Goal: Task Accomplishment & Management: Use online tool/utility

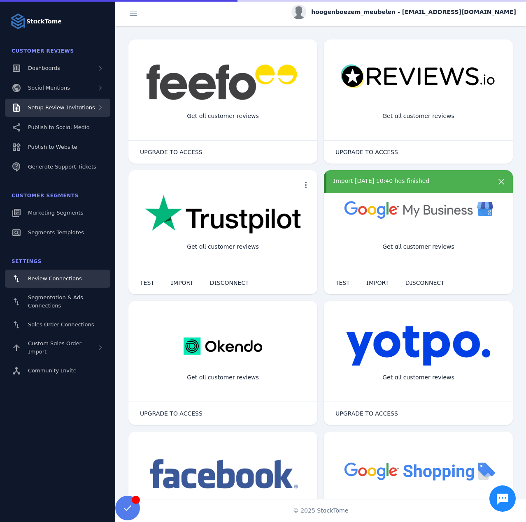
click at [72, 107] on span "Setup Review Invitations" at bounding box center [61, 107] width 67 height 6
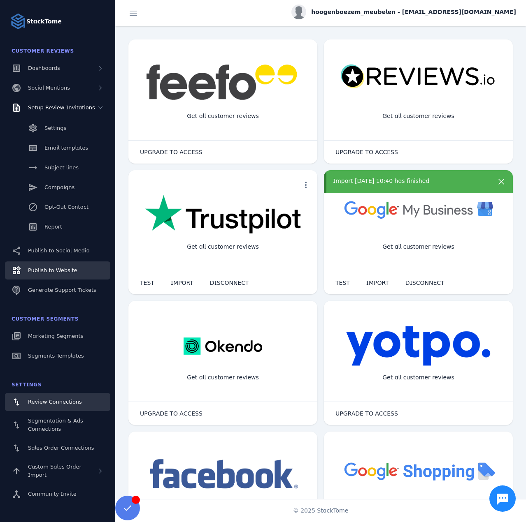
click at [49, 270] on span "Publish to Website" at bounding box center [52, 270] width 49 height 6
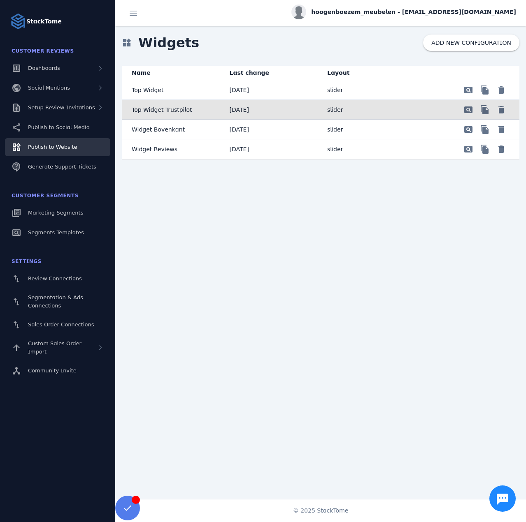
click at [421, 111] on mat-cell "pageview file_copy delete" at bounding box center [468, 110] width 101 height 20
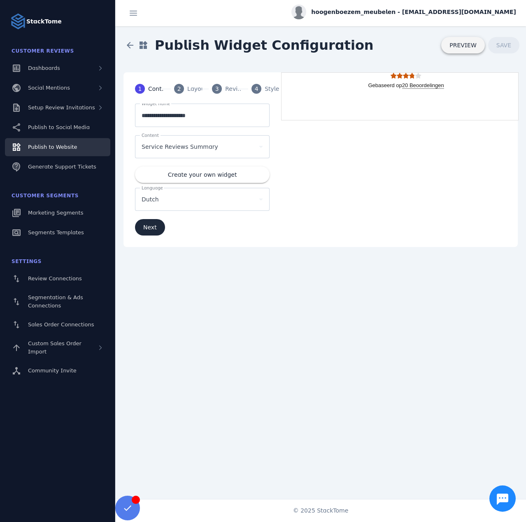
click at [461, 48] on span "PREVIEW" at bounding box center [462, 45] width 27 height 6
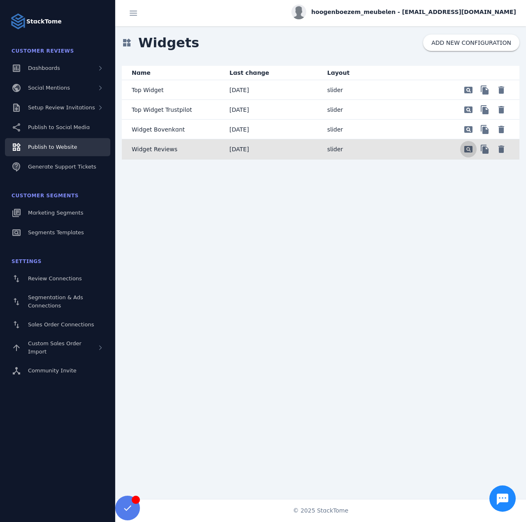
click at [464, 152] on span "Preview" at bounding box center [468, 149] width 20 height 20
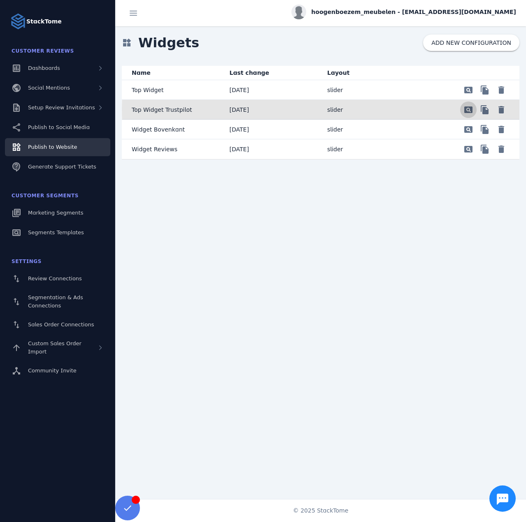
click at [467, 108] on span "Preview" at bounding box center [468, 110] width 20 height 20
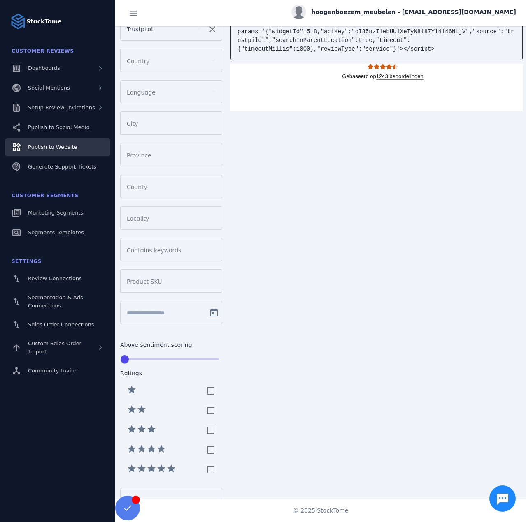
scroll to position [165, 0]
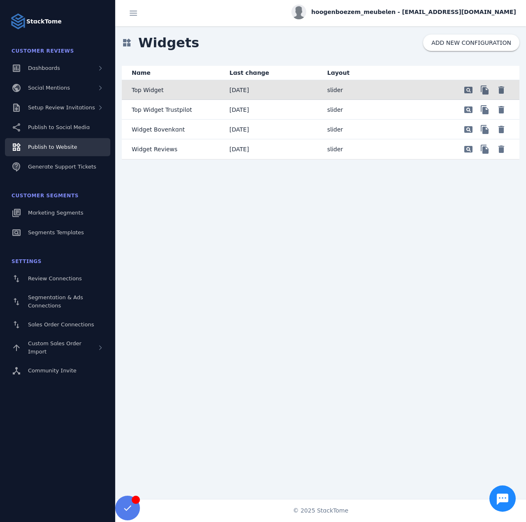
click at [297, 89] on mat-cell "[DATE]" at bounding box center [272, 90] width 98 height 20
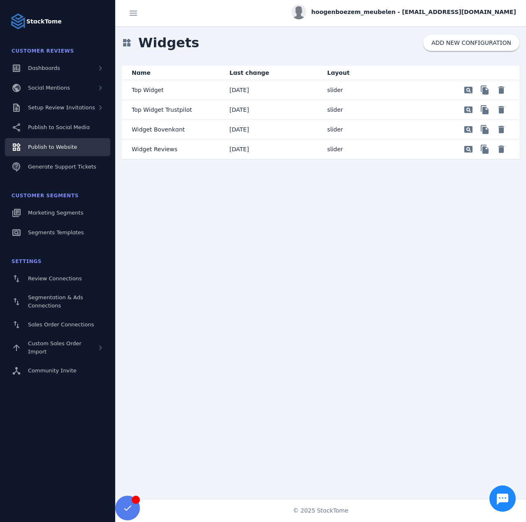
click at [273, 127] on mat-cell "[DATE]" at bounding box center [272, 130] width 98 height 20
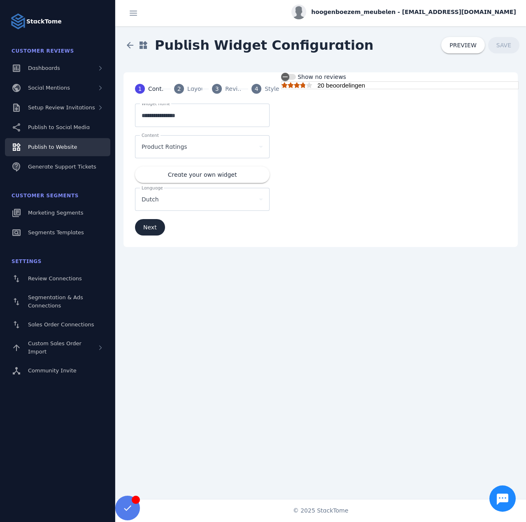
drag, startPoint x: 366, startPoint y: 86, endPoint x: 318, endPoint y: 88, distance: 48.6
click at [318, 88] on div at bounding box center [399, 85] width 236 height 7
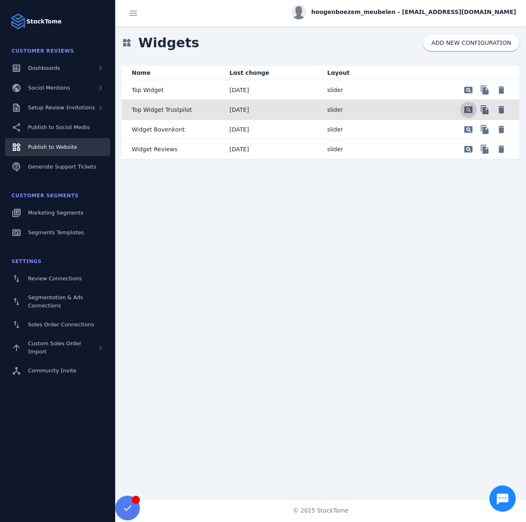
click at [470, 109] on span "Preview" at bounding box center [468, 110] width 20 height 20
click at [315, 111] on mat-cell "[DATE]" at bounding box center [272, 110] width 98 height 20
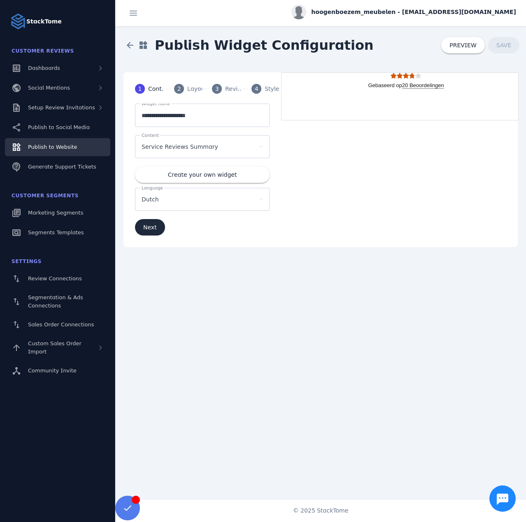
click at [257, 88] on div "4" at bounding box center [256, 89] width 10 height 10
click at [155, 225] on span "Next" at bounding box center [150, 228] width 14 height 6
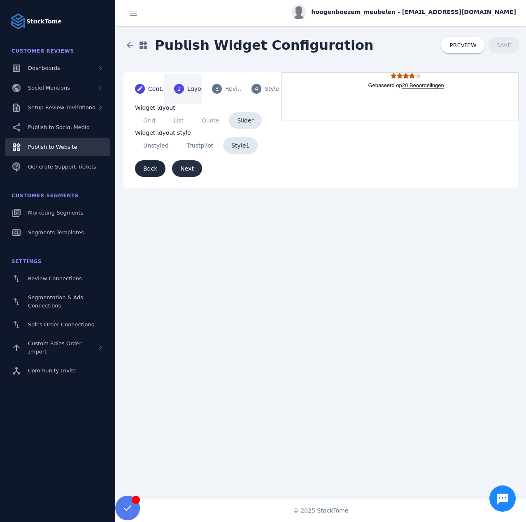
click at [187, 170] on span "Next" at bounding box center [187, 169] width 14 height 6
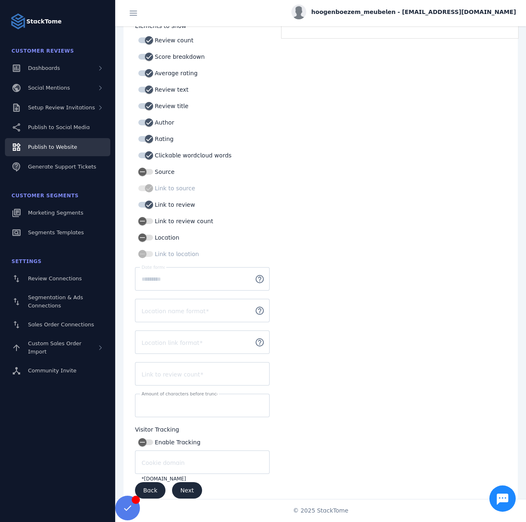
scroll to position [91, 0]
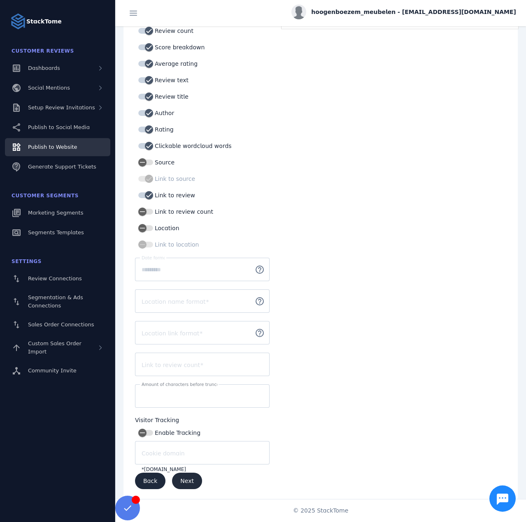
click at [185, 480] on span "Next" at bounding box center [187, 481] width 14 height 6
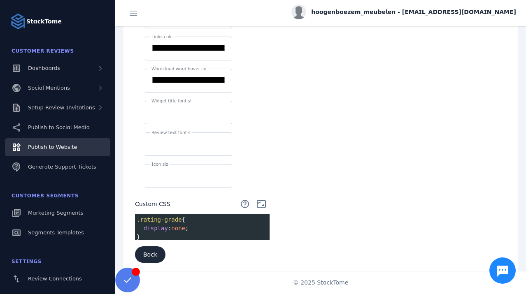
scroll to position [228, 0]
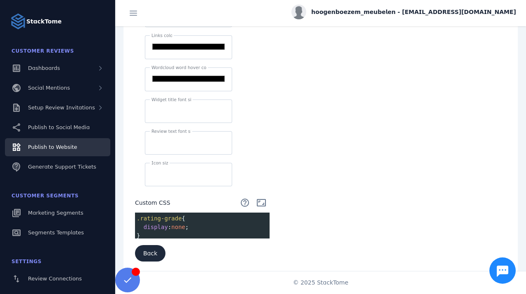
click at [184, 232] on pre "}" at bounding box center [204, 236] width 138 height 9
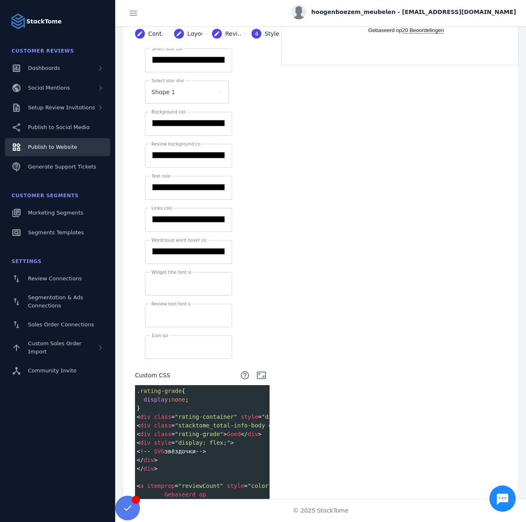
scroll to position [0, 0]
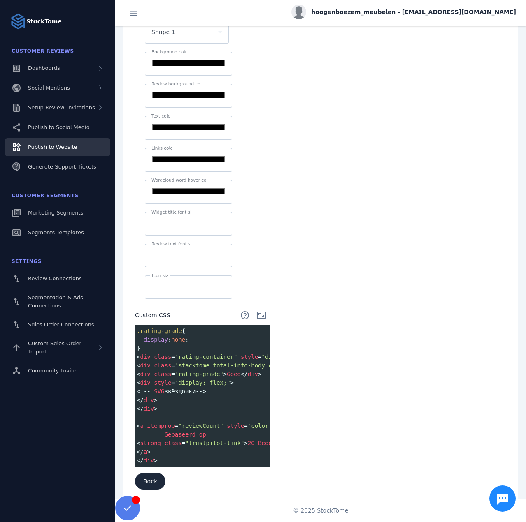
click at [316, 390] on div "**********" at bounding box center [320, 229] width 394 height 544
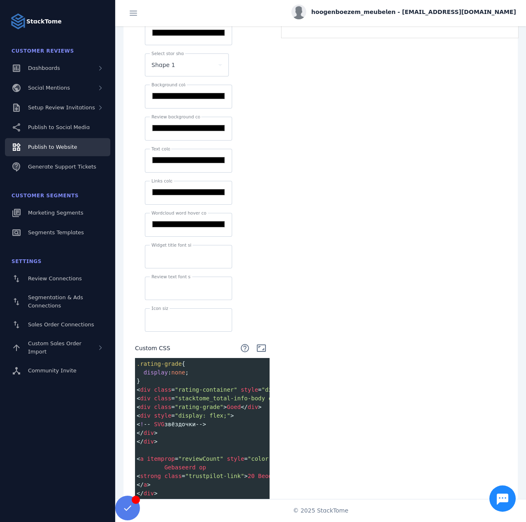
click at [221, 446] on pre "​" at bounding box center [269, 450] width 269 height 9
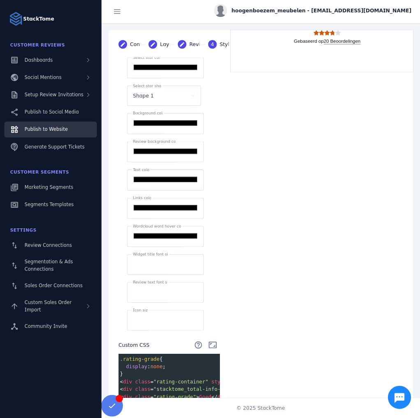
scroll to position [37, 0]
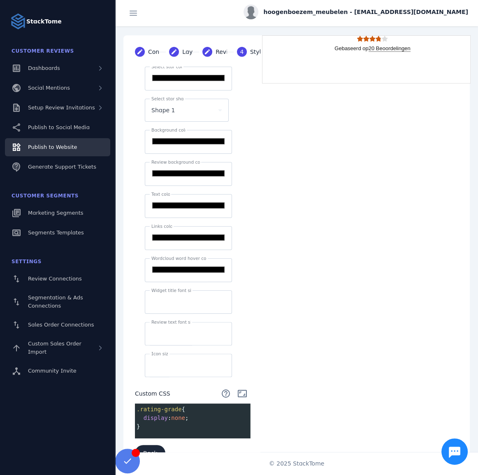
click at [304, 338] on div "**********" at bounding box center [296, 254] width 346 height 438
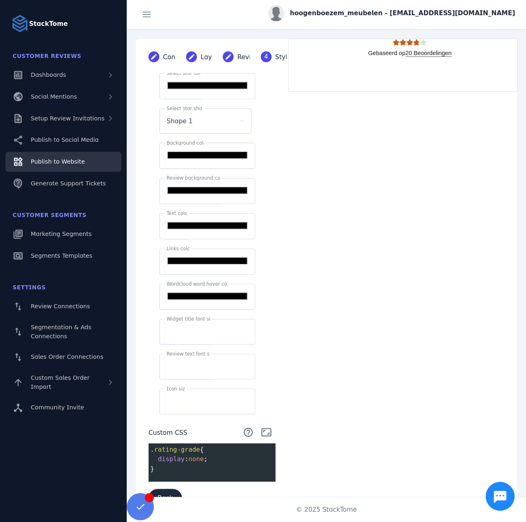
scroll to position [8, 0]
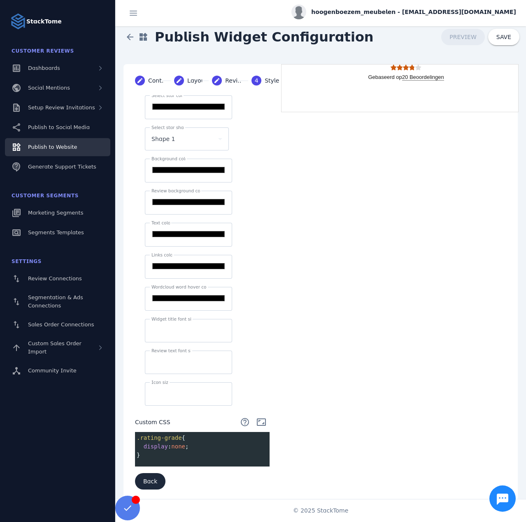
click at [176, 452] on pre "}" at bounding box center [204, 455] width 138 height 9
click at [155, 460] on pre "​" at bounding box center [204, 464] width 138 height 9
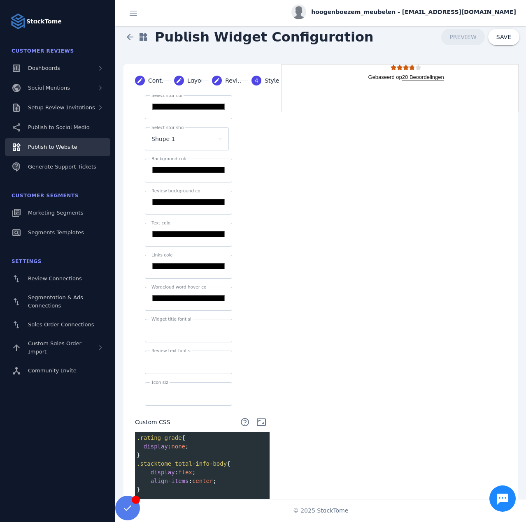
scroll to position [34, 0]
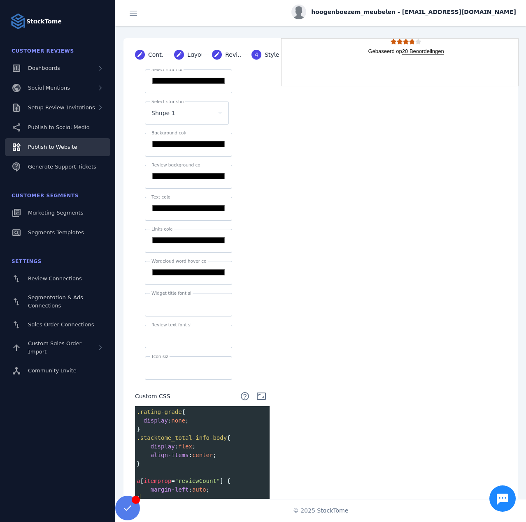
click at [308, 435] on div "**********" at bounding box center [320, 287] width 394 height 498
click at [232, 434] on pre ".stacktome_total-info-body {" at bounding box center [204, 438] width 138 height 9
click at [258, 391] on span at bounding box center [261, 397] width 20 height 20
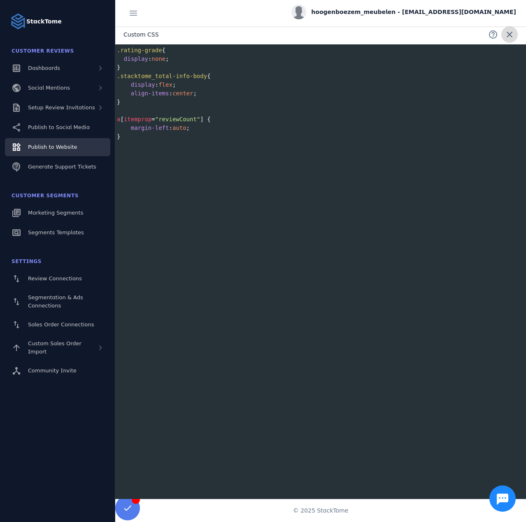
click at [513, 35] on span at bounding box center [509, 35] width 20 height 20
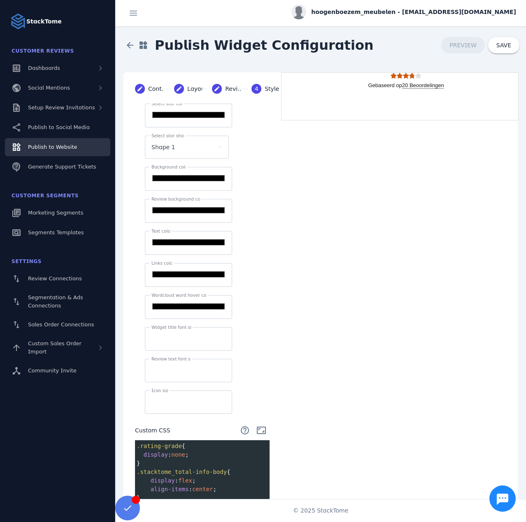
click at [176, 453] on pre "display : none ;" at bounding box center [204, 455] width 138 height 9
drag, startPoint x: 344, startPoint y: 86, endPoint x: 300, endPoint y: 185, distance: 108.3
click at [300, 185] on div "**********" at bounding box center [320, 321] width 394 height 498
type textarea "**********"
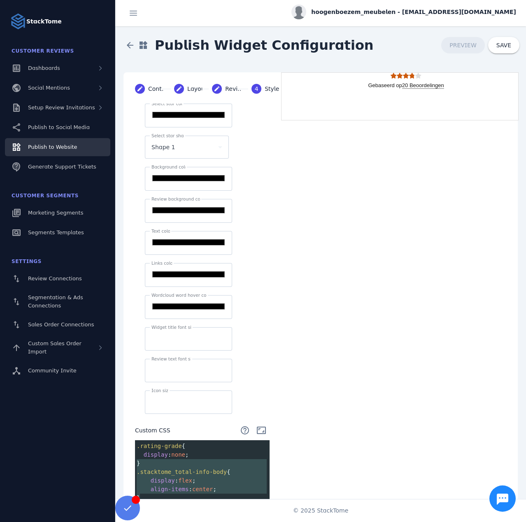
drag, startPoint x: 146, startPoint y: 493, endPoint x: 134, endPoint y: 461, distance: 34.2
click at [134, 461] on div "**********" at bounding box center [202, 336] width 154 height 465
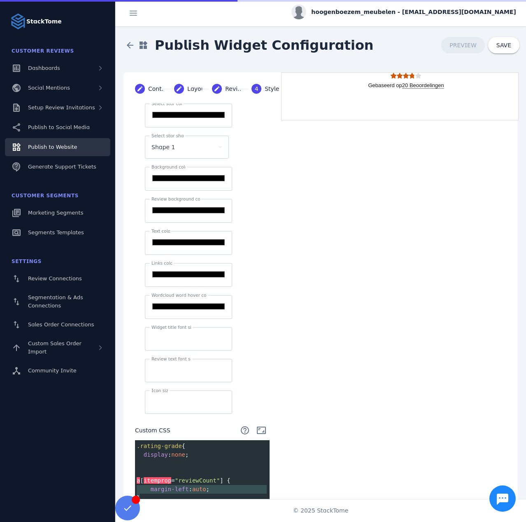
type textarea "**********"
drag, startPoint x: 147, startPoint y: 495, endPoint x: 129, endPoint y: 475, distance: 26.8
click at [129, 475] on div "**********" at bounding box center [202, 319] width 154 height 430
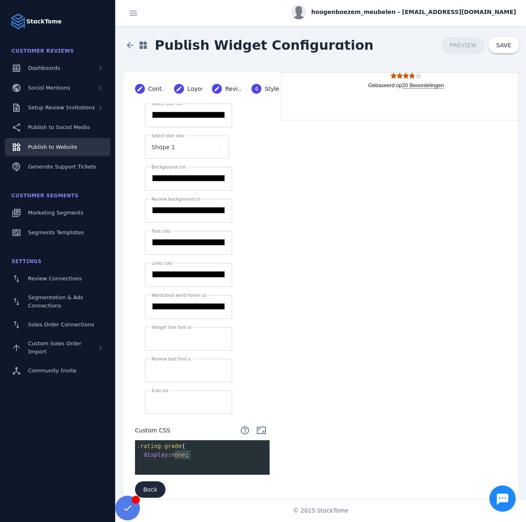
type textarea "**********"
drag, startPoint x: 199, startPoint y: 450, endPoint x: 134, endPoint y: 443, distance: 65.9
click at [134, 443] on div "**********" at bounding box center [202, 306] width 154 height 404
click at [136, 468] on pre "​" at bounding box center [204, 472] width 138 height 9
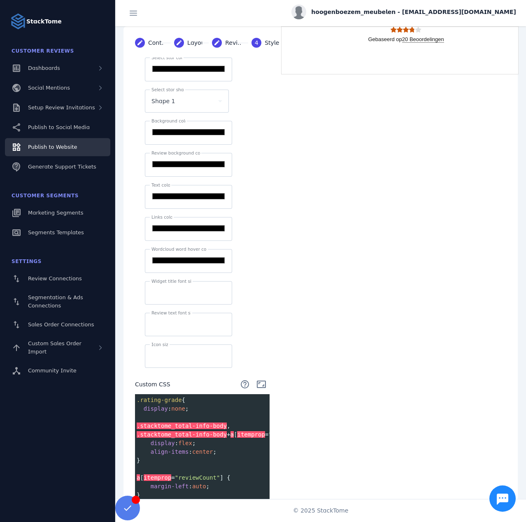
click at [343, 421] on div "**********" at bounding box center [320, 281] width 394 height 510
click at [214, 475] on span "a [ itemprop = "reviewCount" ] {" at bounding box center [184, 478] width 94 height 7
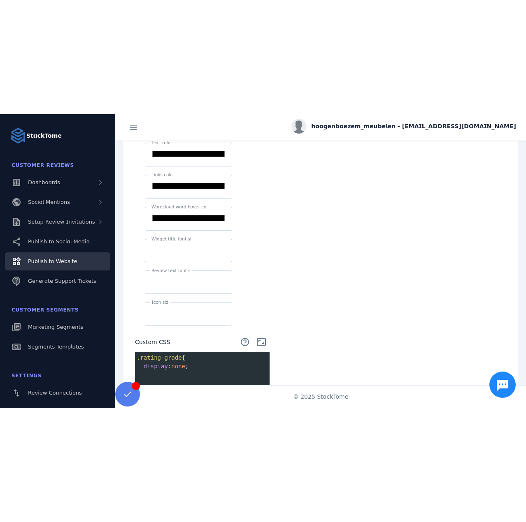
scroll to position [236, 0]
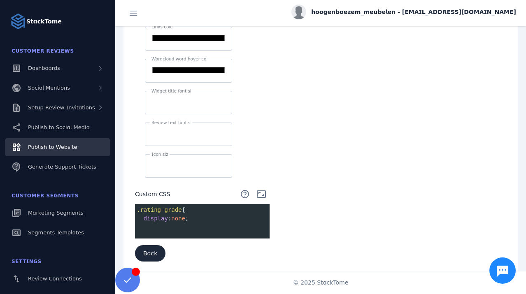
click at [381, 237] on div "**********" at bounding box center [320, 54] width 394 height 437
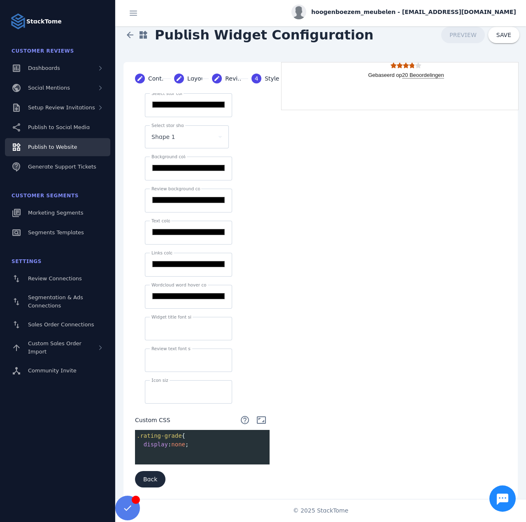
scroll to position [8, 0]
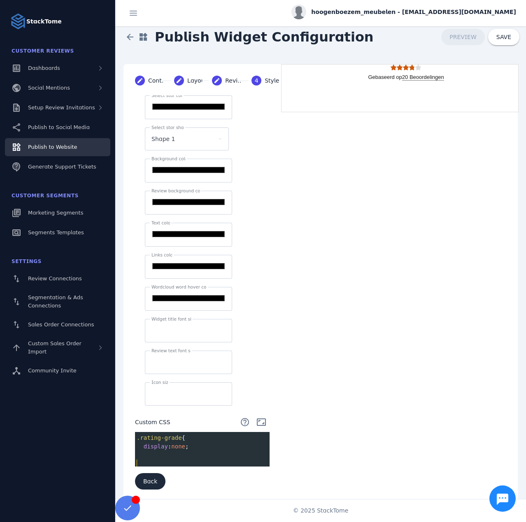
click at [153, 460] on pre "​" at bounding box center [204, 464] width 138 height 9
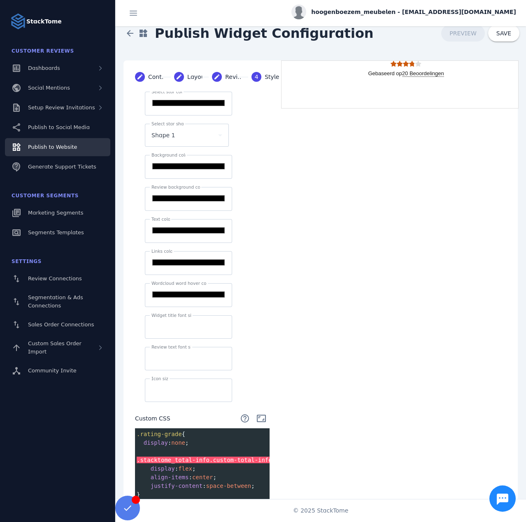
scroll to position [0, 0]
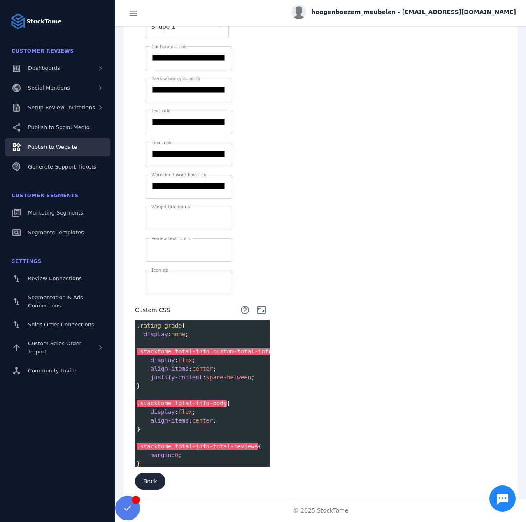
click at [219, 401] on span ".stacktome_total-info-body {" at bounding box center [184, 403] width 94 height 7
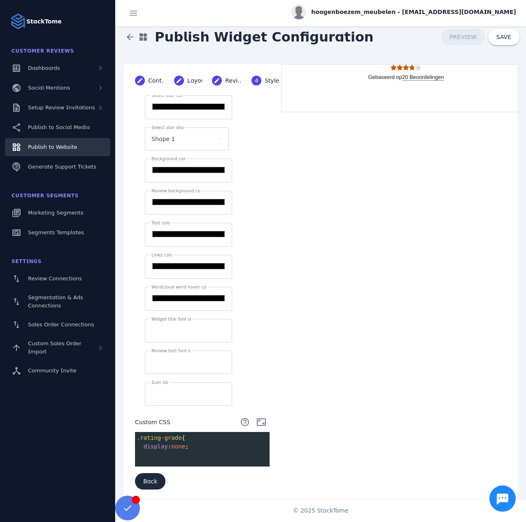
click at [154, 419] on span "Custom CSS" at bounding box center [152, 422] width 35 height 9
copy div "Custom CSS help_outline aspect_ratio"
click at [156, 460] on pre "​" at bounding box center [204, 464] width 138 height 9
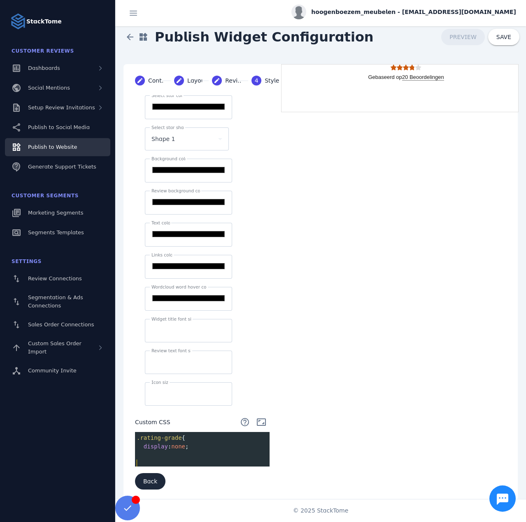
click at [150, 451] on pre "​" at bounding box center [204, 455] width 138 height 9
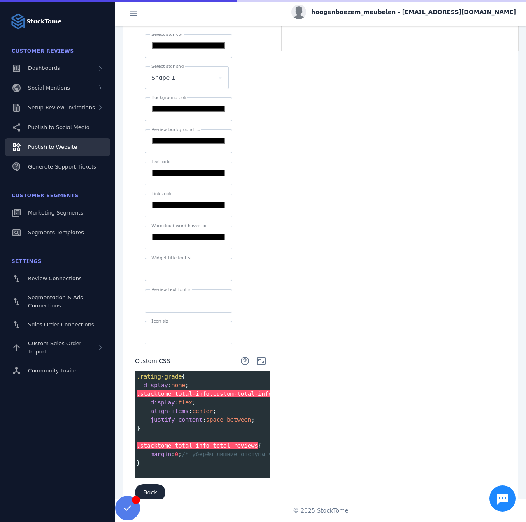
scroll to position [81, 0]
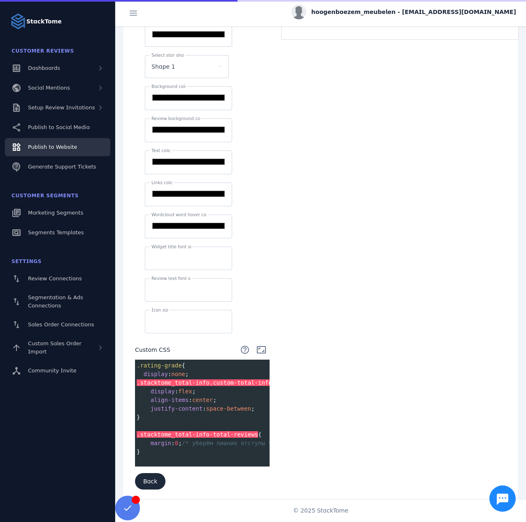
click at [198, 440] on span "/* уберём лишние отступы у p */" at bounding box center [235, 443] width 107 height 7
click at [177, 431] on span ".stacktome_total-info-total-reviews" at bounding box center [197, 434] width 121 height 7
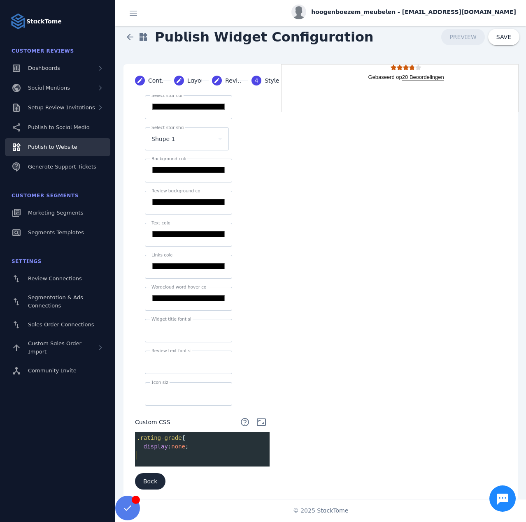
click at [192, 451] on pre "​" at bounding box center [204, 455] width 138 height 9
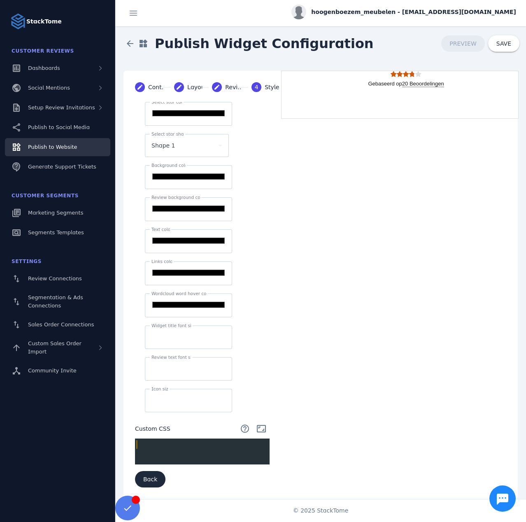
scroll to position [0, 0]
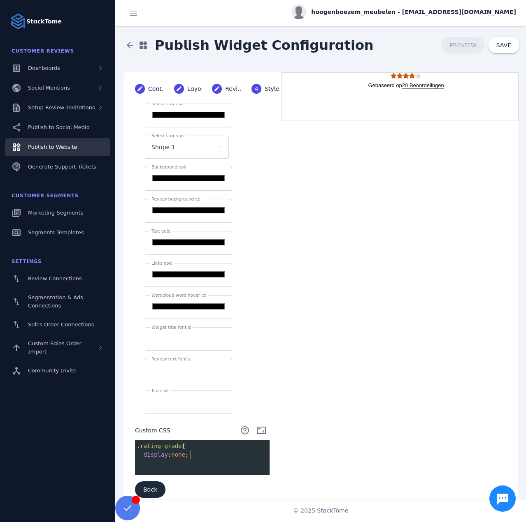
click at [157, 459] on pre "​" at bounding box center [204, 463] width 138 height 9
click at [198, 452] on pre "display : none ;" at bounding box center [204, 455] width 138 height 9
type textarea "*"
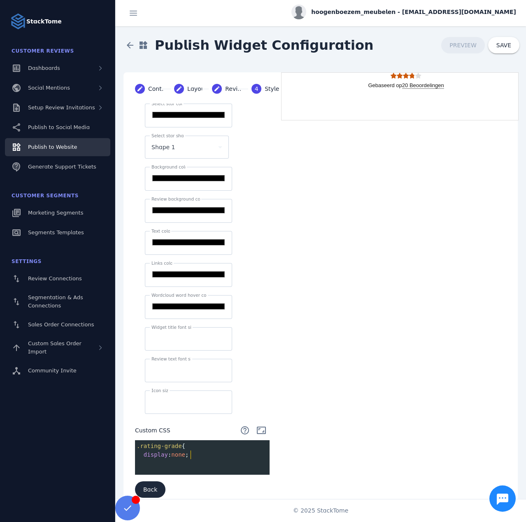
type textarea "*"
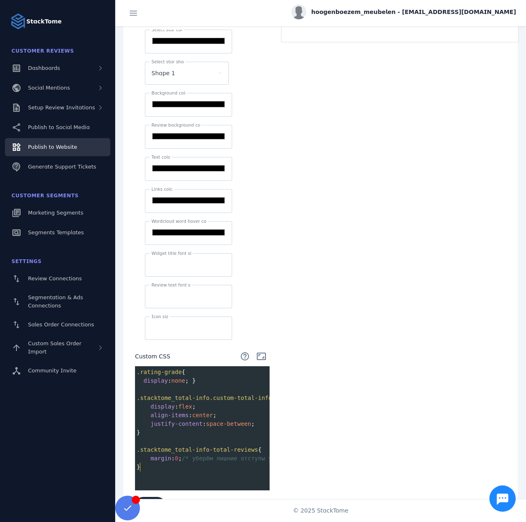
scroll to position [98, 0]
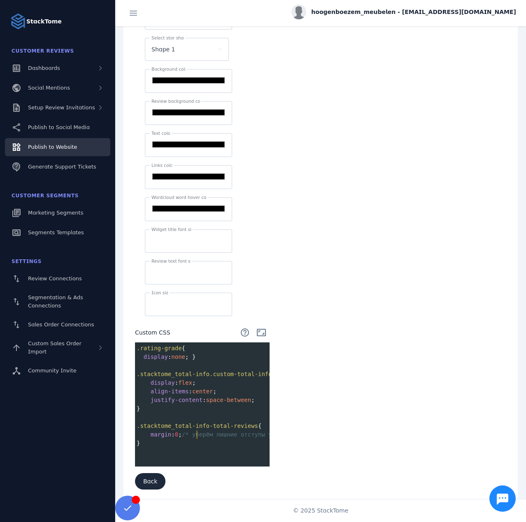
click at [197, 431] on span "/* уберём лишние отступы у p */" at bounding box center [235, 434] width 107 height 7
click at [191, 354] on span "display : none ; }" at bounding box center [166, 357] width 59 height 7
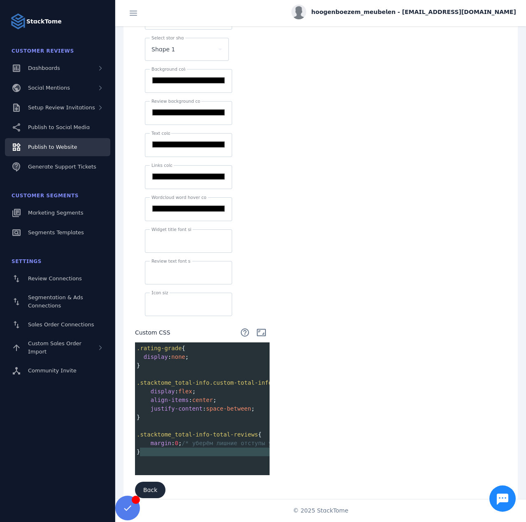
type textarea "**********"
drag, startPoint x: 144, startPoint y: 450, endPoint x: 132, endPoint y: 422, distance: 30.4
click at [132, 422] on div "**********" at bounding box center [202, 257] width 154 height 503
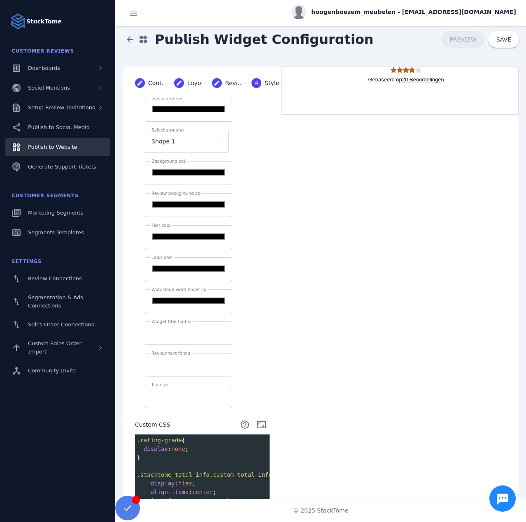
scroll to position [0, 0]
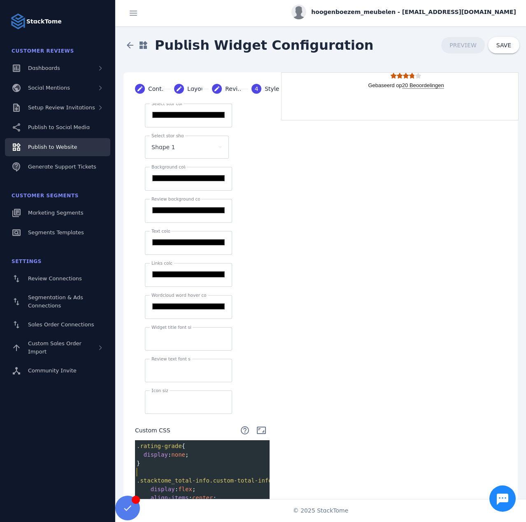
click at [207, 468] on pre "​" at bounding box center [204, 472] width 138 height 9
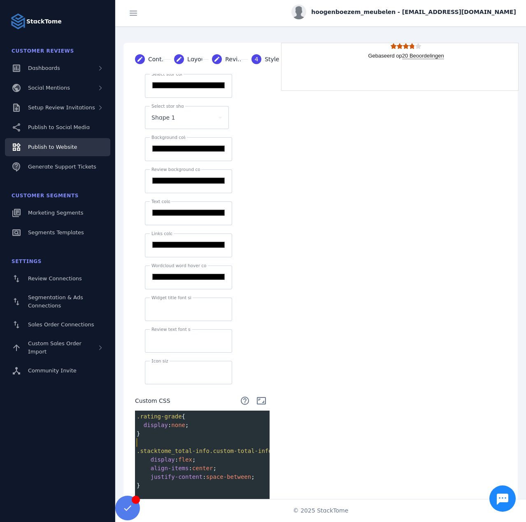
scroll to position [28, 0]
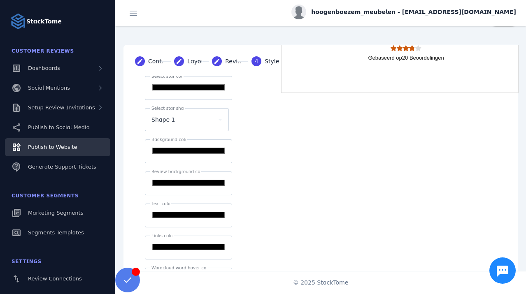
click at [348, 215] on div "**********" at bounding box center [320, 294] width 394 height 498
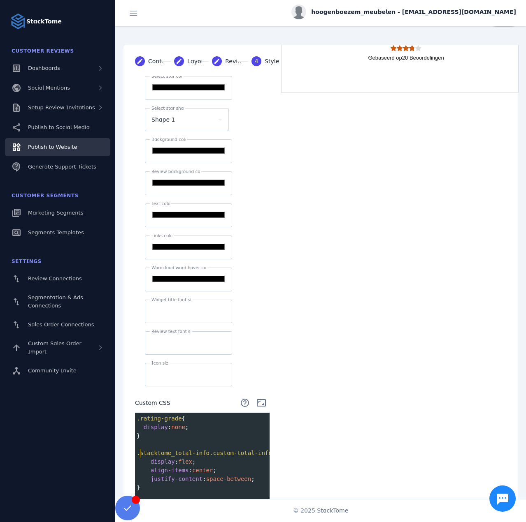
scroll to position [0, 0]
type textarea "**********"
drag, startPoint x: 139, startPoint y: 447, endPoint x: 259, endPoint y: 451, distance: 119.3
click at [259, 451] on span ".stacktome_total-info.custom-total-info" at bounding box center [204, 453] width 135 height 7
click at [297, 443] on div "**********" at bounding box center [320, 294] width 394 height 498
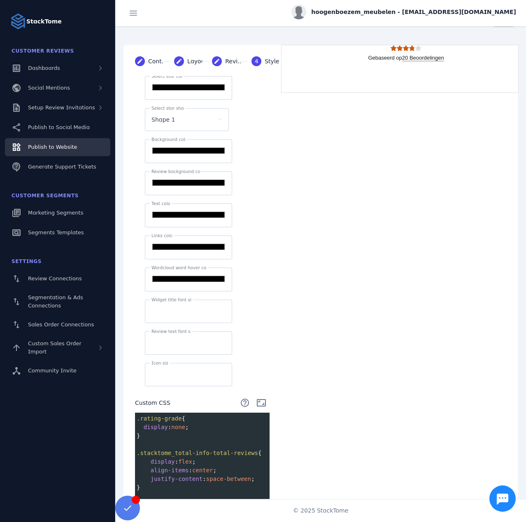
click at [202, 467] on span "center" at bounding box center [202, 470] width 21 height 7
type textarea "****"
click at [345, 420] on div "**********" at bounding box center [320, 294] width 394 height 498
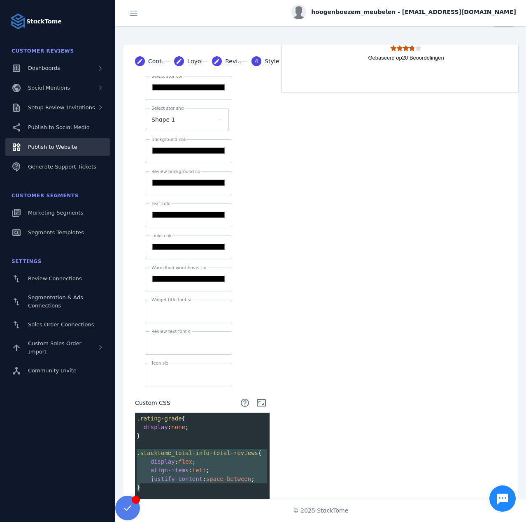
type textarea "**********"
drag, startPoint x: 146, startPoint y: 483, endPoint x: 134, endPoint y: 440, distance: 44.3
click at [134, 440] on div "**********" at bounding box center [202, 308] width 154 height 465
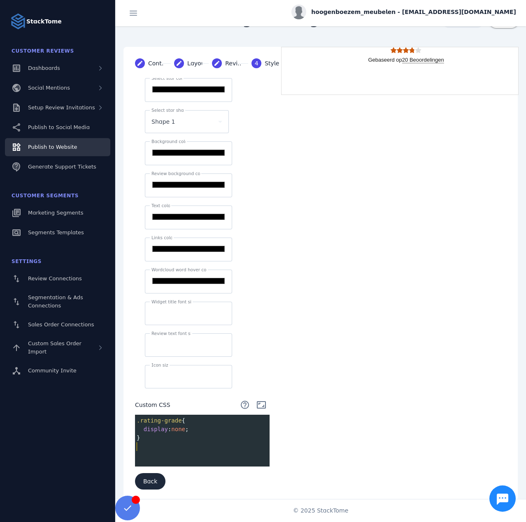
scroll to position [17, 0]
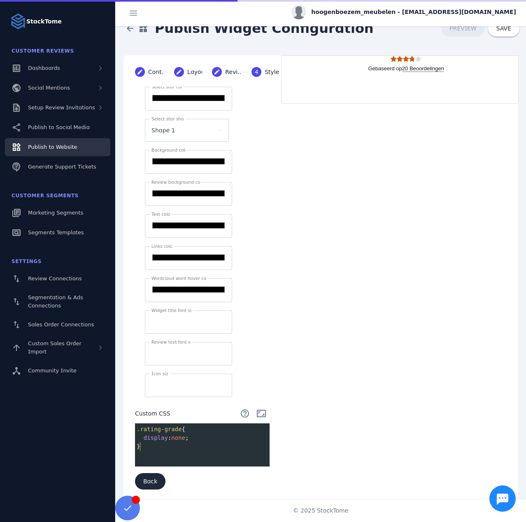
click at [336, 223] on div "**********" at bounding box center [320, 279] width 394 height 446
click at [505, 34] on span at bounding box center [503, 29] width 31 height 20
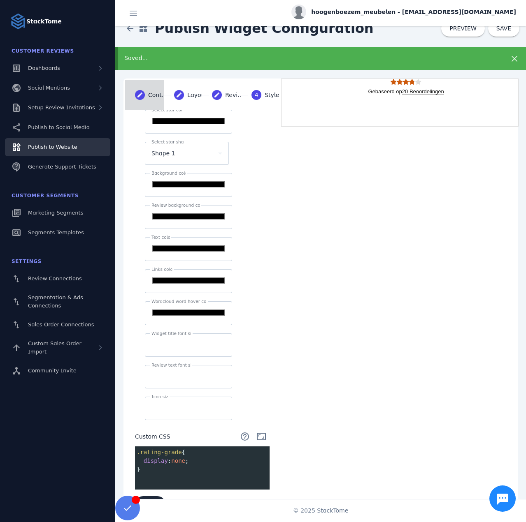
click at [154, 95] on div "Content" at bounding box center [158, 95] width 21 height 9
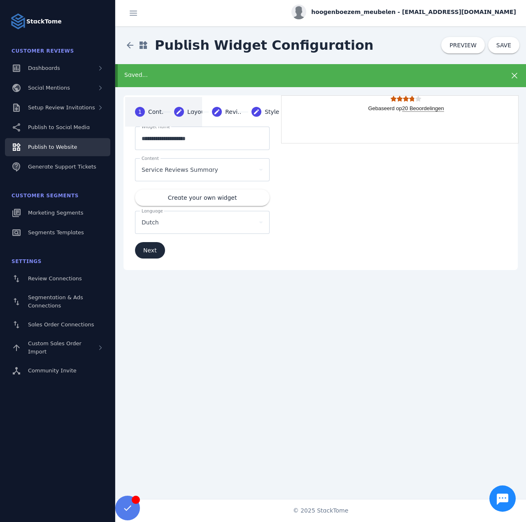
click at [191, 109] on div "Layout" at bounding box center [197, 112] width 21 height 9
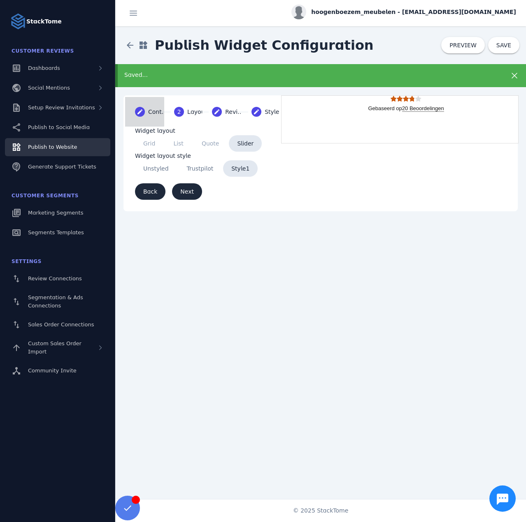
click at [141, 112] on mat-icon "create" at bounding box center [140, 112] width 10 height 10
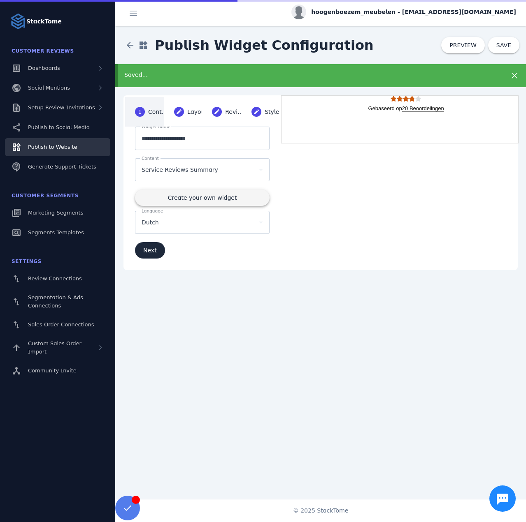
click at [210, 197] on span "Create your own widget" at bounding box center [202, 198] width 69 height 6
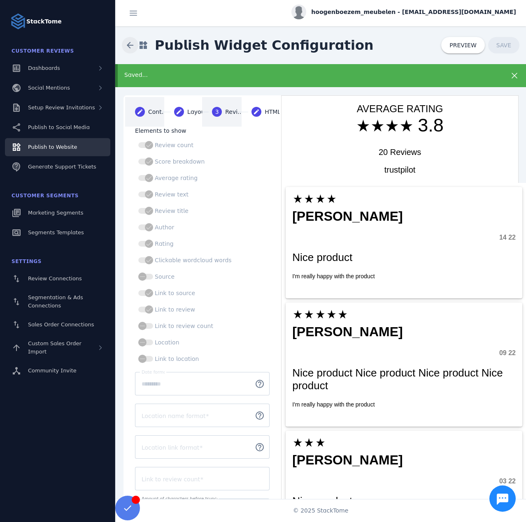
click at [124, 42] on span at bounding box center [130, 45] width 20 height 20
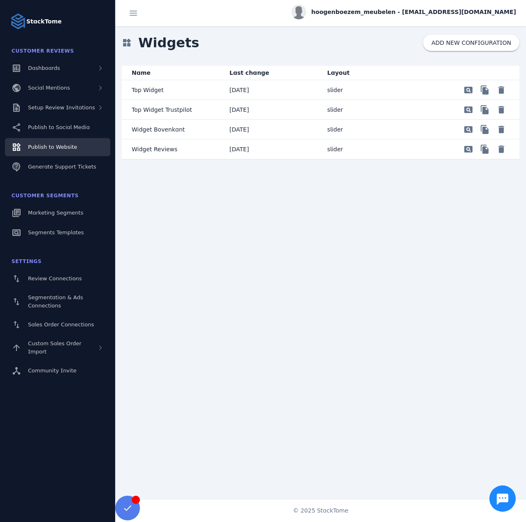
click at [386, 110] on mat-cell "slider" at bounding box center [369, 110] width 98 height 20
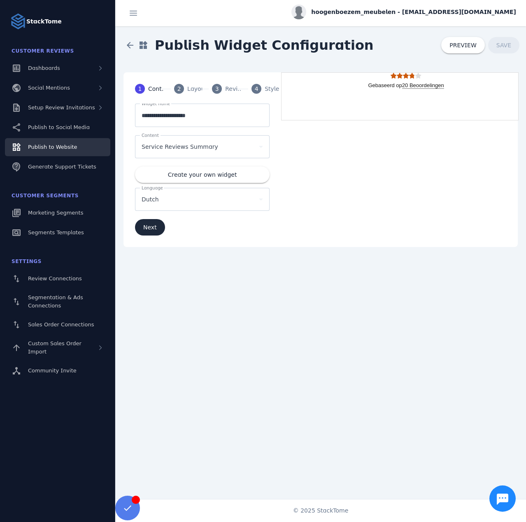
click at [183, 89] on div "2" at bounding box center [179, 89] width 10 height 10
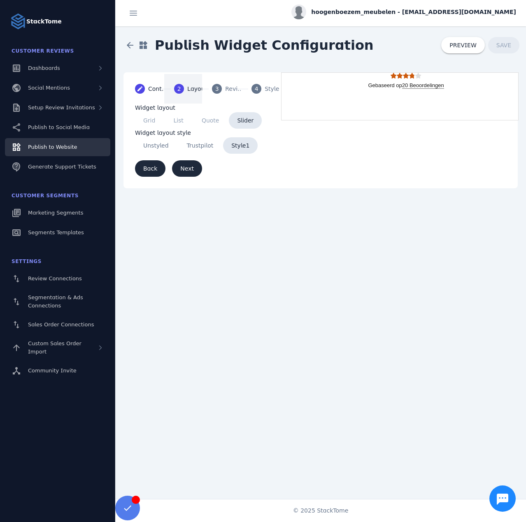
click at [221, 90] on div "3" at bounding box center [217, 89] width 10 height 10
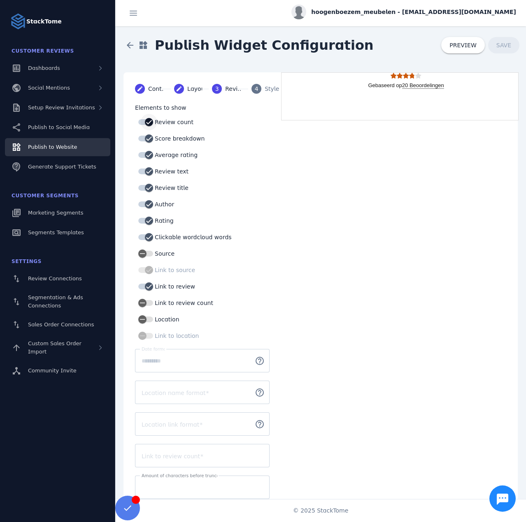
click at [153, 121] on div "button" at bounding box center [149, 122] width 8 height 8
click at [153, 121] on div "button" at bounding box center [145, 122] width 15 height 6
click at [186, 90] on mat-step-header "Editable create Layout" at bounding box center [183, 89] width 38 height 30
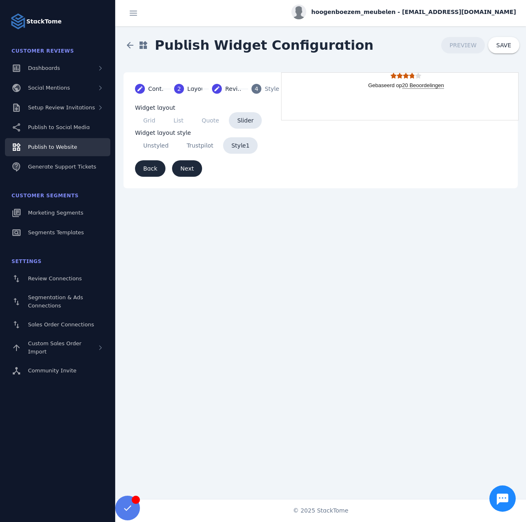
click at [197, 141] on span "Trustpilot" at bounding box center [200, 145] width 43 height 16
type input "*******"
click at [231, 142] on span "Style1" at bounding box center [240, 145] width 35 height 16
click at [193, 144] on span "Trustpilot" at bounding box center [200, 145] width 43 height 16
click at [157, 142] on span "Unstyled" at bounding box center [156, 145] width 42 height 16
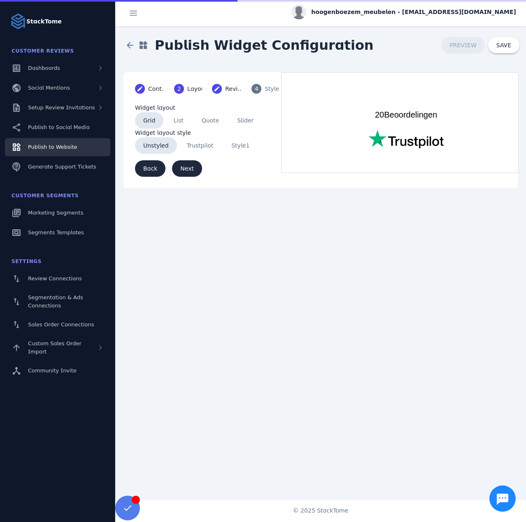
click at [257, 87] on span "4" at bounding box center [257, 89] width 4 height 9
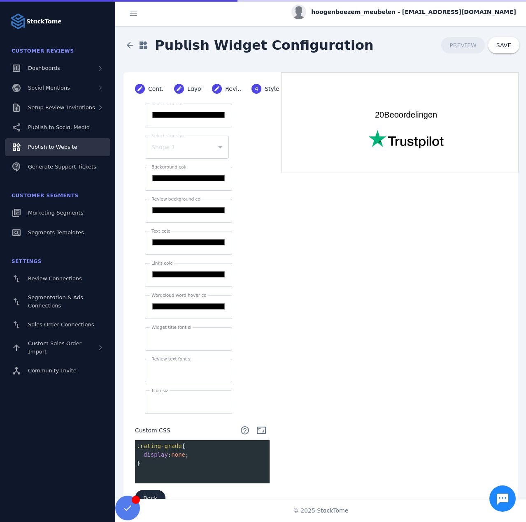
click at [194, 144] on mat-form-field "Select star shape Shape 1" at bounding box center [187, 151] width 84 height 31
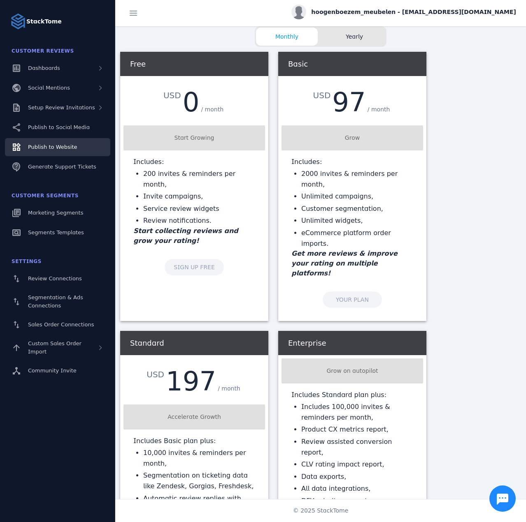
click at [69, 147] on span "Publish to Website" at bounding box center [52, 147] width 49 height 6
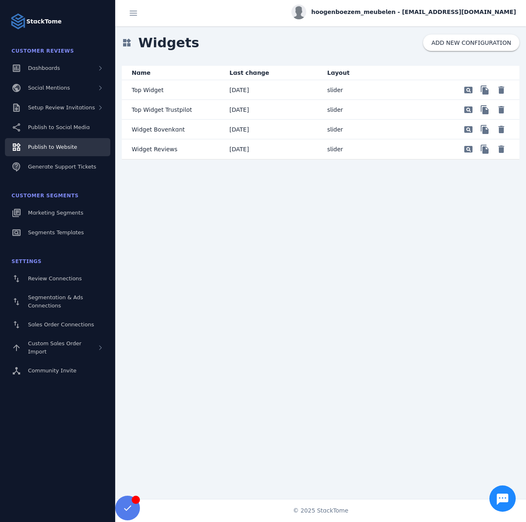
click at [428, 110] on div "pageview file_copy delete" at bounding box center [467, 110] width 85 height 16
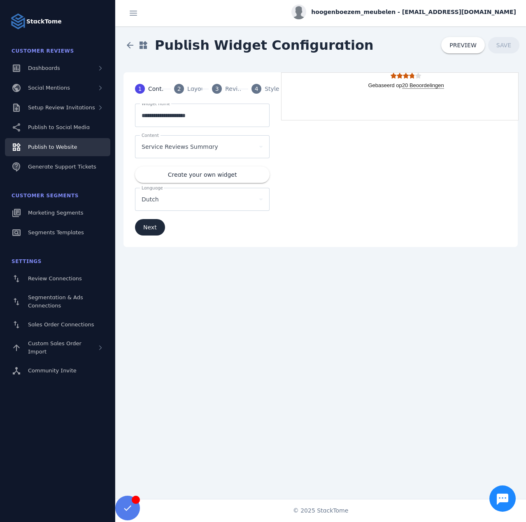
click at [188, 87] on div "Layout" at bounding box center [197, 89] width 21 height 9
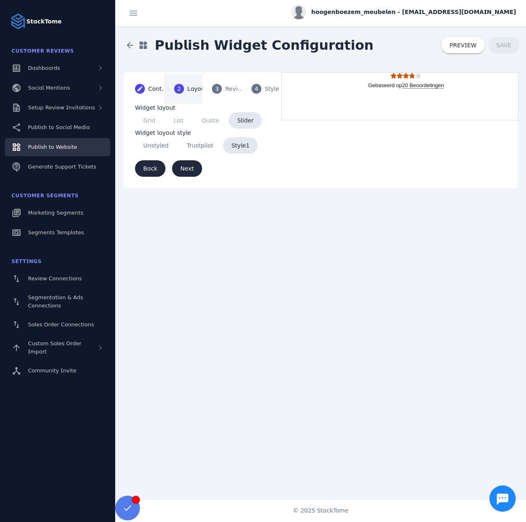
click at [243, 84] on mat-step-header "4 Styles" at bounding box center [260, 89] width 38 height 30
drag, startPoint x: 234, startPoint y: 88, endPoint x: 238, endPoint y: 89, distance: 4.6
click at [233, 88] on div "Reviews" at bounding box center [235, 89] width 21 height 9
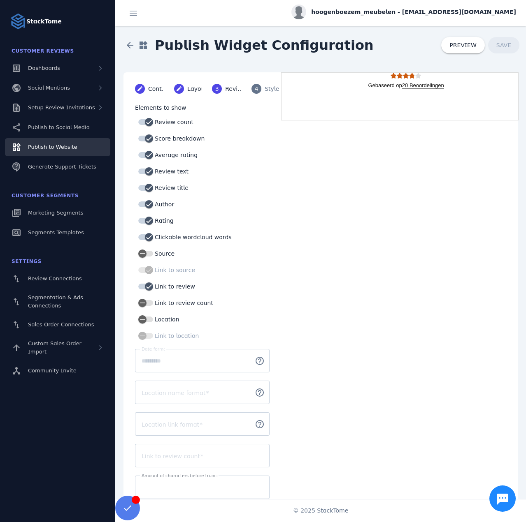
click at [265, 89] on div "Styles" at bounding box center [274, 89] width 21 height 9
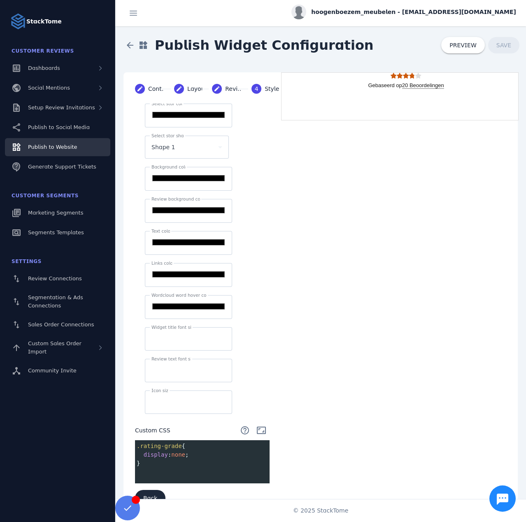
click at [383, 83] on link "Gebaseerd op 20 Beoordelingen" at bounding box center [406, 85] width 76 height 7
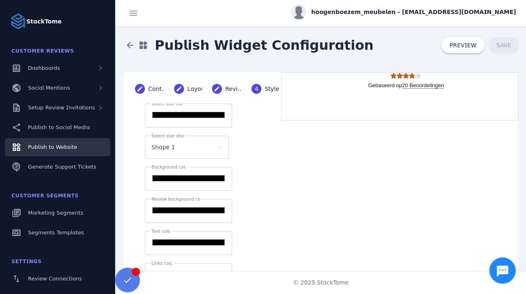
click at [376, 96] on div "Goed Gebaseerd op 20 Beoordelingen" at bounding box center [399, 96] width 236 height 47
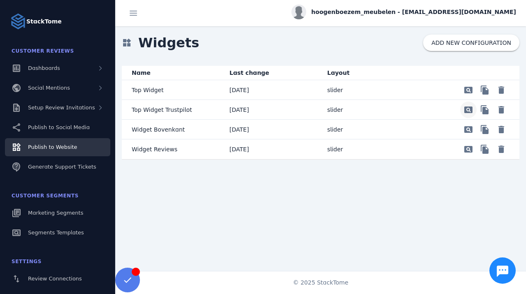
click at [469, 100] on span "Preview" at bounding box center [468, 90] width 20 height 20
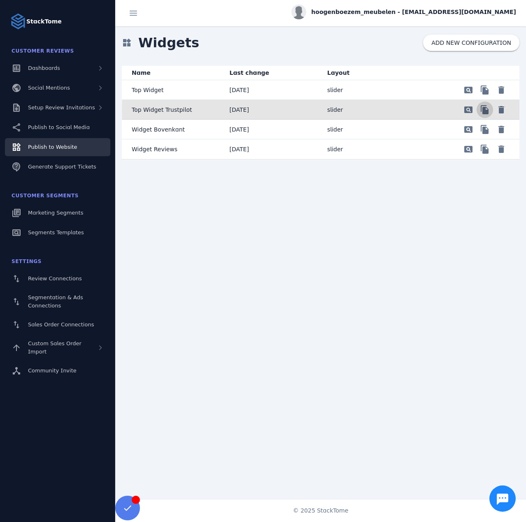
click at [488, 110] on span "Preview" at bounding box center [485, 110] width 20 height 20
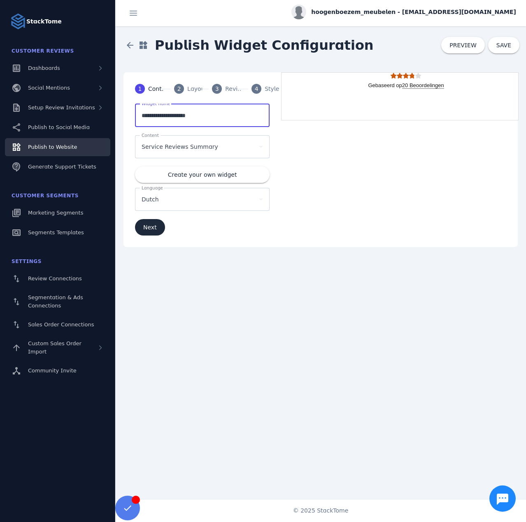
click at [216, 119] on input "**********" at bounding box center [201, 116] width 121 height 10
drag, startPoint x: 115, startPoint y: 117, endPoint x: 90, endPoint y: 118, distance: 25.1
click at [90, 118] on classic-layout "StackTome Customer Reviews Dashboards Social Mentions Setup Review Invitations …" at bounding box center [263, 261] width 526 height 522
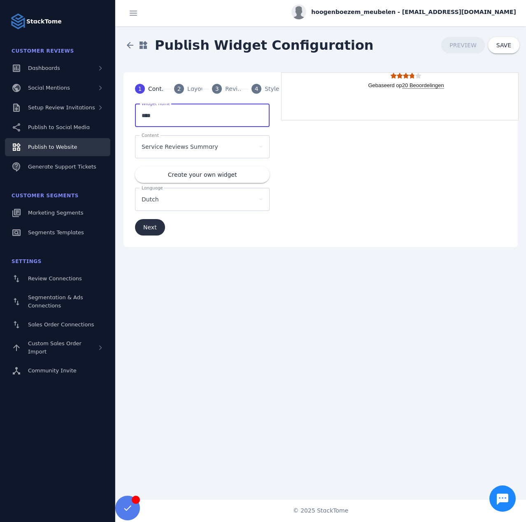
type input "****"
click at [153, 227] on span "Next" at bounding box center [150, 228] width 14 height 6
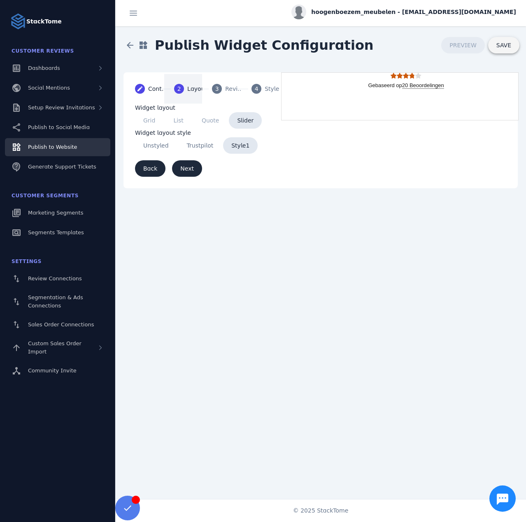
click at [509, 48] on span "SAVE" at bounding box center [503, 45] width 15 height 7
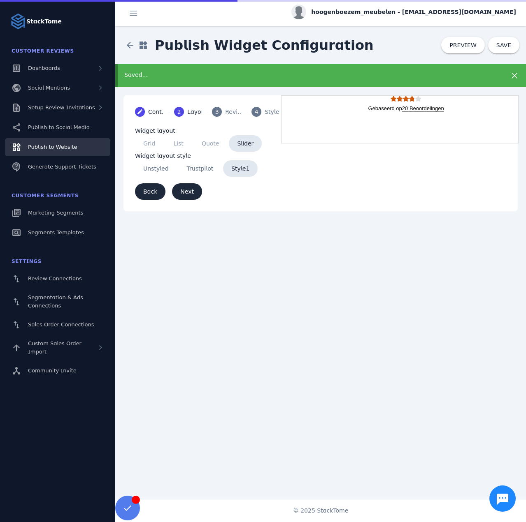
click at [215, 114] on span "3" at bounding box center [217, 112] width 4 height 9
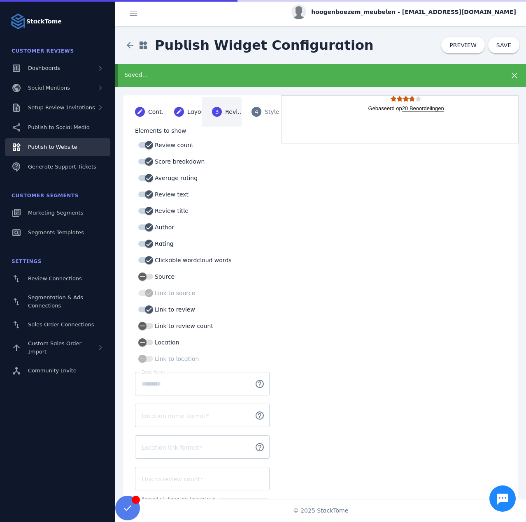
click at [257, 112] on div "4" at bounding box center [256, 112] width 10 height 10
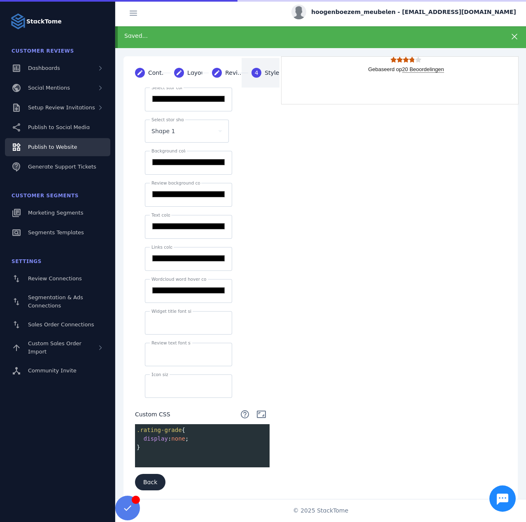
scroll to position [40, 0]
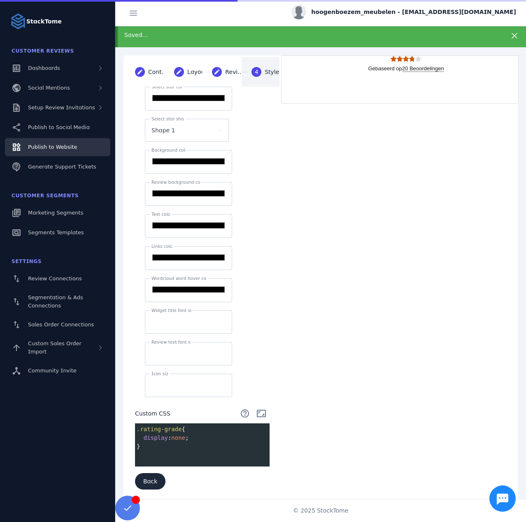
click at [148, 460] on pre "​" at bounding box center [204, 464] width 138 height 9
click at [138, 452] on pre "​" at bounding box center [204, 455] width 138 height 9
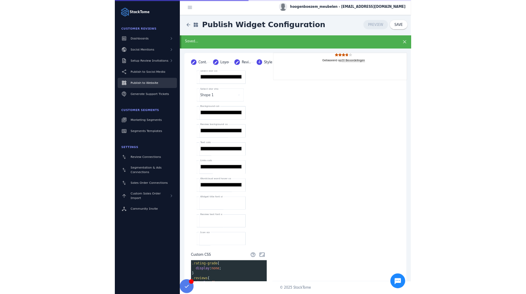
scroll to position [0, 0]
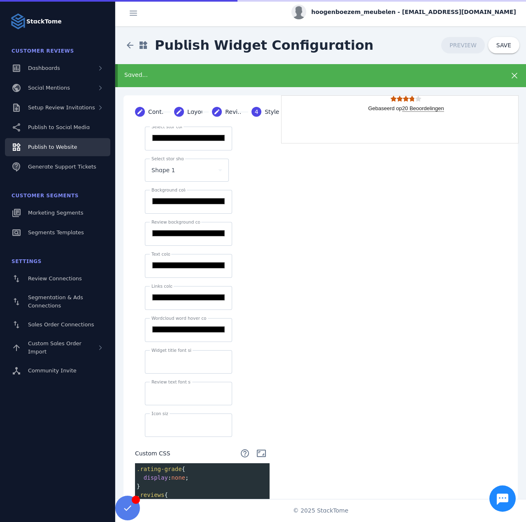
click at [324, 372] on div "Editable create Content Editable create Layout Editable create Reviews 4 Styles…" at bounding box center [320, 337] width 394 height 484
click at [298, 77] on div "Saved..." at bounding box center [301, 75] width 355 height 9
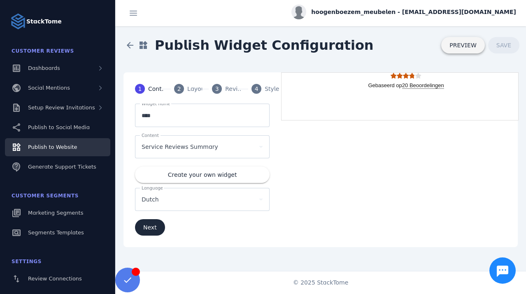
click at [456, 43] on span "PREVIEW" at bounding box center [462, 45] width 27 height 6
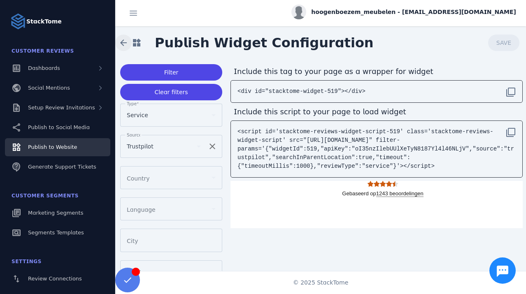
click at [123, 40] on span at bounding box center [124, 43] width 20 height 20
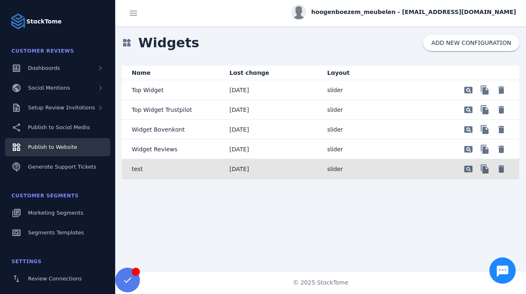
click at [154, 167] on mat-cell "test" at bounding box center [172, 169] width 101 height 20
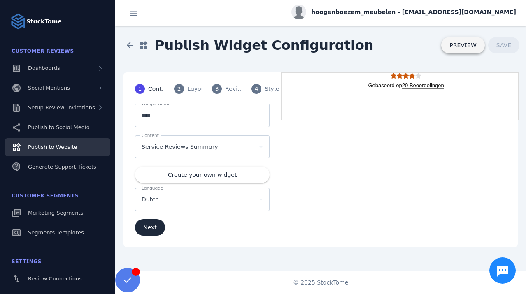
click at [467, 40] on span at bounding box center [463, 45] width 44 height 20
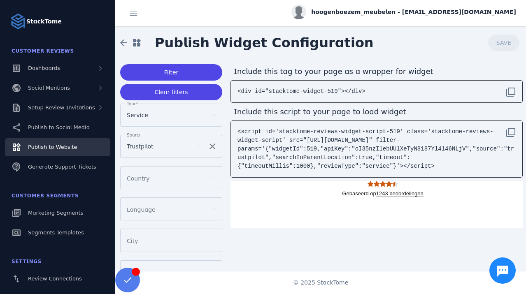
click at [380, 185] on icon at bounding box center [383, 184] width 6 height 6
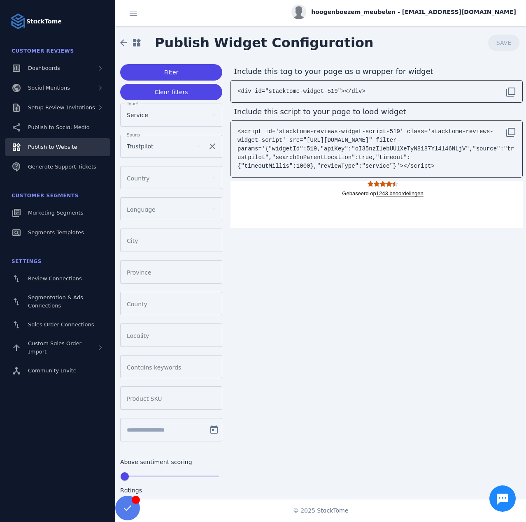
click at [136, 112] on span "Service" at bounding box center [137, 115] width 21 height 10
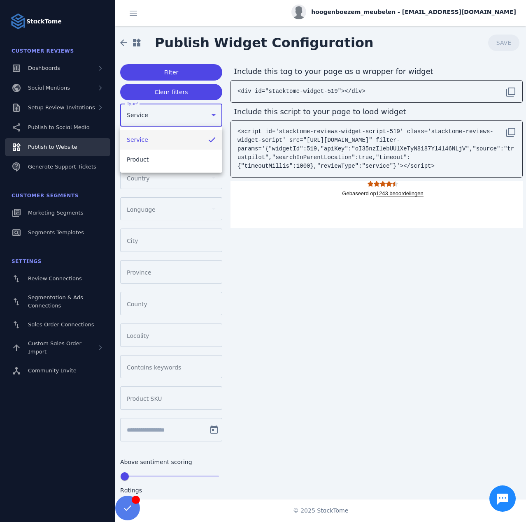
click at [137, 113] on div at bounding box center [263, 261] width 526 height 522
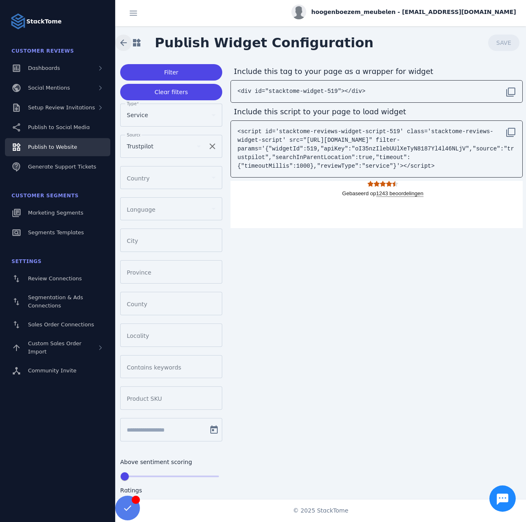
click at [122, 40] on span at bounding box center [124, 43] width 20 height 20
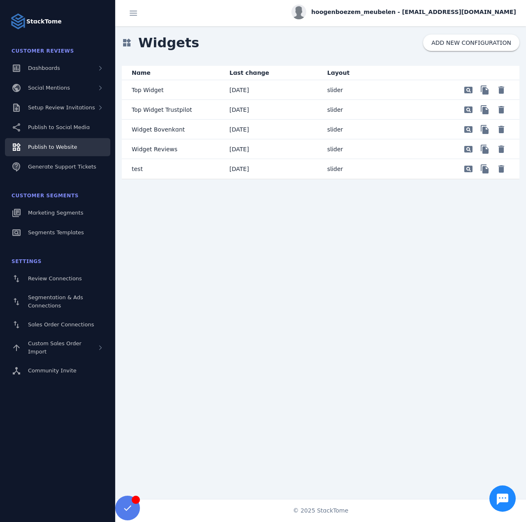
click at [211, 172] on mat-cell "test" at bounding box center [172, 169] width 101 height 20
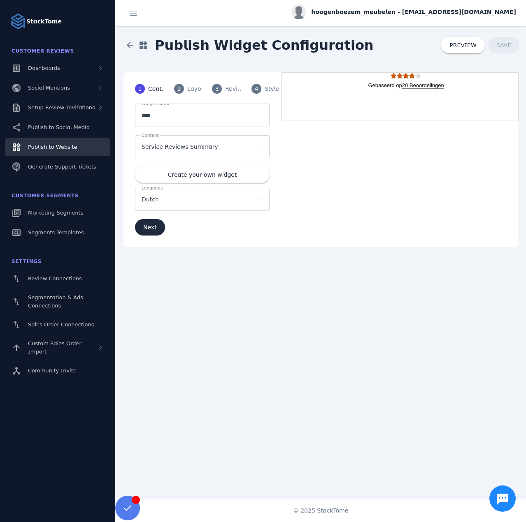
click at [181, 144] on span "Service Reviews Summary" at bounding box center [179, 147] width 77 height 10
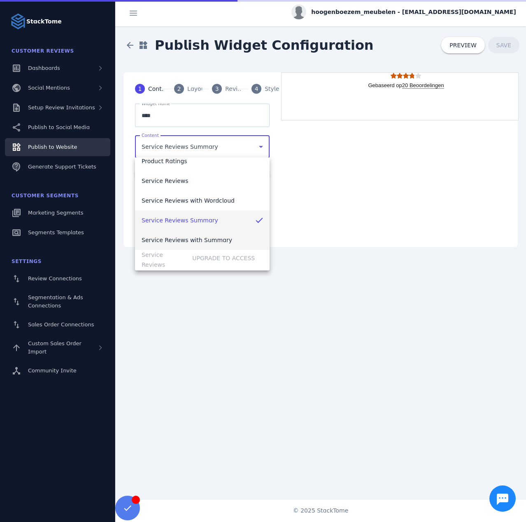
scroll to position [32, 0]
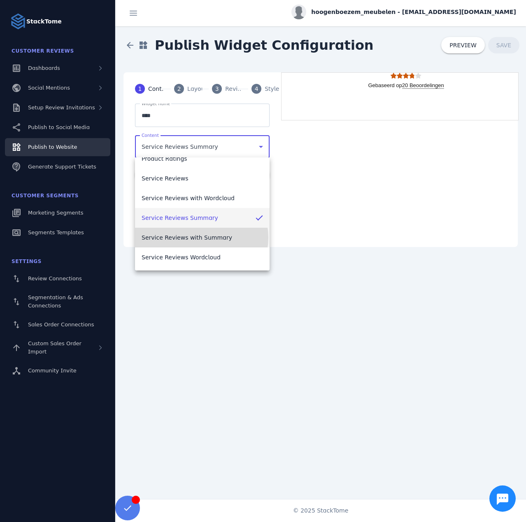
click at [201, 238] on span "Service Reviews with Summary" at bounding box center [186, 238] width 90 height 10
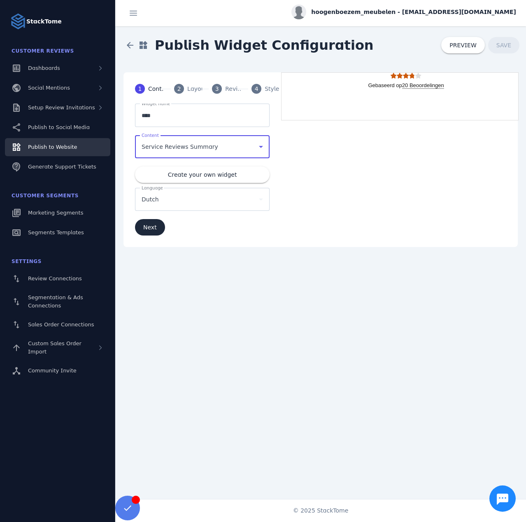
type input "*******"
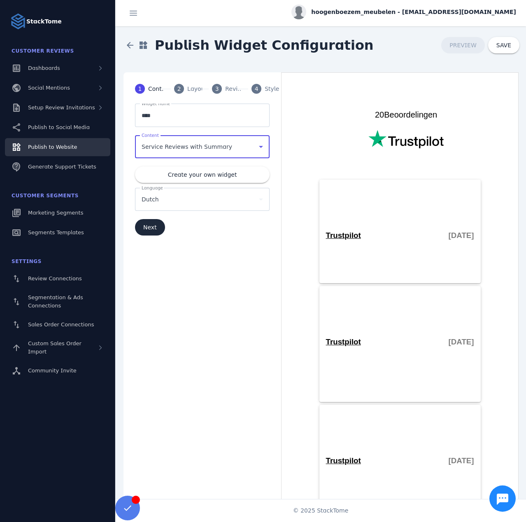
click at [206, 145] on span "Service Reviews with Summary" at bounding box center [186, 147] width 90 height 10
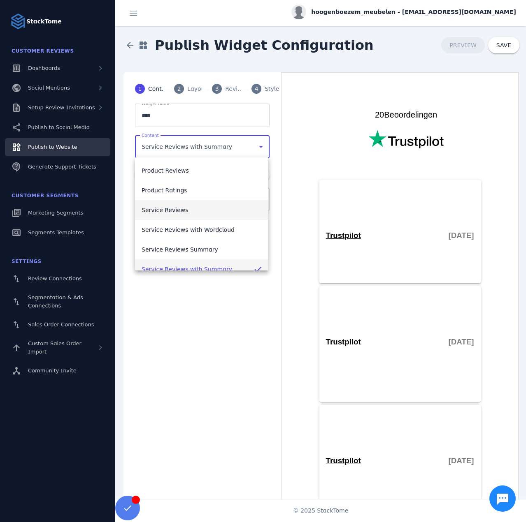
scroll to position [9, 0]
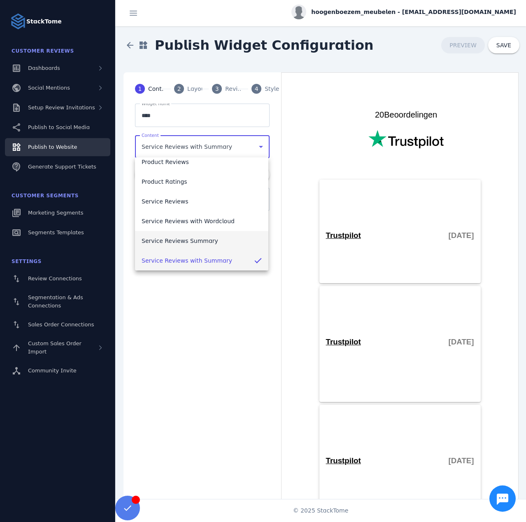
click at [197, 243] on span "Service Reviews Summary" at bounding box center [179, 241] width 77 height 10
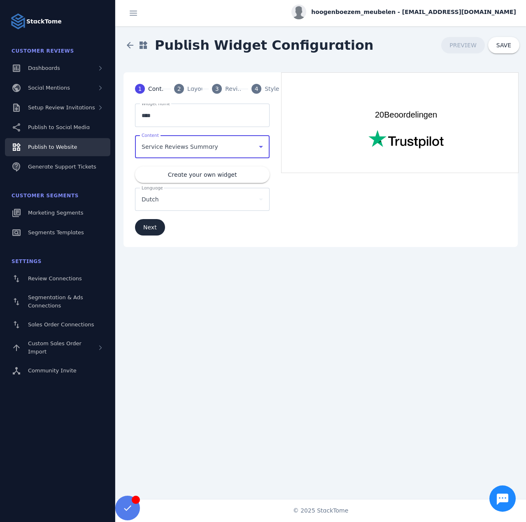
click at [180, 93] on span "2" at bounding box center [179, 89] width 4 height 9
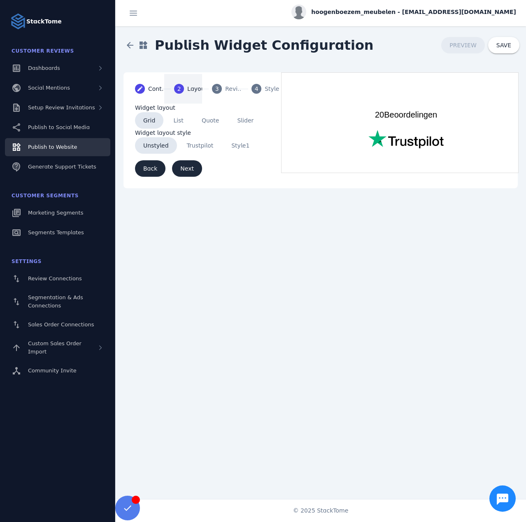
click at [207, 152] on span "Trustpilot" at bounding box center [200, 145] width 43 height 16
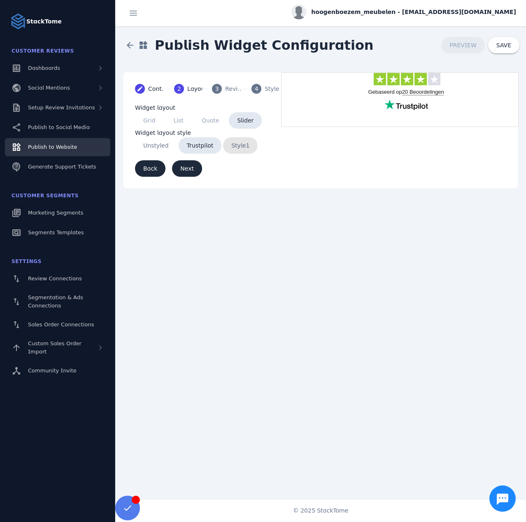
click at [228, 146] on span "Style1" at bounding box center [240, 145] width 35 height 16
click at [225, 89] on mat-step-header "3 Reviews" at bounding box center [221, 89] width 39 height 30
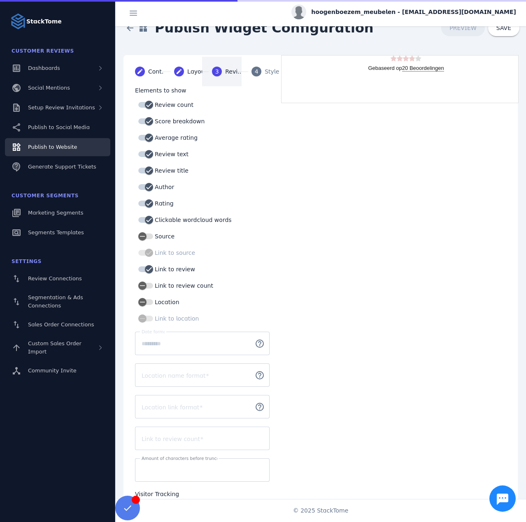
scroll to position [0, 0]
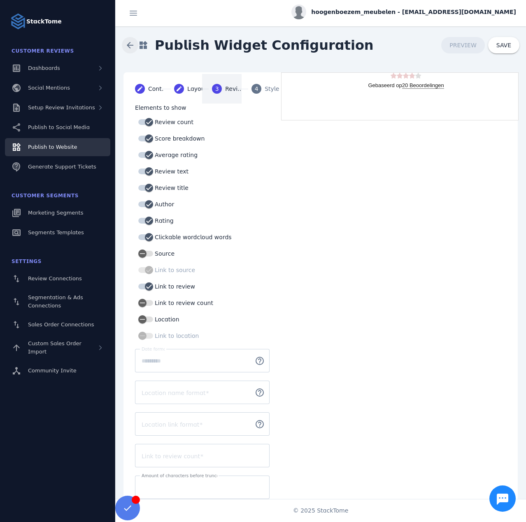
click at [128, 43] on span at bounding box center [130, 45] width 20 height 20
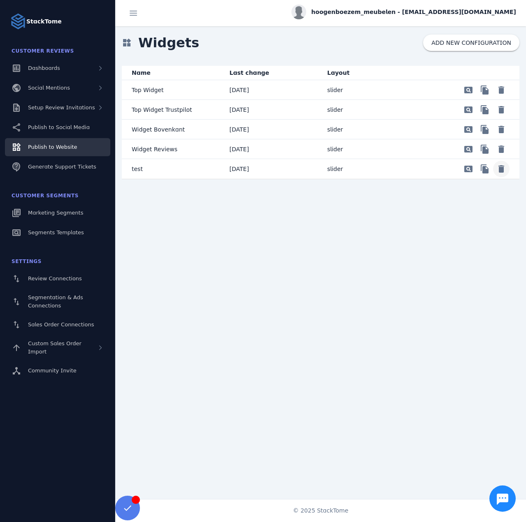
click at [501, 100] on span "Delete" at bounding box center [501, 90] width 20 height 20
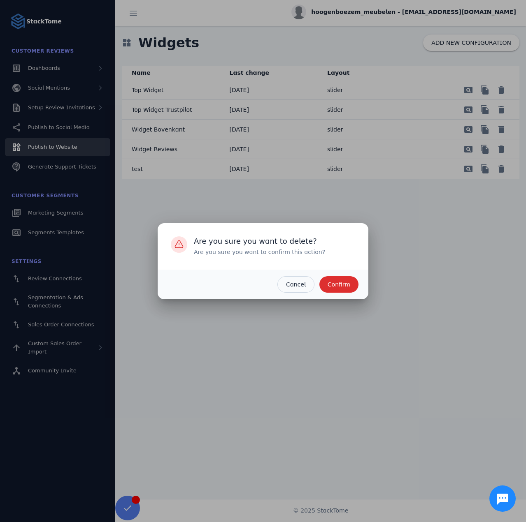
click at [337, 285] on span "Confirm" at bounding box center [338, 285] width 23 height 6
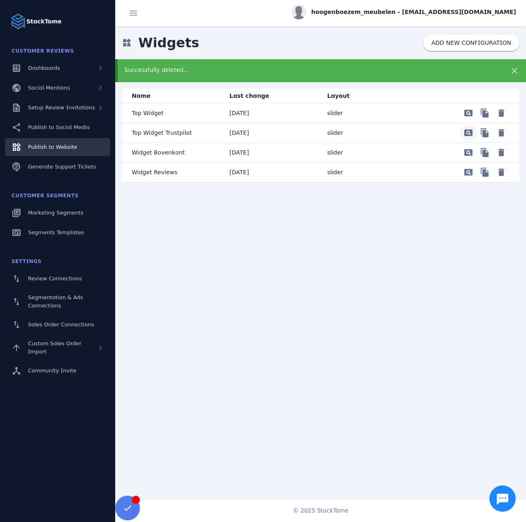
click at [468, 123] on span "Preview" at bounding box center [468, 113] width 20 height 20
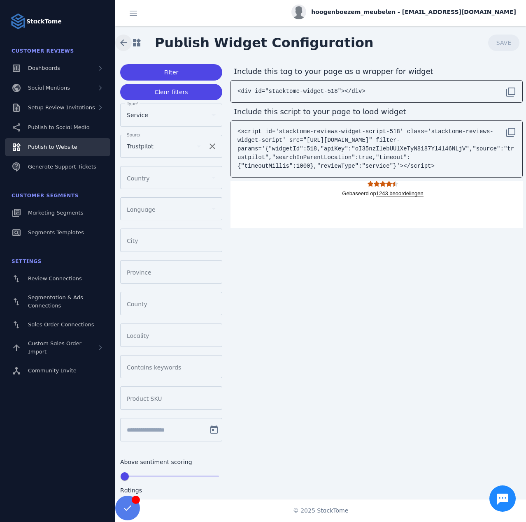
click at [121, 41] on span at bounding box center [124, 43] width 20 height 20
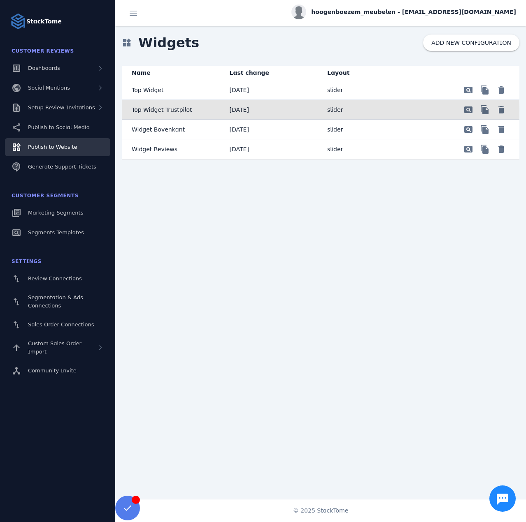
click at [201, 111] on mat-cell "Top Widget Trustpilot" at bounding box center [172, 110] width 101 height 20
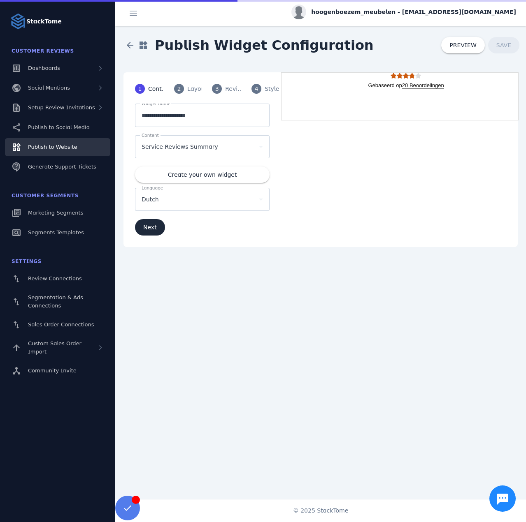
click at [258, 88] on div "4" at bounding box center [256, 89] width 10 height 10
click at [251, 88] on div "4" at bounding box center [256, 89] width 10 height 10
click at [208, 87] on mat-step-header "3 Reviews" at bounding box center [221, 89] width 39 height 30
click at [174, 88] on div "2" at bounding box center [179, 89] width 10 height 10
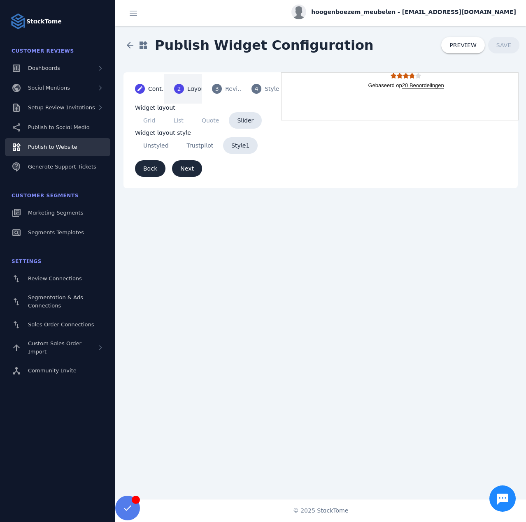
click at [230, 87] on div "Reviews" at bounding box center [235, 89] width 21 height 9
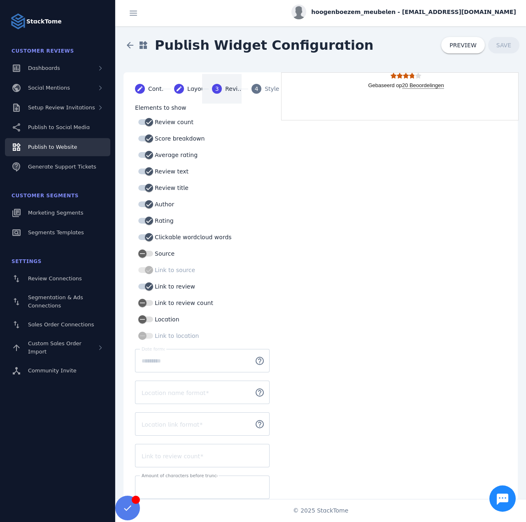
click at [255, 89] on span "4" at bounding box center [257, 89] width 4 height 9
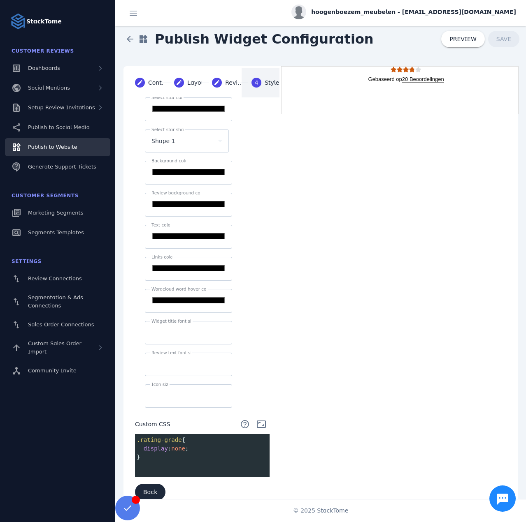
scroll to position [17, 0]
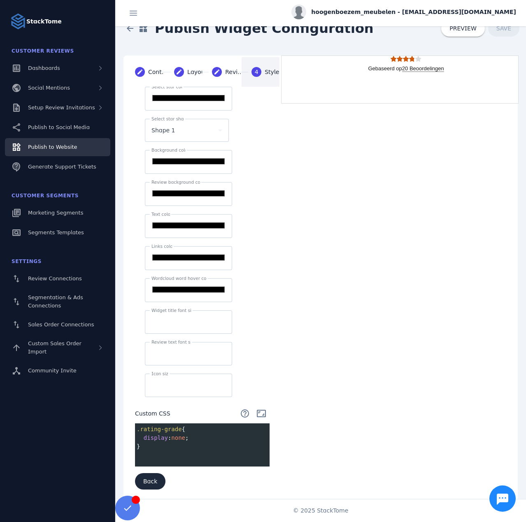
click at [144, 294] on pre "​" at bounding box center [204, 464] width 138 height 9
click at [141, 294] on pre "​" at bounding box center [204, 455] width 138 height 9
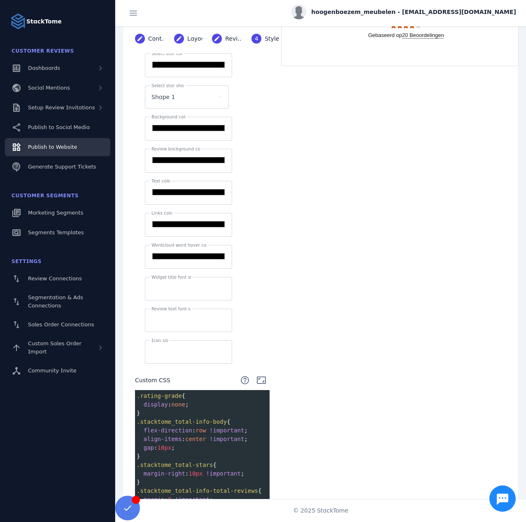
scroll to position [0, 0]
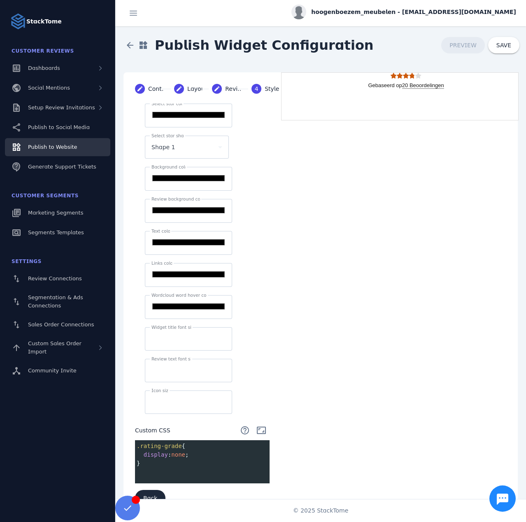
click at [347, 294] on div "**********" at bounding box center [320, 295] width 394 height 446
click at [148, 294] on pre "​" at bounding box center [204, 472] width 138 height 9
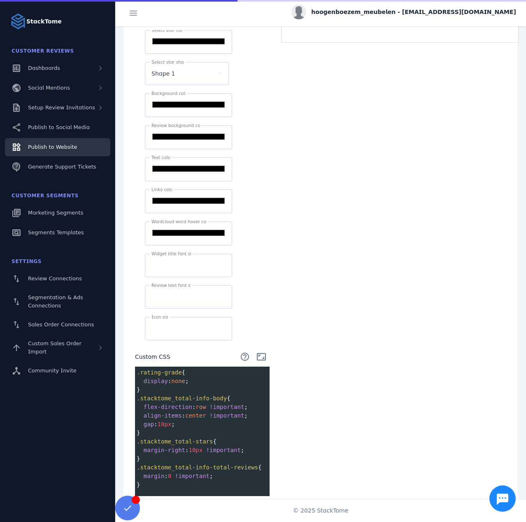
scroll to position [103, 0]
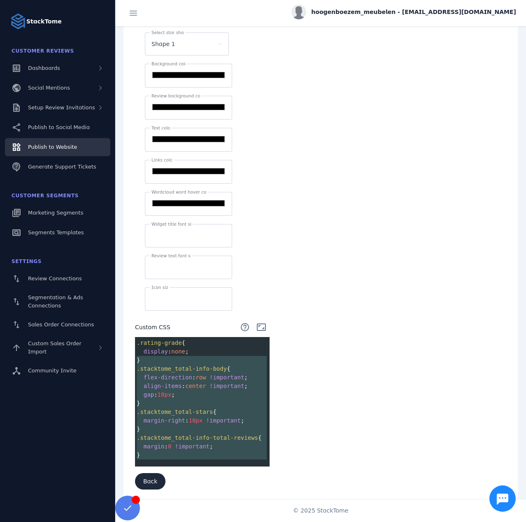
type textarea "**********"
drag, startPoint x: 137, startPoint y: 356, endPoint x: 141, endPoint y: 452, distance: 96.7
click at [141, 294] on div ".rating-grade { display : none ; } .stacktome_total-info-body { flex-direction …" at bounding box center [204, 404] width 138 height 130
click at [146, 294] on pre "}" at bounding box center [204, 360] width 138 height 9
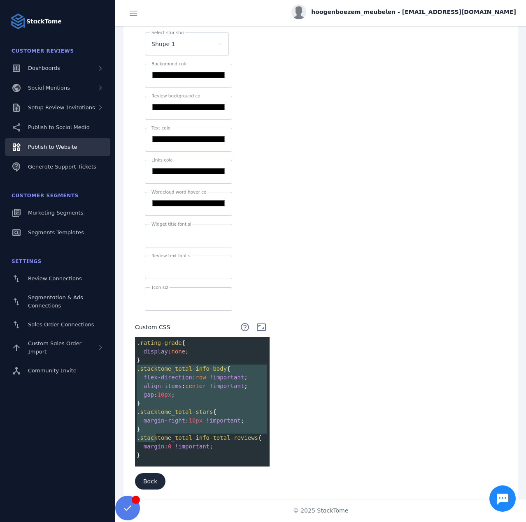
type textarea "**********"
drag, startPoint x: 137, startPoint y: 364, endPoint x: 154, endPoint y: 457, distance: 94.1
click at [154, 294] on div ".rating-grade { display : none ; } .stacktome_total-info-body { flex-direction …" at bounding box center [204, 404] width 138 height 130
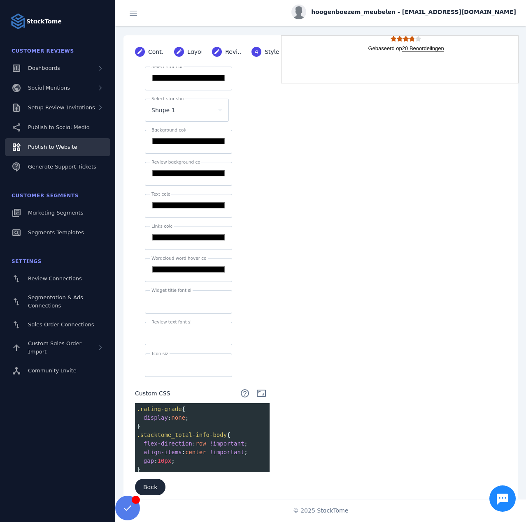
scroll to position [43, 0]
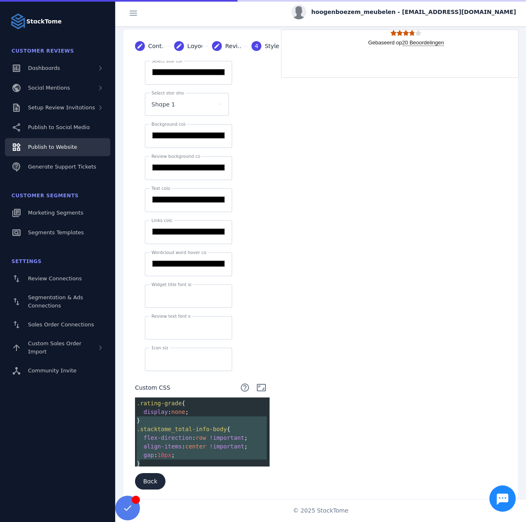
type textarea "**********"
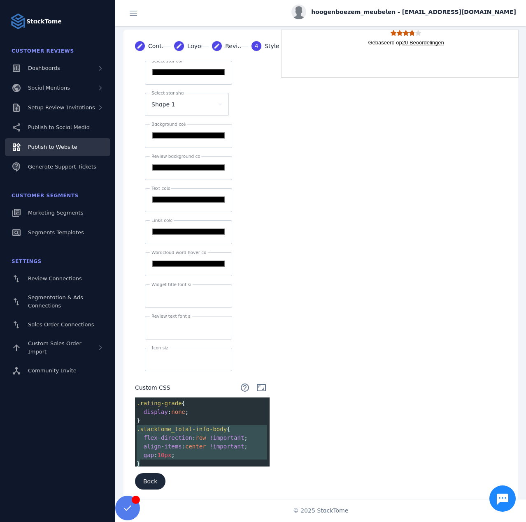
drag, startPoint x: 143, startPoint y: 456, endPoint x: 134, endPoint y: 427, distance: 29.9
click at [134, 294] on div "**********" at bounding box center [202, 280] width 154 height 439
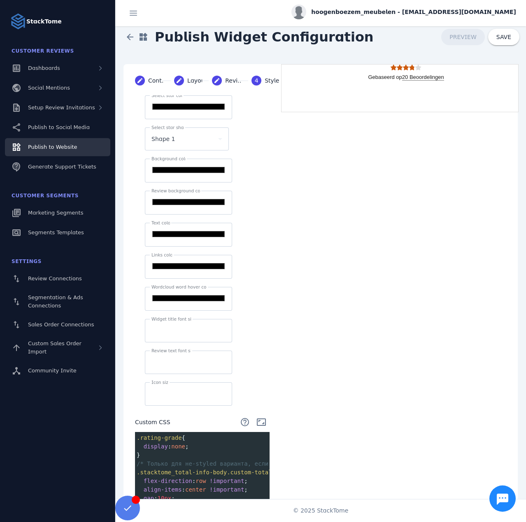
scroll to position [0, 0]
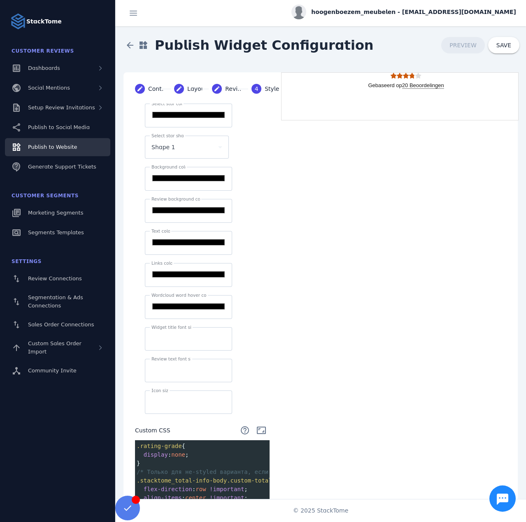
click at [294, 294] on div "**********" at bounding box center [320, 314] width 394 height 484
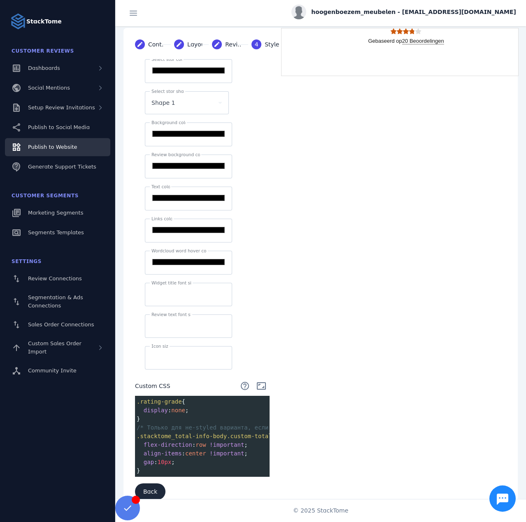
scroll to position [55, 0]
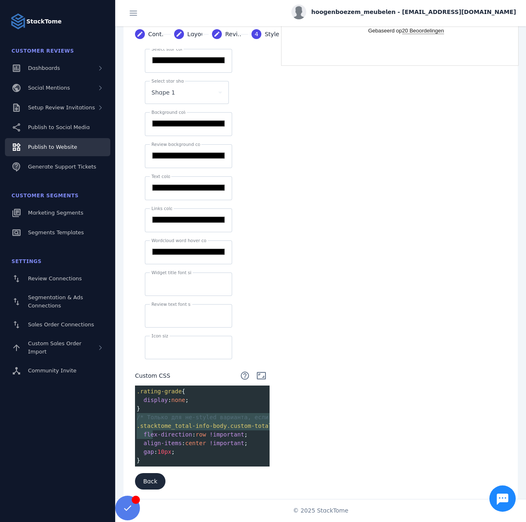
type textarea "**********"
drag, startPoint x: 138, startPoint y: 414, endPoint x: 154, endPoint y: 457, distance: 45.7
click at [154, 294] on div ".rating-grade { display : none ; } /* Только для не-styled варианта, если есть …" at bounding box center [250, 426] width 231 height 78
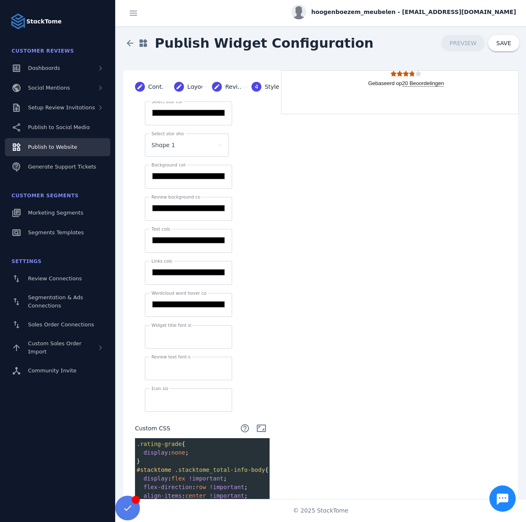
scroll to position [0, 0]
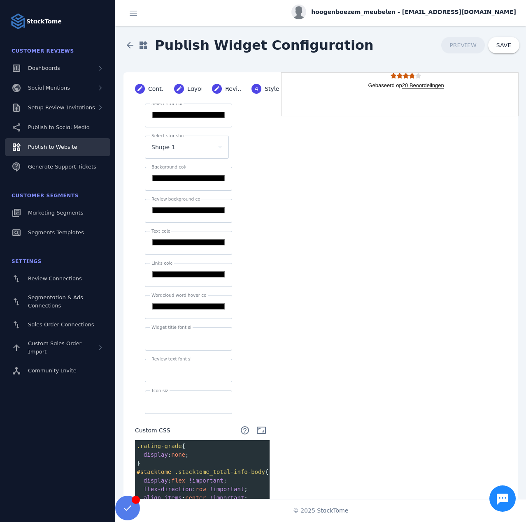
click at [306, 294] on div "**********" at bounding box center [320, 348] width 394 height 553
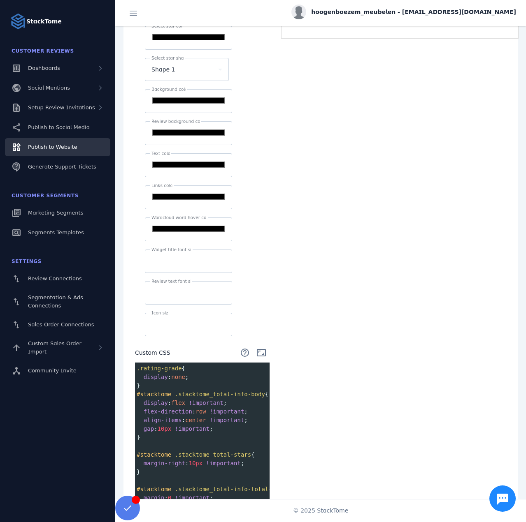
scroll to position [82, 0]
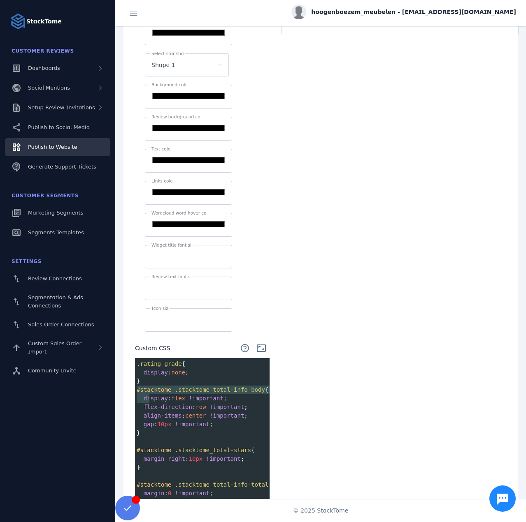
type textarea "**********"
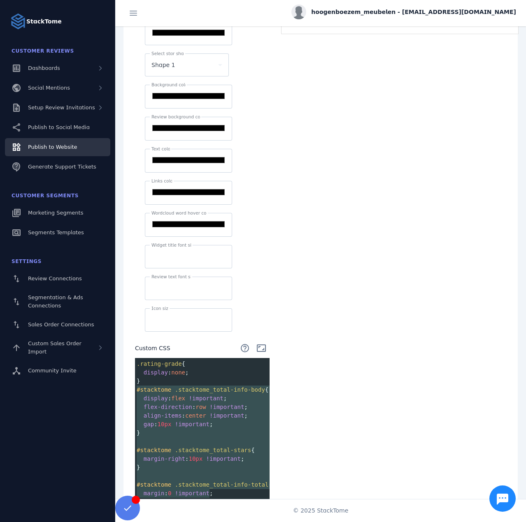
drag, startPoint x: 138, startPoint y: 384, endPoint x: 213, endPoint y: 489, distance: 129.2
click at [213, 294] on div ".rating-grade { display : none ; } #stacktome .stacktome_total-info-body { disp…" at bounding box center [212, 433] width 155 height 147
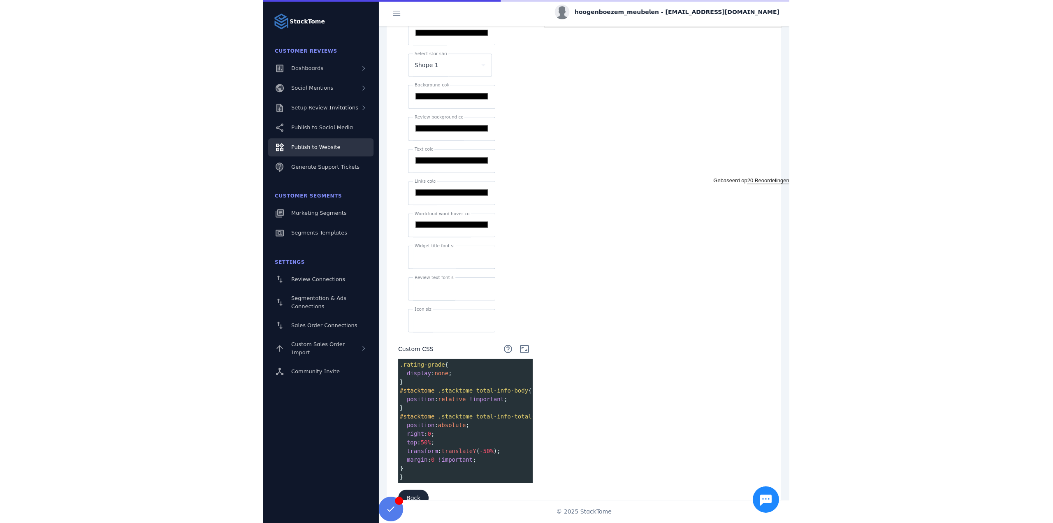
scroll to position [0, 0]
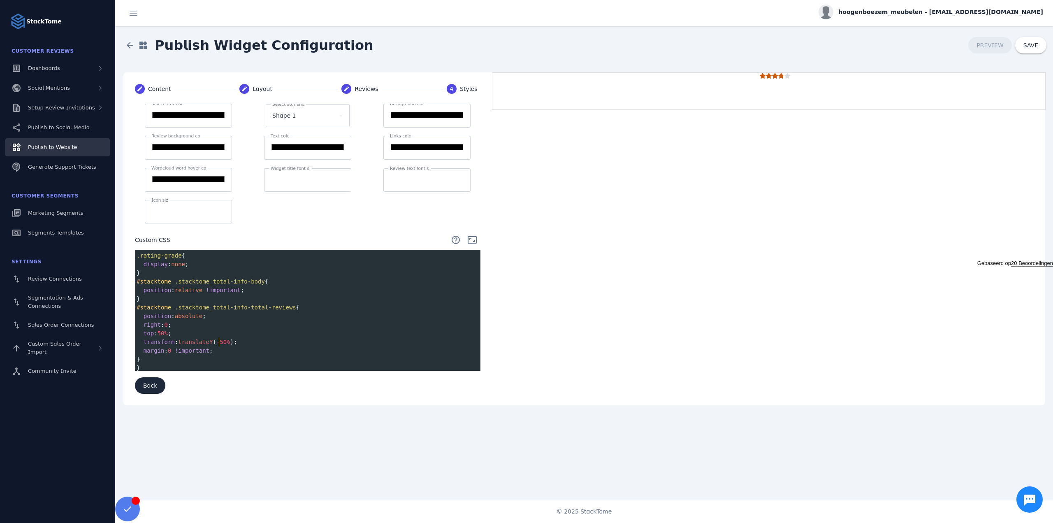
click at [220, 294] on span "-50%" at bounding box center [223, 341] width 14 height 7
type textarea "*"
click at [347, 227] on div "Select star color ******* Select star shape Shape 1 Background color ******* Re…" at bounding box center [307, 168] width 345 height 128
click at [232, 294] on pre "transform : translateY ( -30% );" at bounding box center [309, 342] width 349 height 9
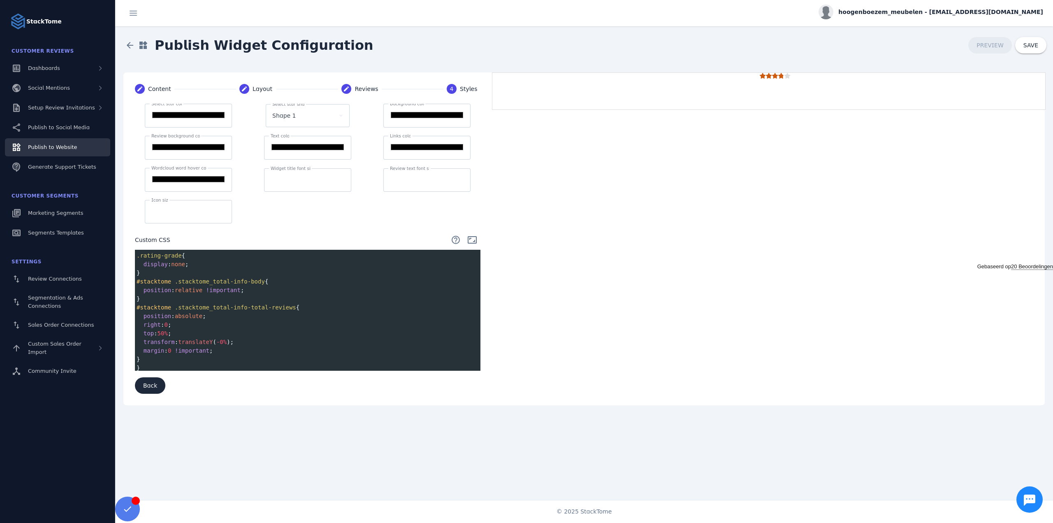
type textarea "*"
click at [167, 294] on span "0" at bounding box center [165, 324] width 3 height 7
click at [163, 294] on span "50%" at bounding box center [163, 333] width 10 height 7
type textarea "*"
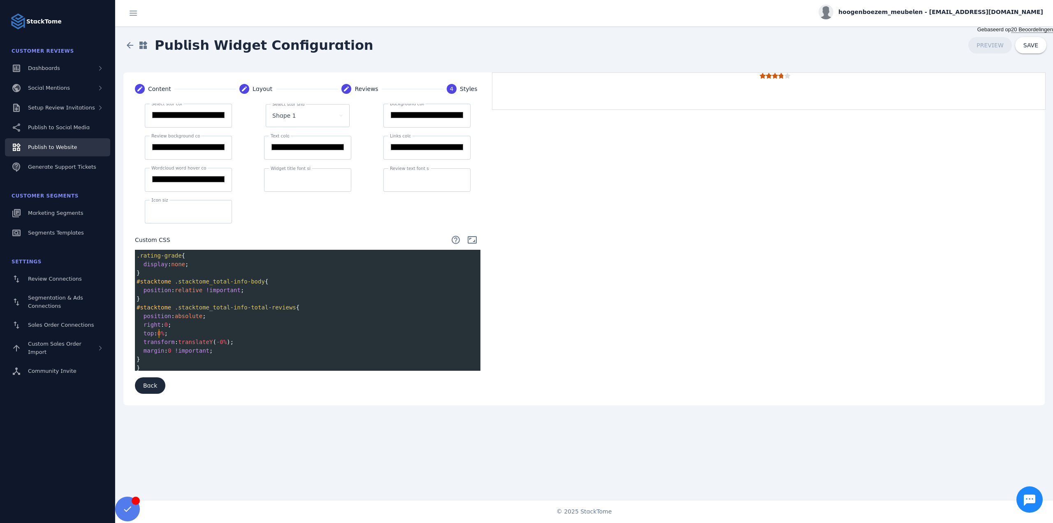
type textarea "*"
click at [167, 294] on span "0" at bounding box center [165, 324] width 3 height 7
click at [160, 294] on span "top : 10% ;" at bounding box center [154, 333] width 35 height 7
type textarea "***"
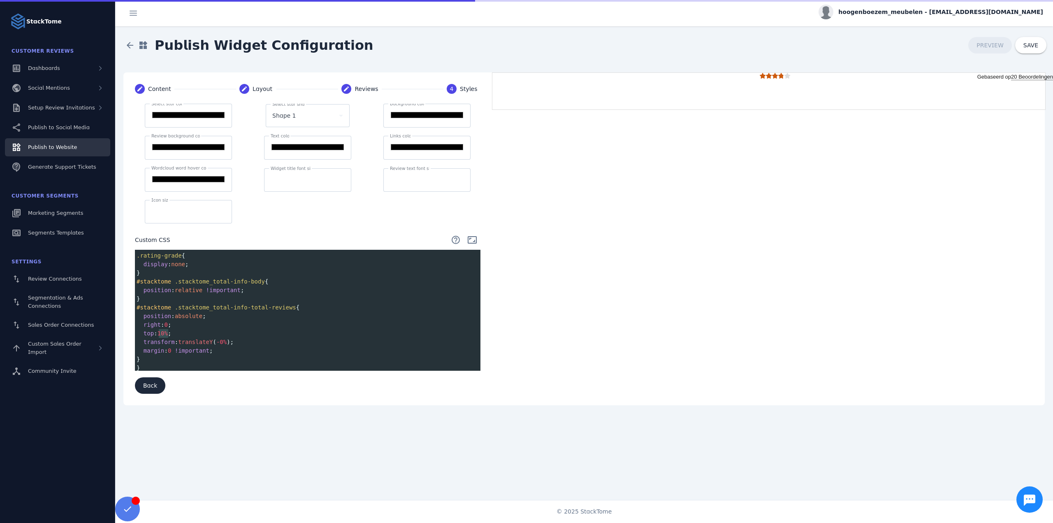
drag, startPoint x: 160, startPoint y: 331, endPoint x: 168, endPoint y: 331, distance: 8.2
click at [168, 294] on span "10%" at bounding box center [163, 333] width 10 height 7
type textarea "*"
click at [165, 294] on span "0" at bounding box center [165, 324] width 3 height 7
paste textarea
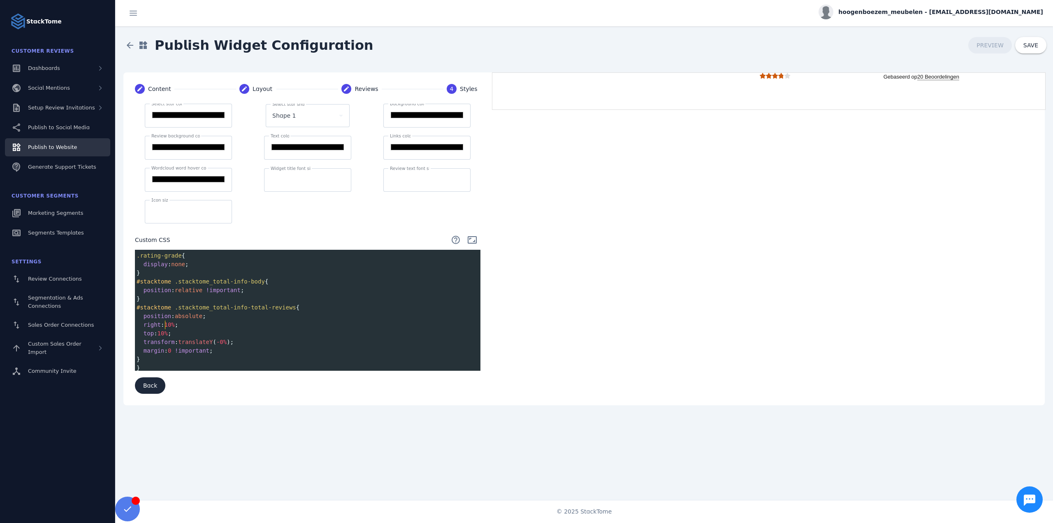
click at [165, 294] on span "10%" at bounding box center [169, 324] width 10 height 7
click at [169, 294] on span "10%" at bounding box center [169, 324] width 10 height 7
type textarea "*"
type textarea "**"
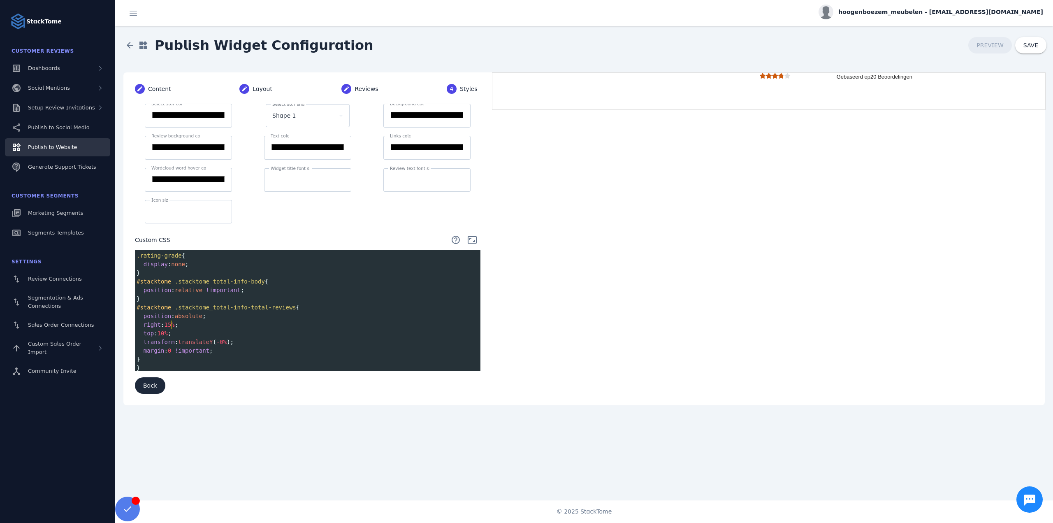
type textarea "*"
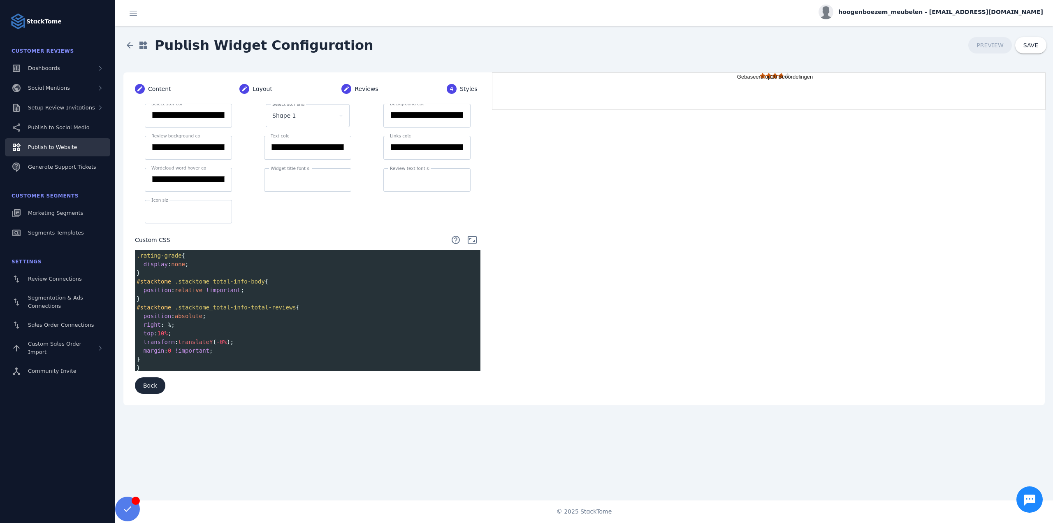
type textarea "*"
type textarea "**"
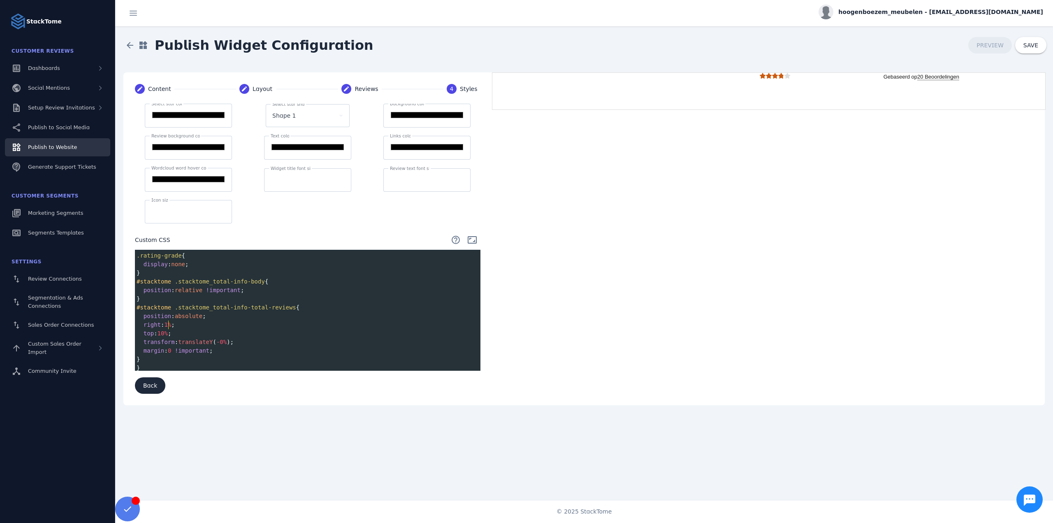
type textarea "*"
type textarea "**"
type textarea "*"
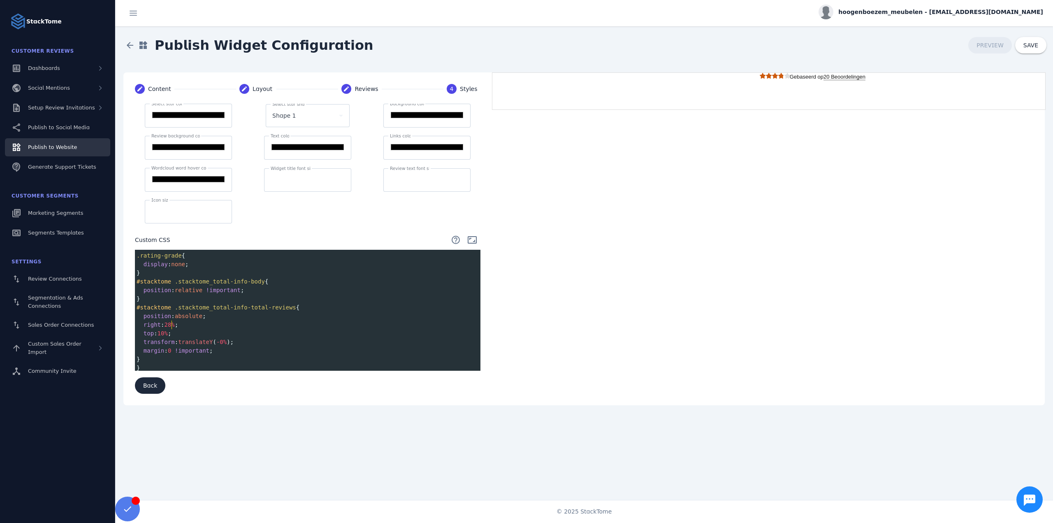
scroll to position [0, 2]
type textarea "**"
type textarea "*"
click at [525, 217] on div "**********" at bounding box center [583, 238] width 921 height 333
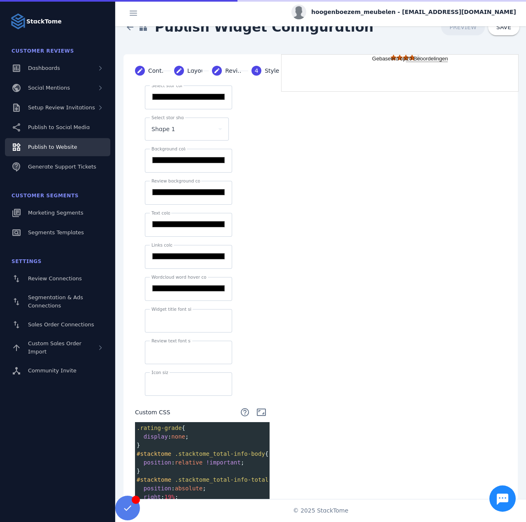
scroll to position [82, 0]
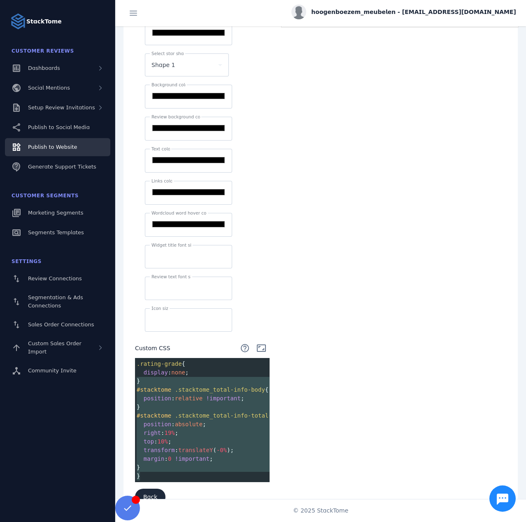
type textarea "**********"
drag, startPoint x: 142, startPoint y: 464, endPoint x: 135, endPoint y: 386, distance: 78.4
click at [135, 294] on div ".rating-grade { display : none ; } #stacktome .stacktome_total-info-body { posi…" at bounding box center [212, 420] width 155 height 121
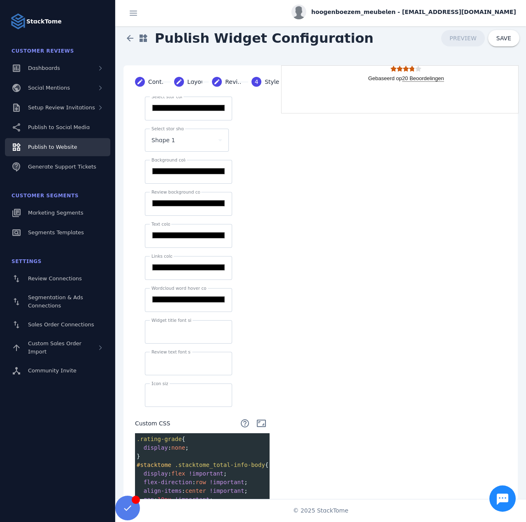
scroll to position [0, 0]
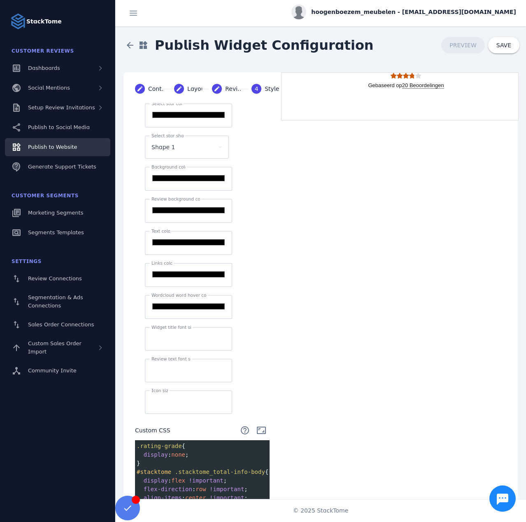
click at [356, 281] on div "**********" at bounding box center [320, 312] width 394 height 480
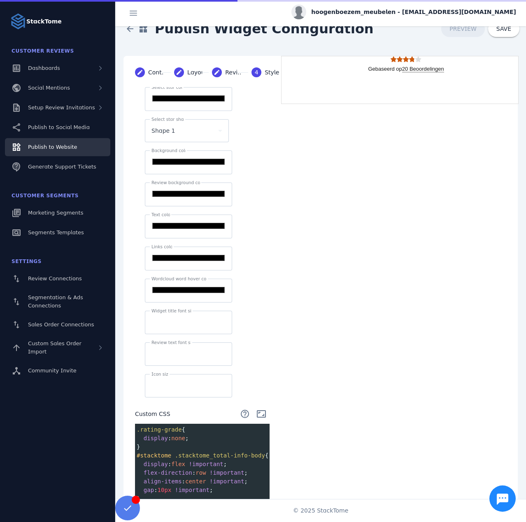
scroll to position [51, 0]
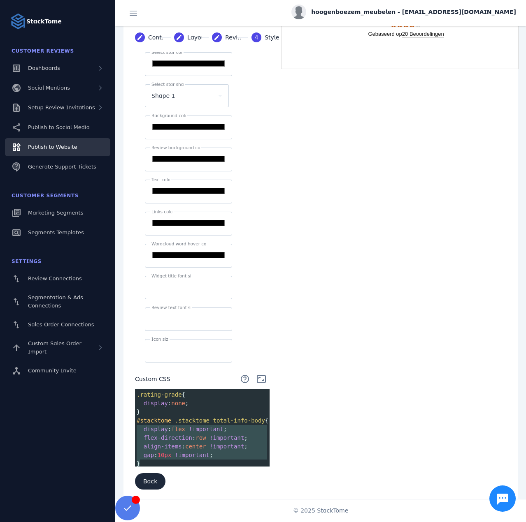
type textarea "**********"
drag, startPoint x: 141, startPoint y: 456, endPoint x: 132, endPoint y: 413, distance: 44.1
click at [132, 294] on div "**********" at bounding box center [202, 275] width 154 height 447
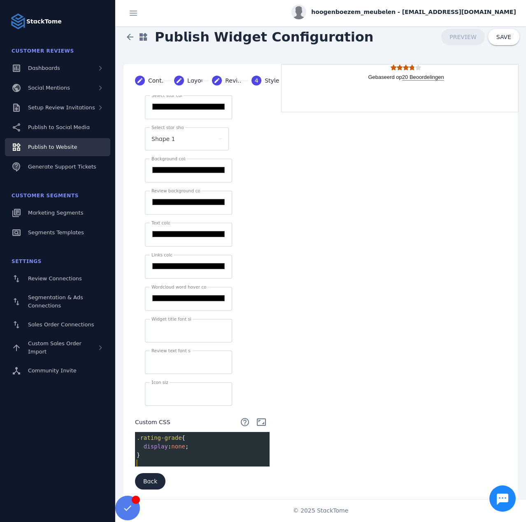
click at [329, 294] on div "**********" at bounding box center [320, 282] width 394 height 437
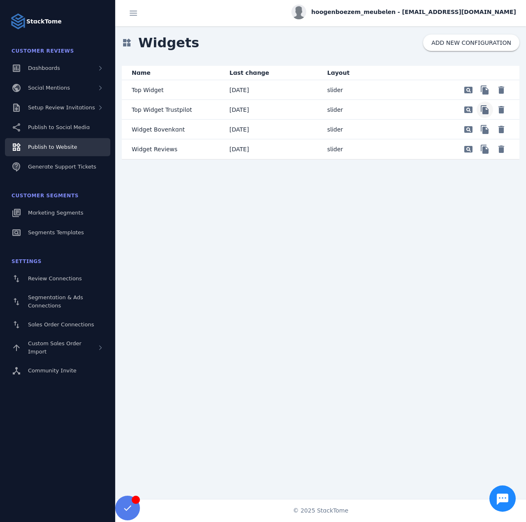
click at [485, 100] on span "Preview" at bounding box center [485, 90] width 20 height 20
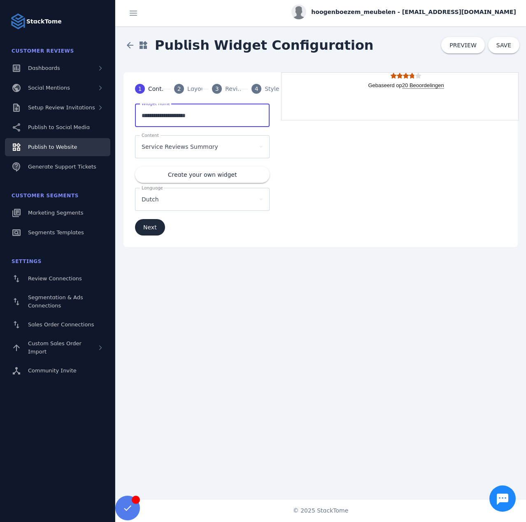
click at [168, 115] on input "**********" at bounding box center [201, 116] width 121 height 10
type input "*"
type input "****"
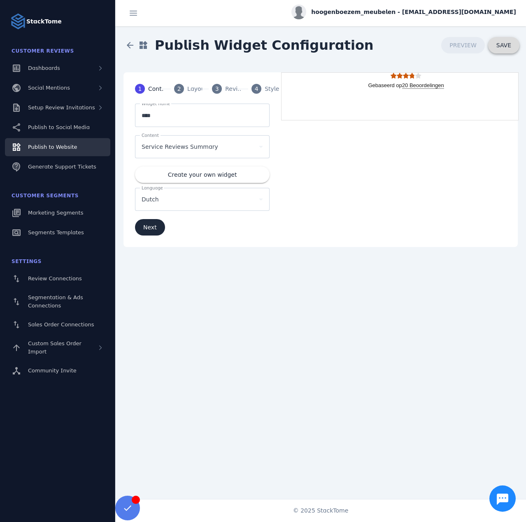
click at [501, 44] on span "SAVE" at bounding box center [503, 45] width 15 height 7
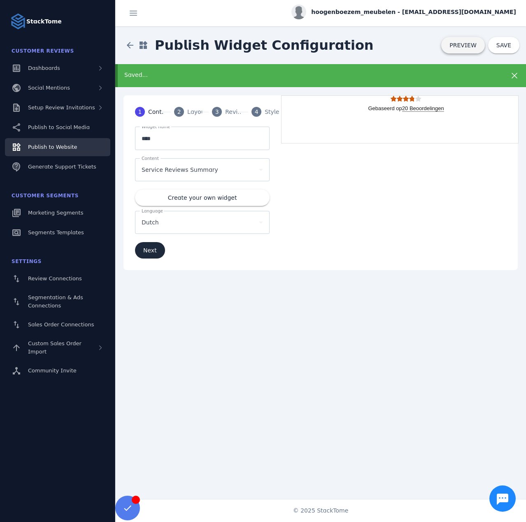
click at [464, 44] on span "PREVIEW" at bounding box center [462, 45] width 27 height 6
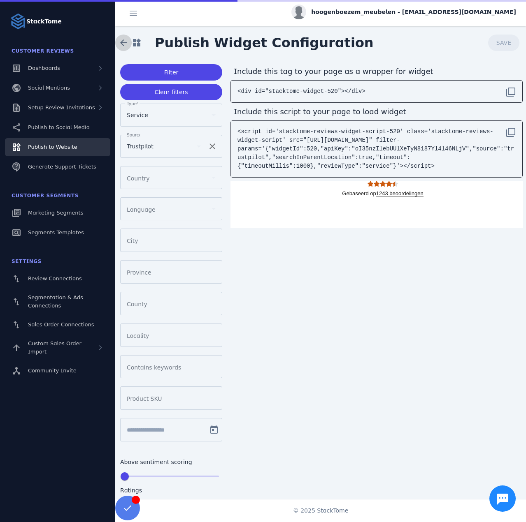
click at [128, 42] on span at bounding box center [124, 43] width 20 height 20
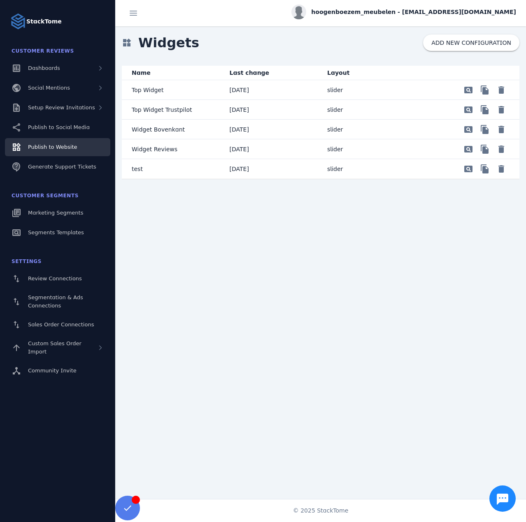
click at [384, 175] on mat-cell "slider" at bounding box center [369, 169] width 98 height 20
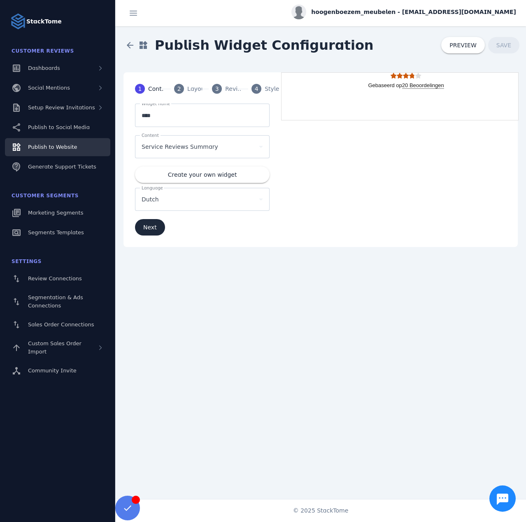
drag, startPoint x: 174, startPoint y: 87, endPoint x: 185, endPoint y: 88, distance: 12.0
click at [175, 87] on div "2" at bounding box center [179, 89] width 10 height 10
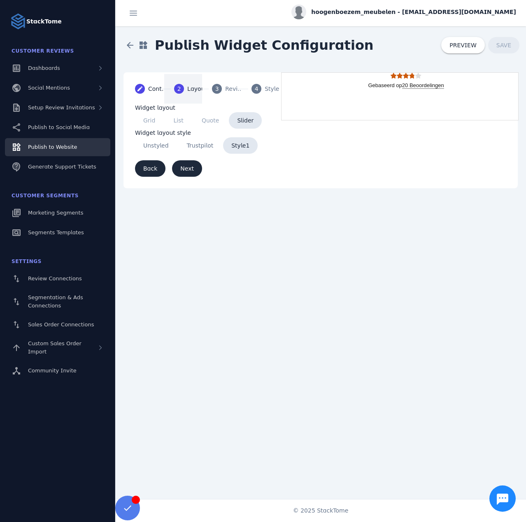
click at [227, 88] on div "Reviews" at bounding box center [235, 89] width 21 height 9
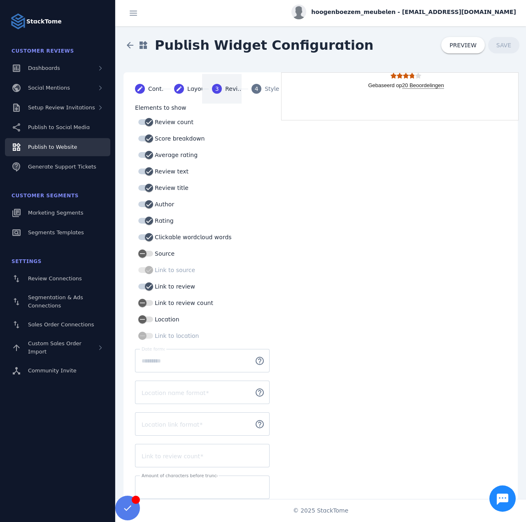
click at [251, 88] on div "4" at bounding box center [256, 89] width 10 height 10
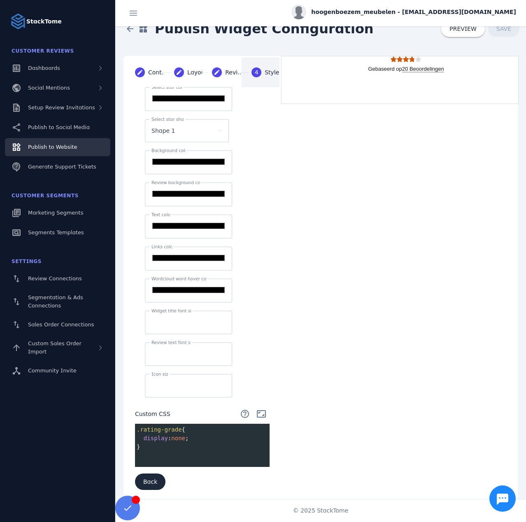
scroll to position [17, 0]
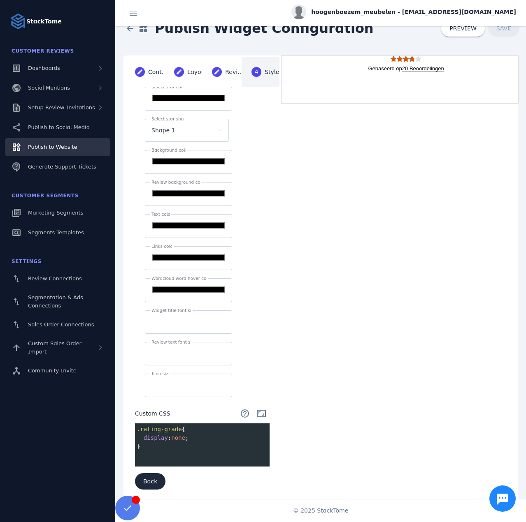
click at [167, 451] on pre "​" at bounding box center [204, 455] width 138 height 9
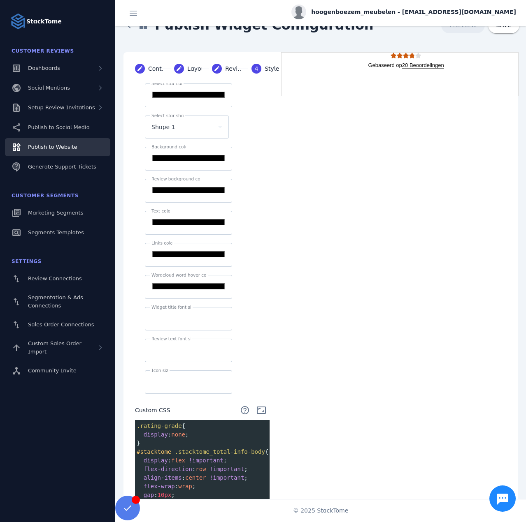
scroll to position [0, 0]
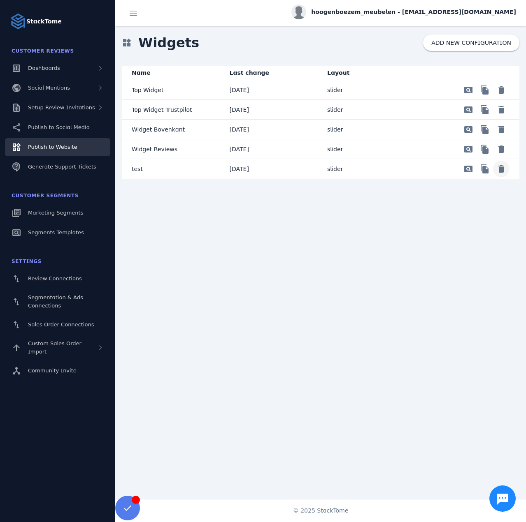
click at [504, 100] on span "Delete" at bounding box center [501, 90] width 20 height 20
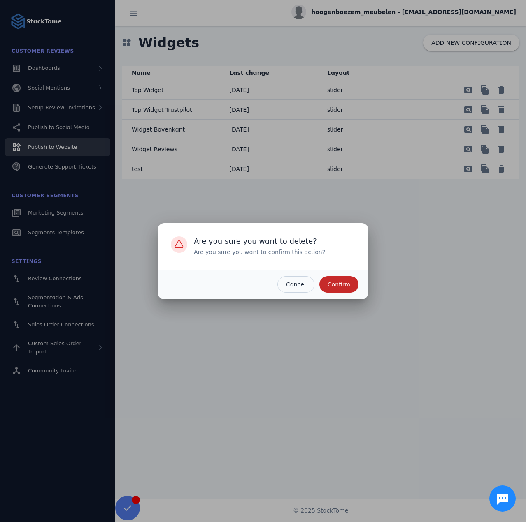
click at [344, 287] on span "Confirm" at bounding box center [338, 285] width 23 height 6
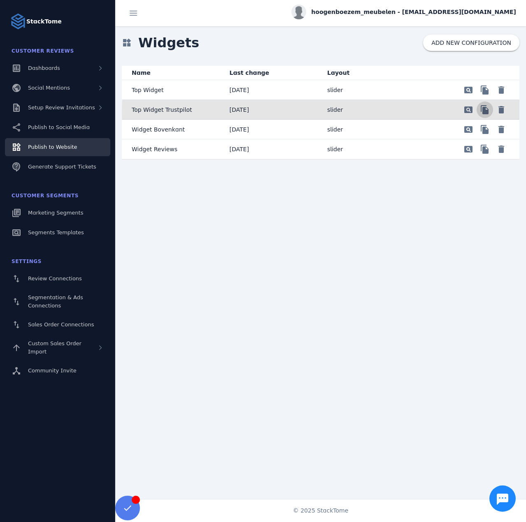
click at [485, 112] on span "Preview" at bounding box center [485, 110] width 20 height 20
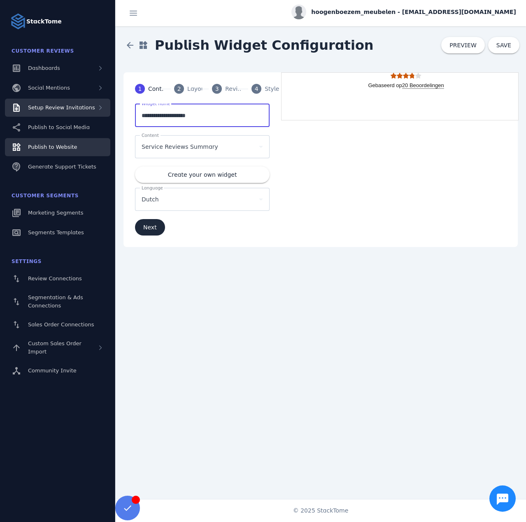
drag, startPoint x: 196, startPoint y: 113, endPoint x: 107, endPoint y: 113, distance: 89.3
click at [107, 113] on classic-layout "**********" at bounding box center [263, 261] width 526 height 522
type input "***"
click at [179, 95] on mat-step-header "2 Layout" at bounding box center [183, 89] width 38 height 30
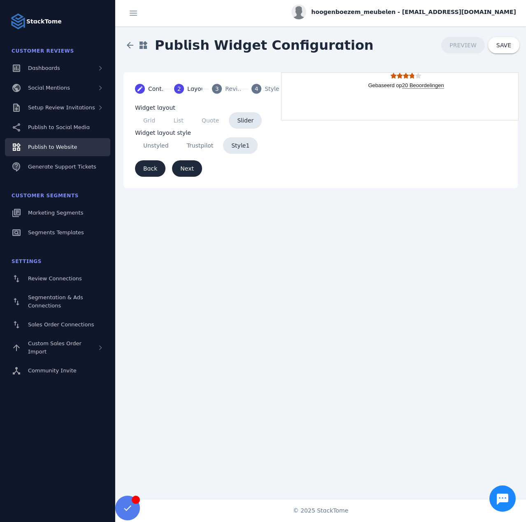
click at [220, 89] on div "3" at bounding box center [217, 89] width 10 height 10
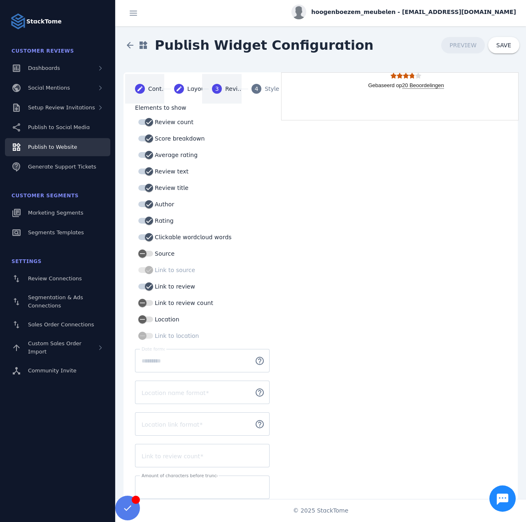
click at [148, 87] on mat-step-header "Editable create Content" at bounding box center [144, 89] width 39 height 30
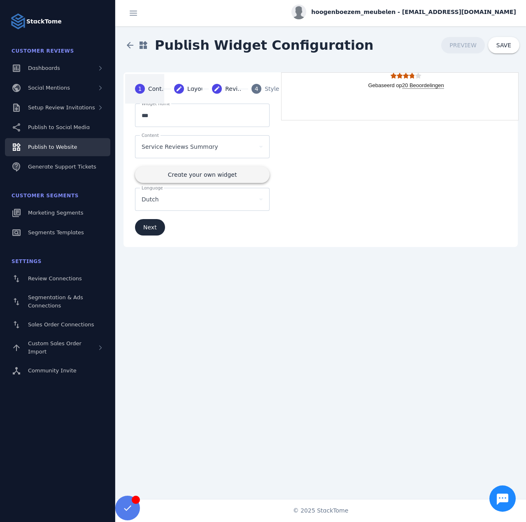
click at [208, 172] on span "Create your own widget" at bounding box center [202, 175] width 69 height 6
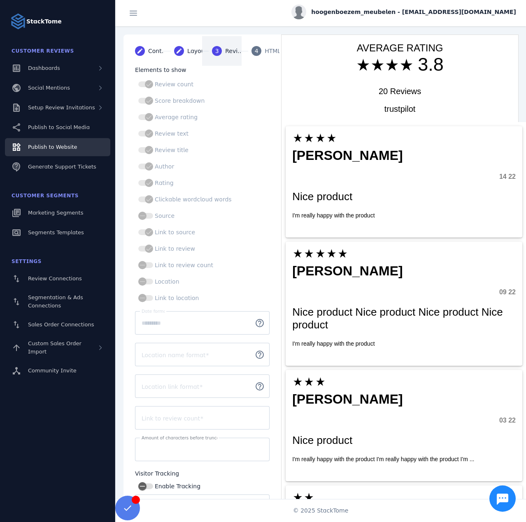
scroll to position [41, 0]
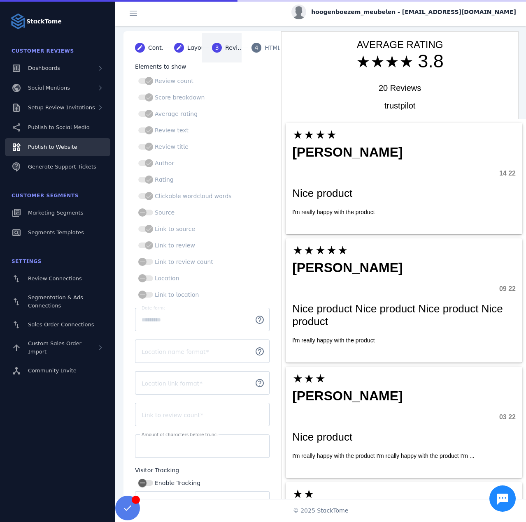
click at [172, 179] on mat-slide-toggle "Rating" at bounding box center [184, 180] width 93 height 10
click at [148, 193] on div "Clickable wordcloud words" at bounding box center [184, 196] width 93 height 10
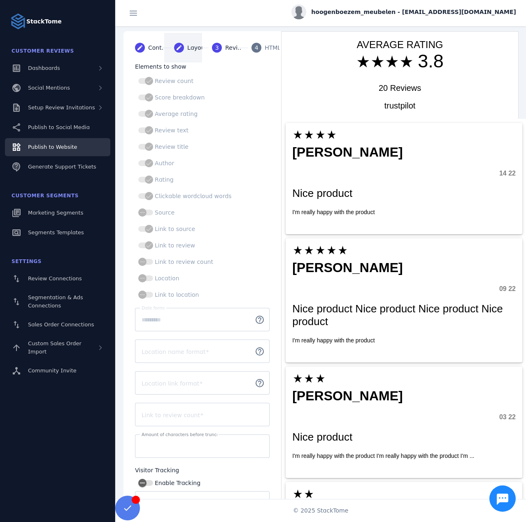
click at [188, 54] on mat-step-header "Editable create Layout" at bounding box center [183, 48] width 38 height 30
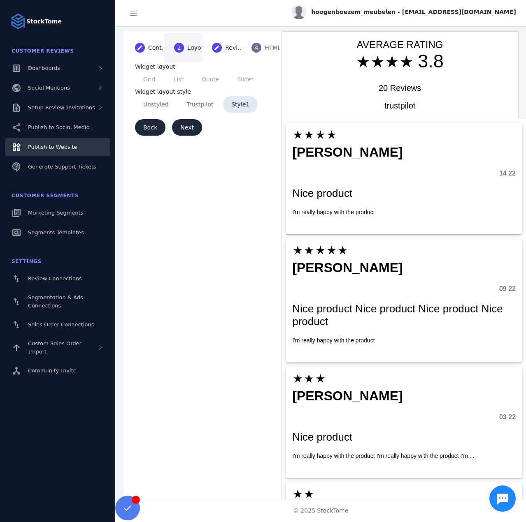
click at [201, 107] on span "Trustpilot" at bounding box center [200, 104] width 43 height 16
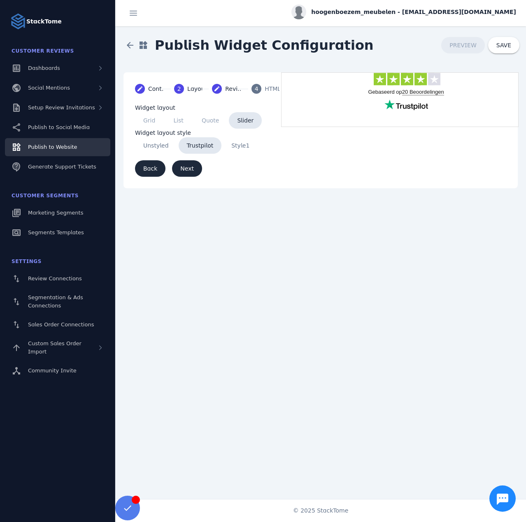
scroll to position [0, 0]
click at [153, 94] on mat-step-header "Editable create Content" at bounding box center [144, 89] width 39 height 30
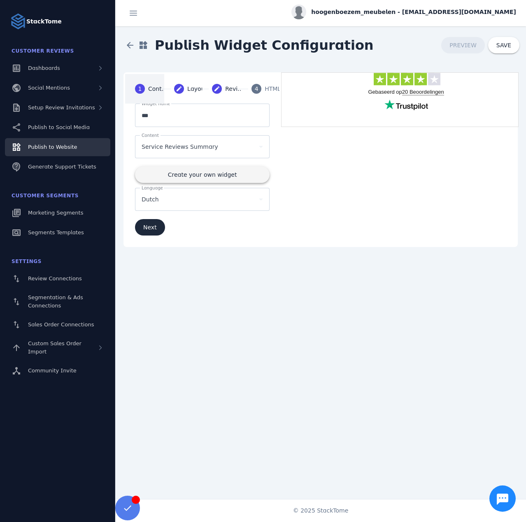
click at [196, 176] on span "Create your own widget" at bounding box center [202, 175] width 69 height 6
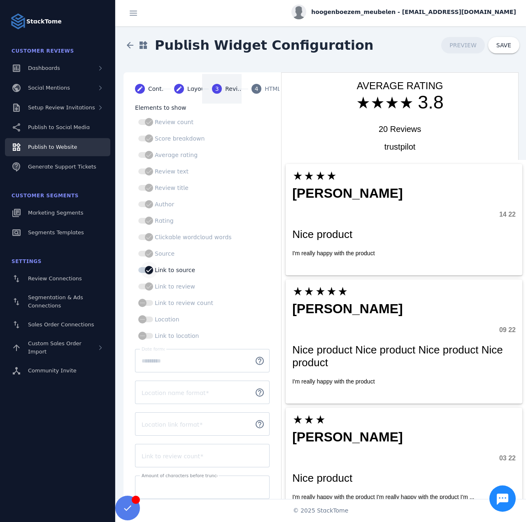
click at [153, 272] on div "button" at bounding box center [149, 270] width 16 height 16
click at [150, 273] on div "button" at bounding box center [142, 270] width 16 height 16
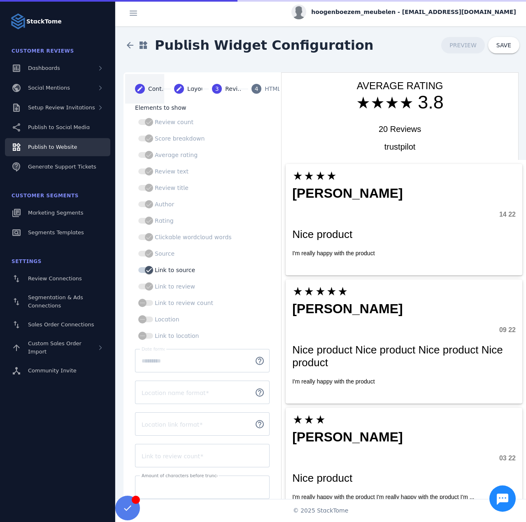
click at [153, 88] on div "Content" at bounding box center [158, 89] width 21 height 9
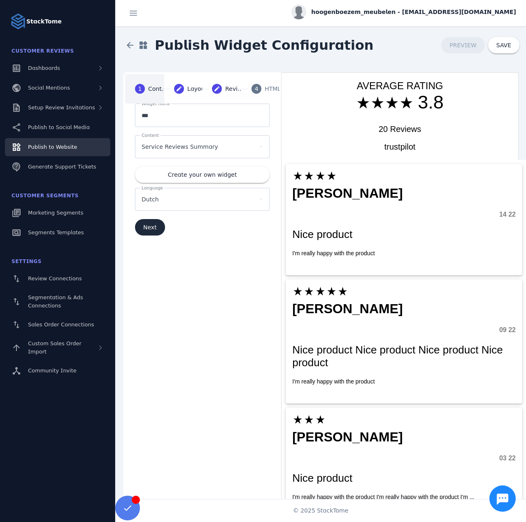
click at [193, 149] on span "Service Reviews Summary" at bounding box center [179, 147] width 77 height 10
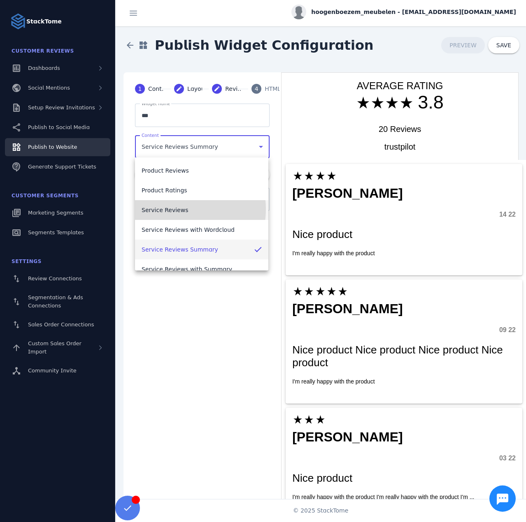
click at [178, 209] on span "Service Reviews" at bounding box center [164, 210] width 46 height 10
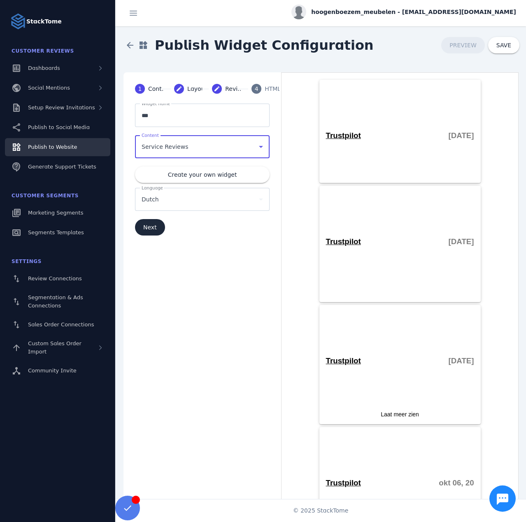
click at [176, 148] on span "Service Reviews" at bounding box center [164, 147] width 46 height 10
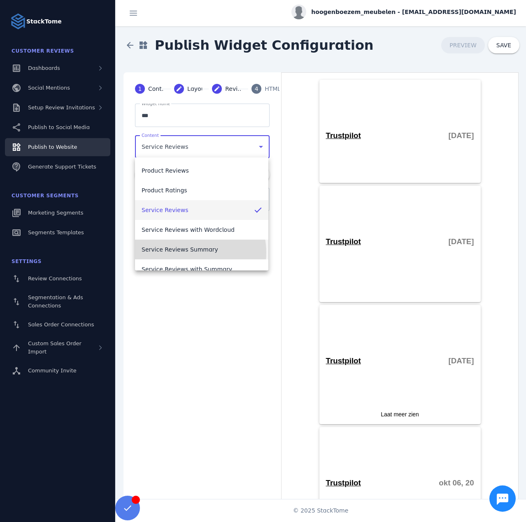
click at [187, 253] on span "Service Reviews Summary" at bounding box center [179, 250] width 77 height 10
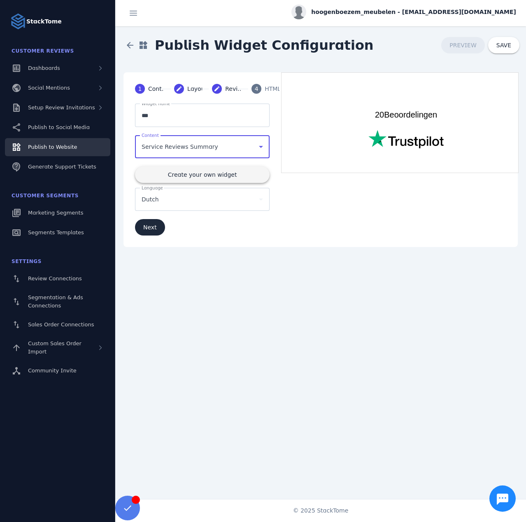
click at [195, 174] on span "Create your own widget" at bounding box center [202, 175] width 69 height 6
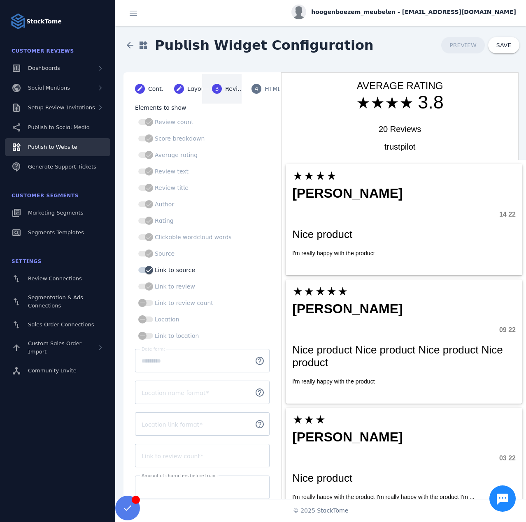
click at [264, 92] on div "HTML" at bounding box center [274, 89] width 21 height 9
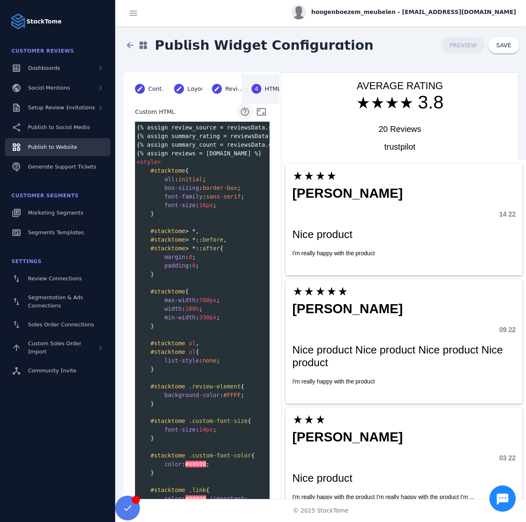
click at [242, 111] on span at bounding box center [245, 112] width 20 height 20
click at [258, 109] on span at bounding box center [261, 112] width 20 height 20
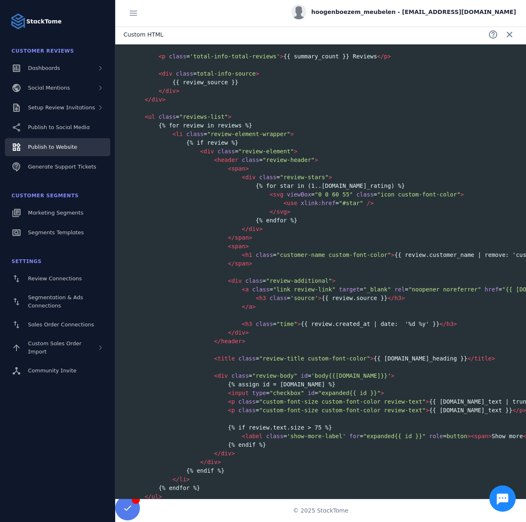
scroll to position [2301, 0]
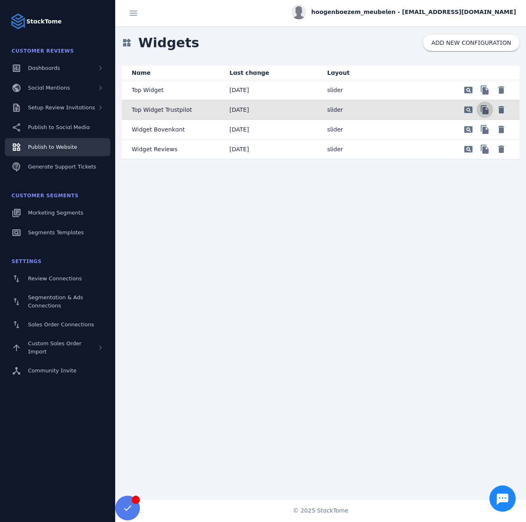
click at [486, 109] on span "Preview" at bounding box center [485, 110] width 20 height 20
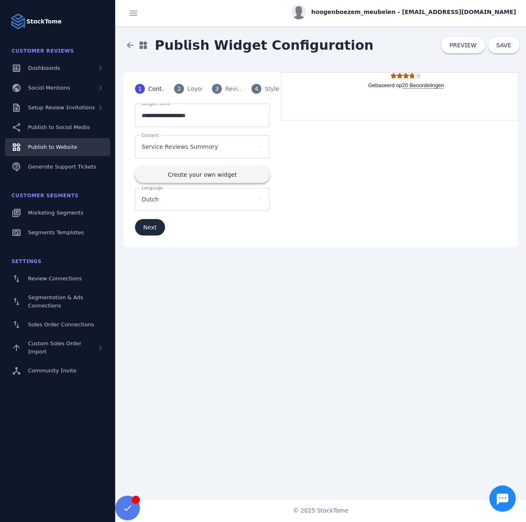
click at [199, 172] on span "Create your own widget" at bounding box center [202, 175] width 69 height 6
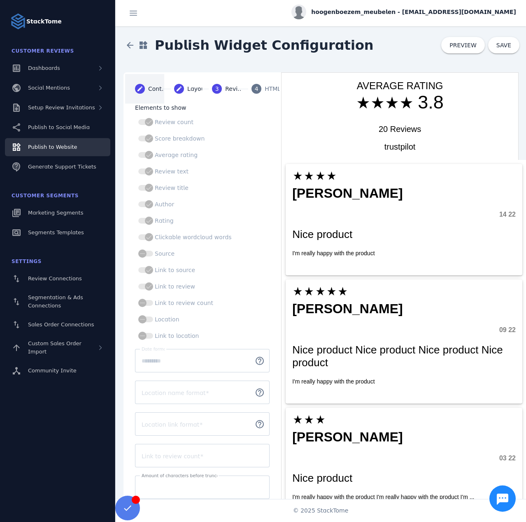
click at [154, 88] on div "Content" at bounding box center [158, 89] width 21 height 9
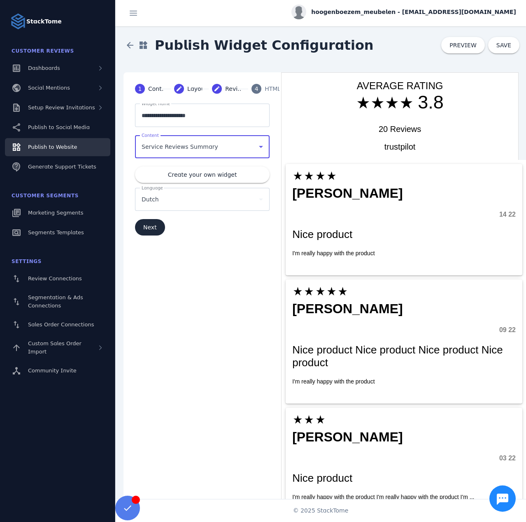
click at [172, 142] on span "Service Reviews Summary" at bounding box center [179, 147] width 77 height 10
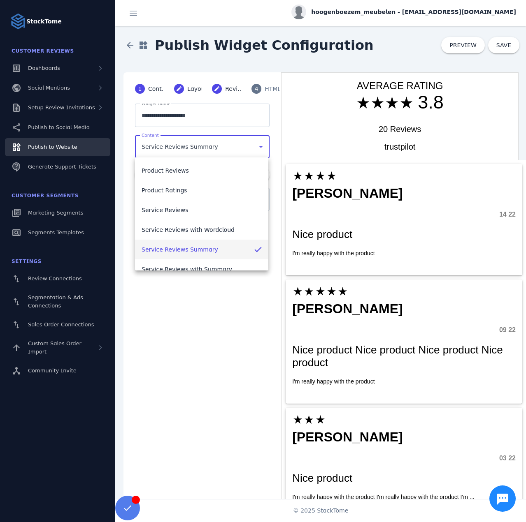
click at [195, 249] on span "Service Reviews Summary" at bounding box center [179, 250] width 77 height 10
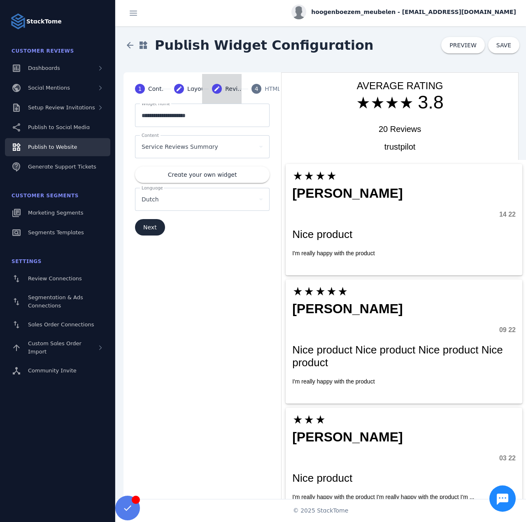
click at [227, 90] on div "Reviews" at bounding box center [235, 89] width 21 height 9
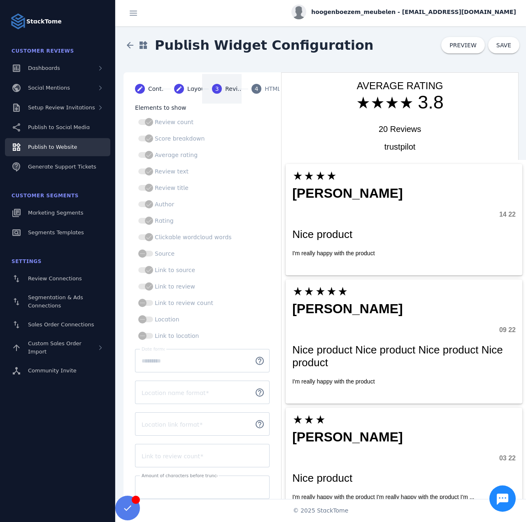
click at [257, 88] on div "4" at bounding box center [256, 89] width 10 height 10
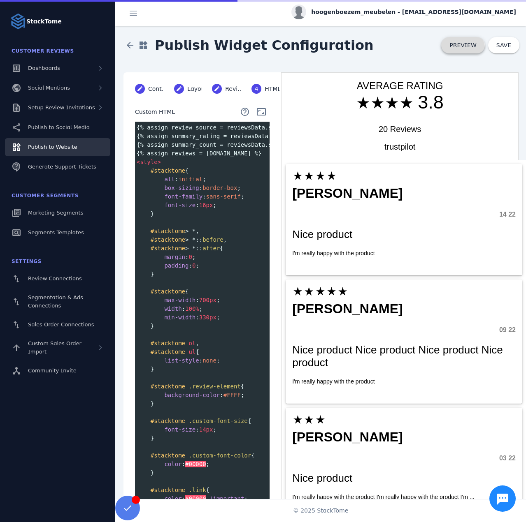
click at [455, 51] on span at bounding box center [463, 45] width 44 height 20
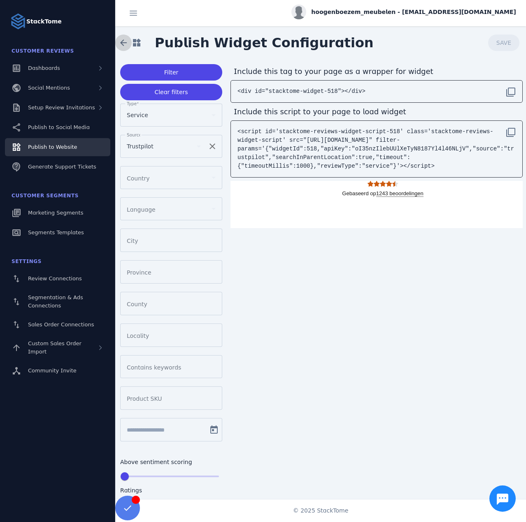
click at [122, 43] on span at bounding box center [124, 43] width 20 height 20
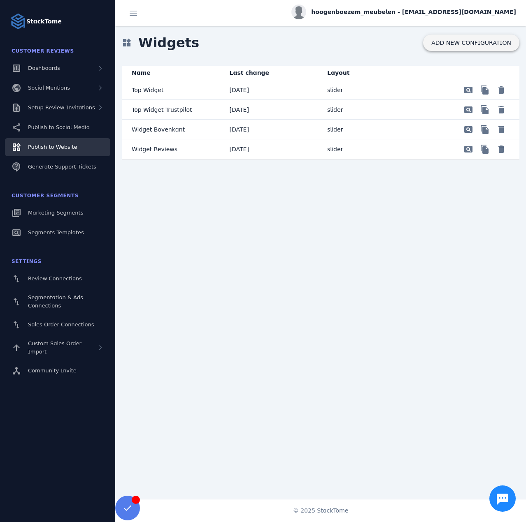
click at [457, 43] on span "ADD NEW CONFIGURATION" at bounding box center [471, 42] width 80 height 7
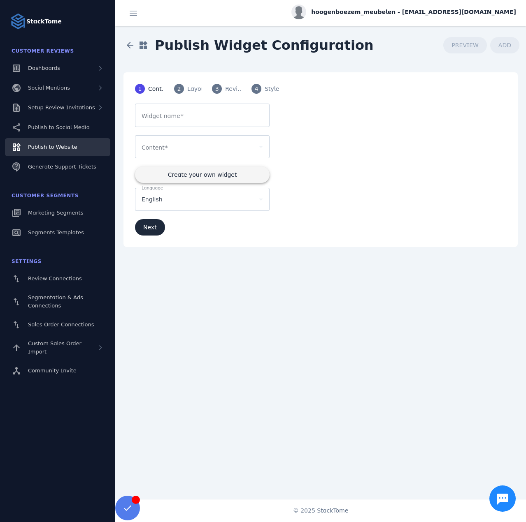
click at [184, 175] on span "Create your own widget" at bounding box center [202, 175] width 69 height 6
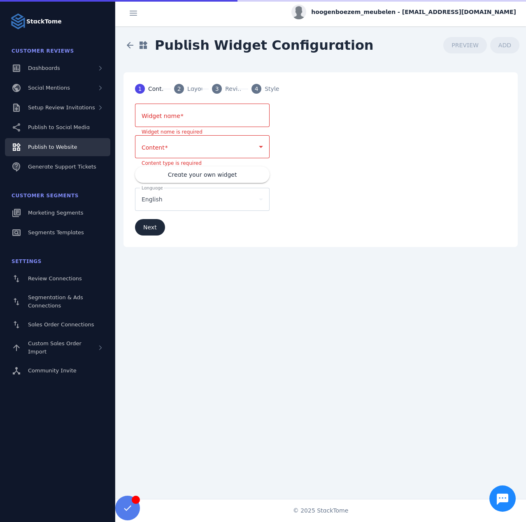
click at [162, 118] on mat-label "Widget name" at bounding box center [160, 116] width 39 height 7
click at [162, 118] on input "Widget name" at bounding box center [201, 116] width 121 height 10
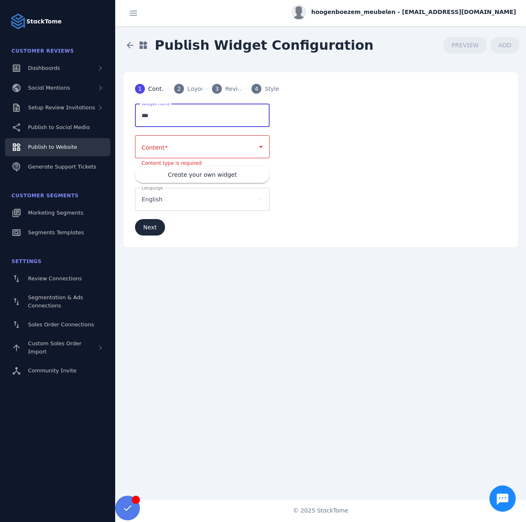
type input "***"
click at [176, 142] on div at bounding box center [198, 147] width 114 height 10
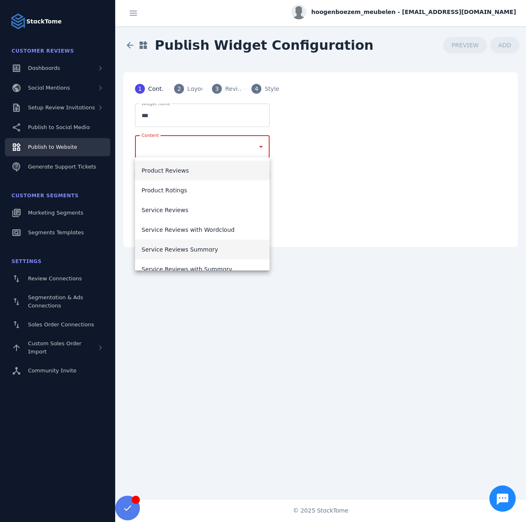
click at [203, 251] on span "Service Reviews Summary" at bounding box center [179, 250] width 77 height 10
type input "*******"
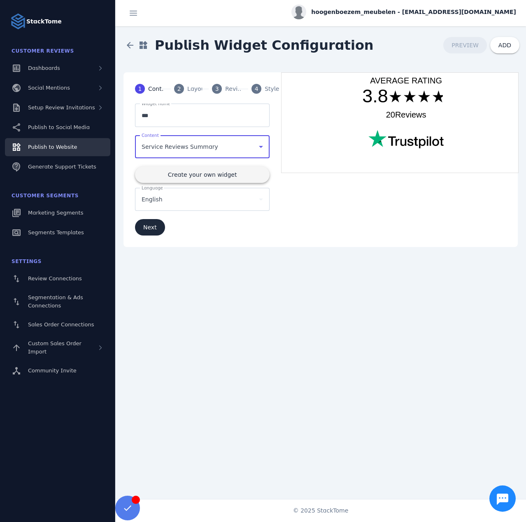
click at [190, 168] on span at bounding box center [202, 175] width 134 height 20
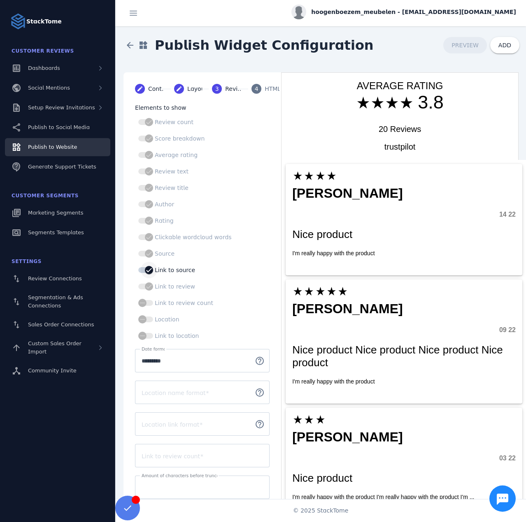
click at [151, 271] on icon "button" at bounding box center [148, 270] width 5 height 1
click at [146, 273] on div "button" at bounding box center [142, 270] width 16 height 16
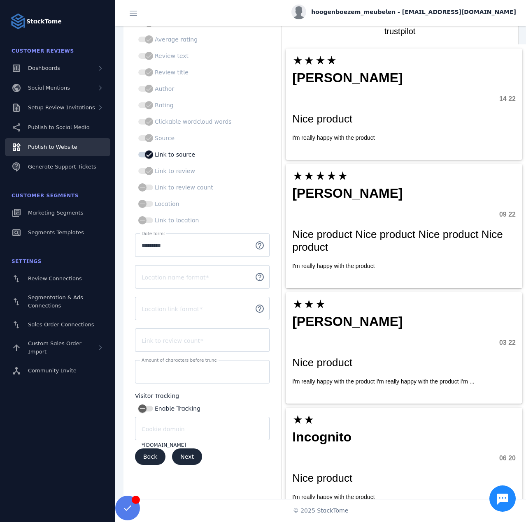
scroll to position [123, 0]
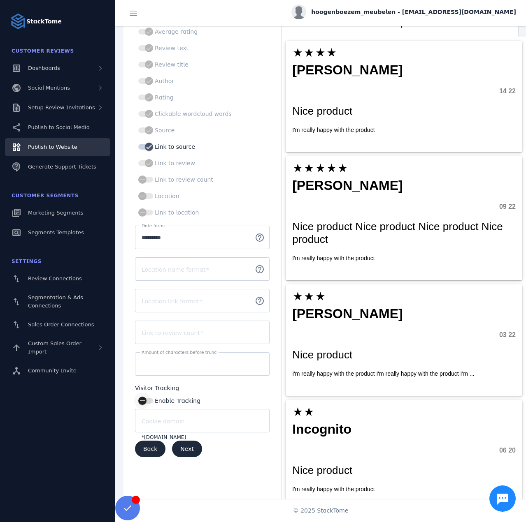
click at [143, 401] on icon "button" at bounding box center [142, 401] width 5 height 1
click at [143, 399] on div "button" at bounding box center [149, 401] width 16 height 16
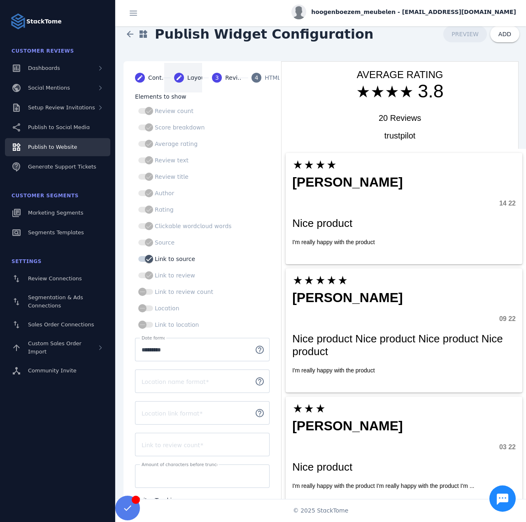
scroll to position [0, 0]
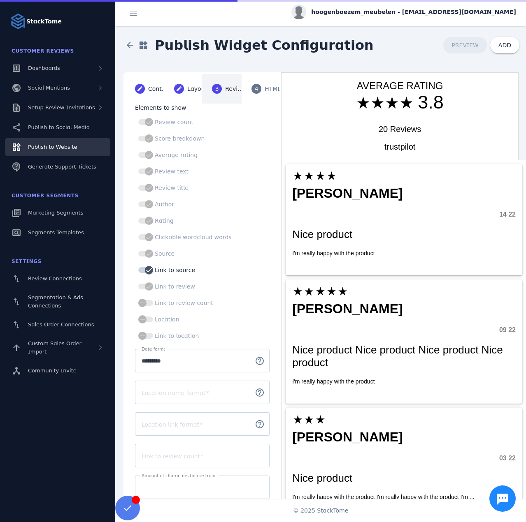
click at [225, 99] on mat-step-header "3 Reviews" at bounding box center [221, 89] width 39 height 30
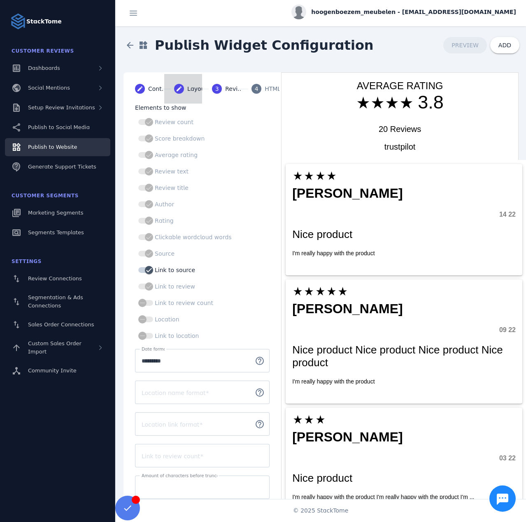
click at [196, 92] on div "Layout" at bounding box center [197, 89] width 21 height 9
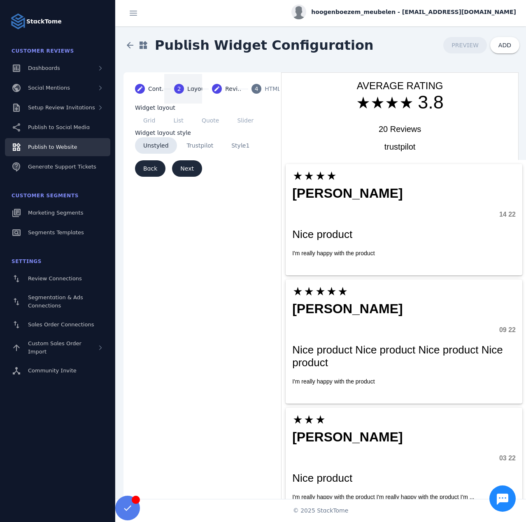
click at [199, 145] on span "Trustpilot" at bounding box center [200, 145] width 43 height 16
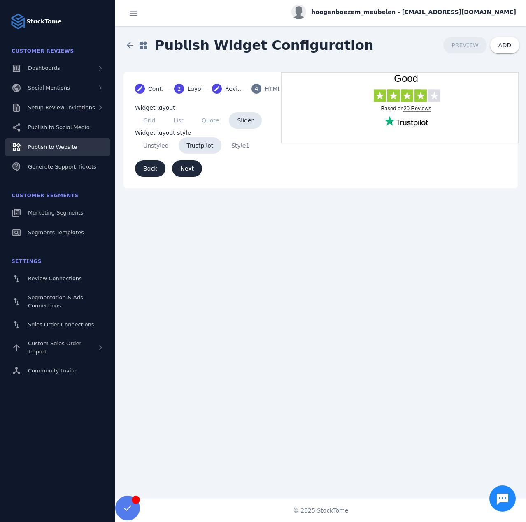
click at [159, 144] on span "Unstyled" at bounding box center [156, 145] width 42 height 16
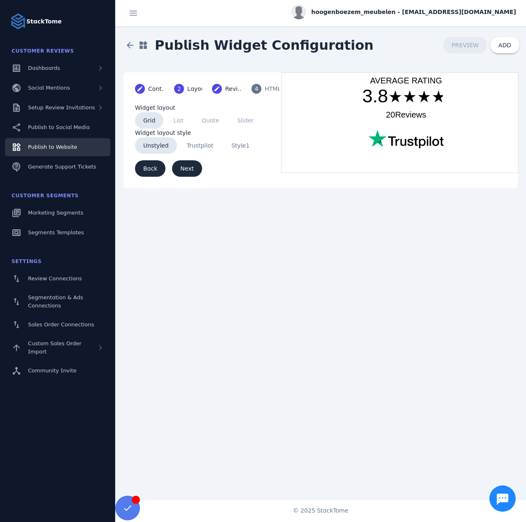
click at [264, 91] on div "HTML" at bounding box center [274, 89] width 21 height 9
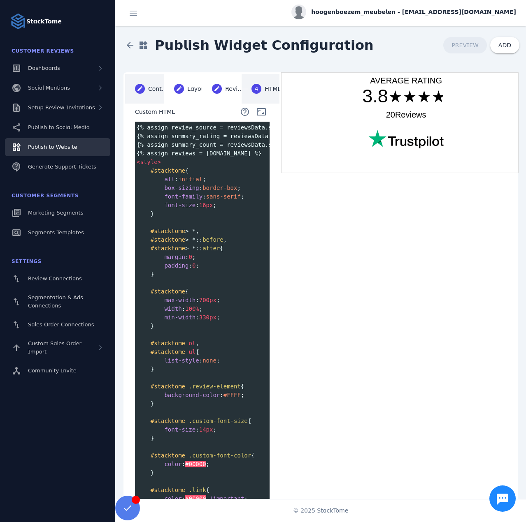
click at [155, 97] on mat-step-header "Editable create Content" at bounding box center [144, 89] width 39 height 30
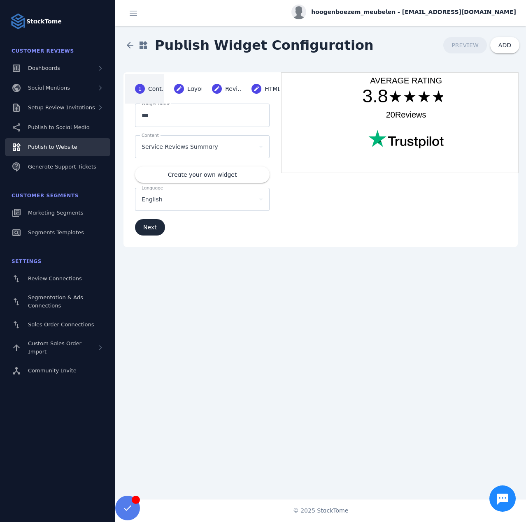
click at [185, 147] on span "Service Reviews Summary" at bounding box center [179, 147] width 77 height 10
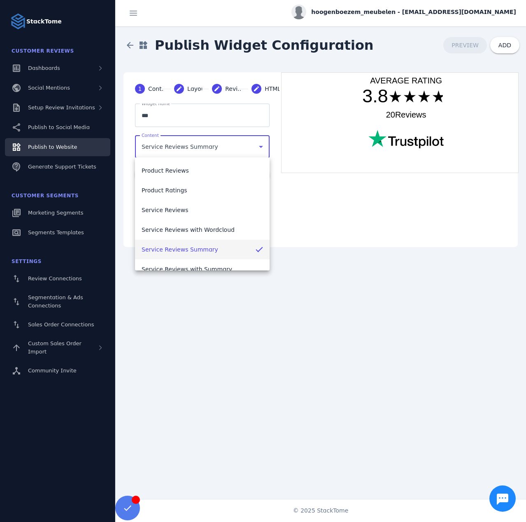
click at [183, 247] on span "Service Reviews Summary" at bounding box center [179, 250] width 77 height 10
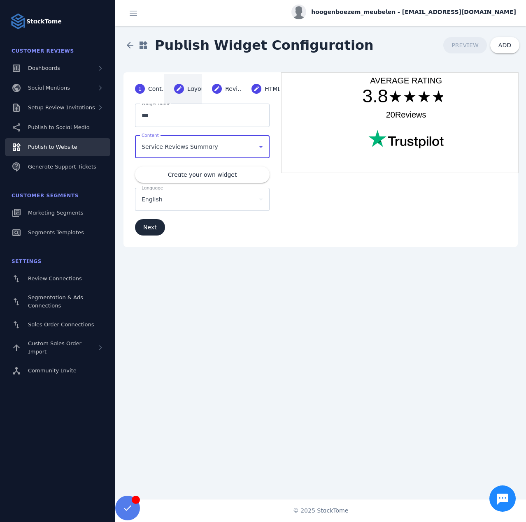
click at [183, 88] on mat-icon "create" at bounding box center [179, 89] width 10 height 10
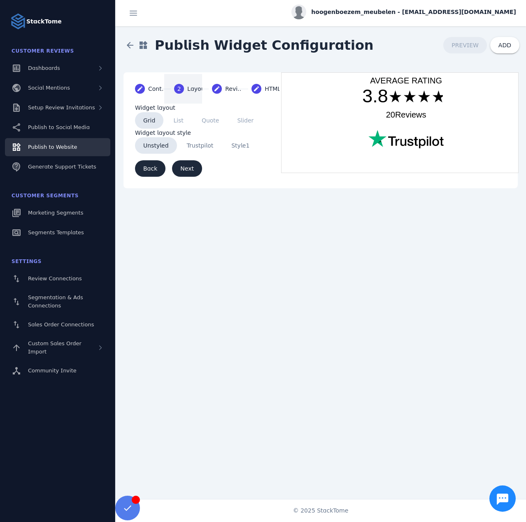
drag, startPoint x: 208, startPoint y: 147, endPoint x: 225, endPoint y: 121, distance: 31.1
click at [207, 147] on span "Trustpilot" at bounding box center [200, 145] width 43 height 16
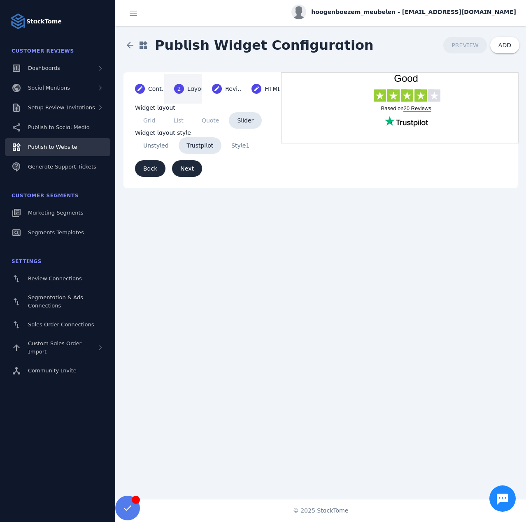
click at [233, 147] on span "Style1" at bounding box center [240, 145] width 35 height 16
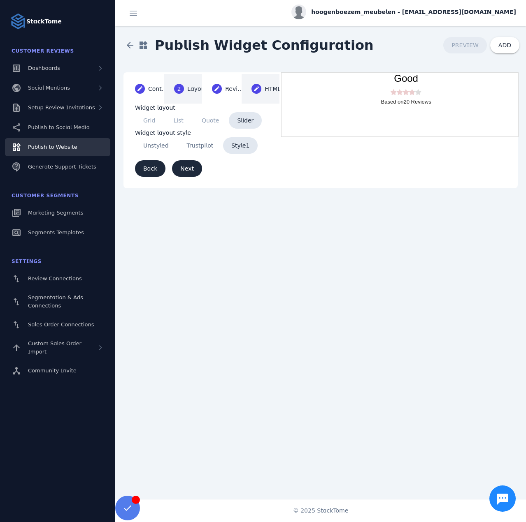
click at [264, 89] on div "HTML" at bounding box center [274, 89] width 21 height 9
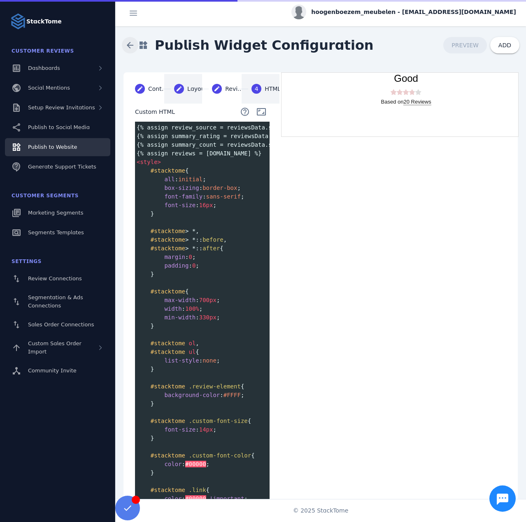
click at [131, 44] on span at bounding box center [130, 45] width 20 height 20
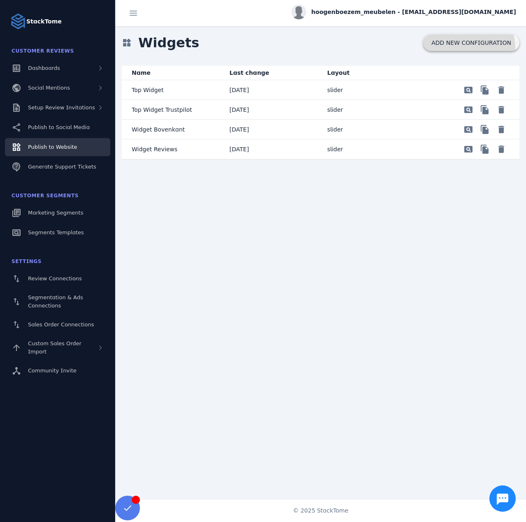
click at [468, 48] on span at bounding box center [471, 43] width 96 height 20
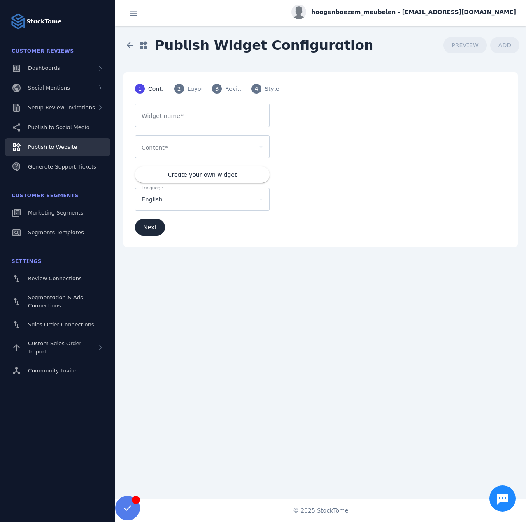
click at [201, 111] on input "Widget name" at bounding box center [201, 116] width 121 height 10
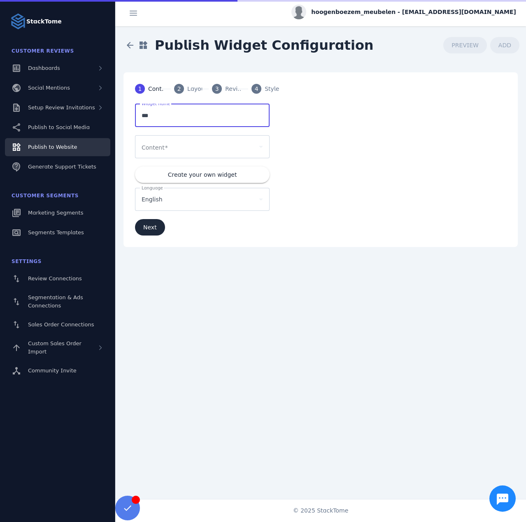
type input "***"
click at [171, 151] on div at bounding box center [201, 146] width 121 height 23
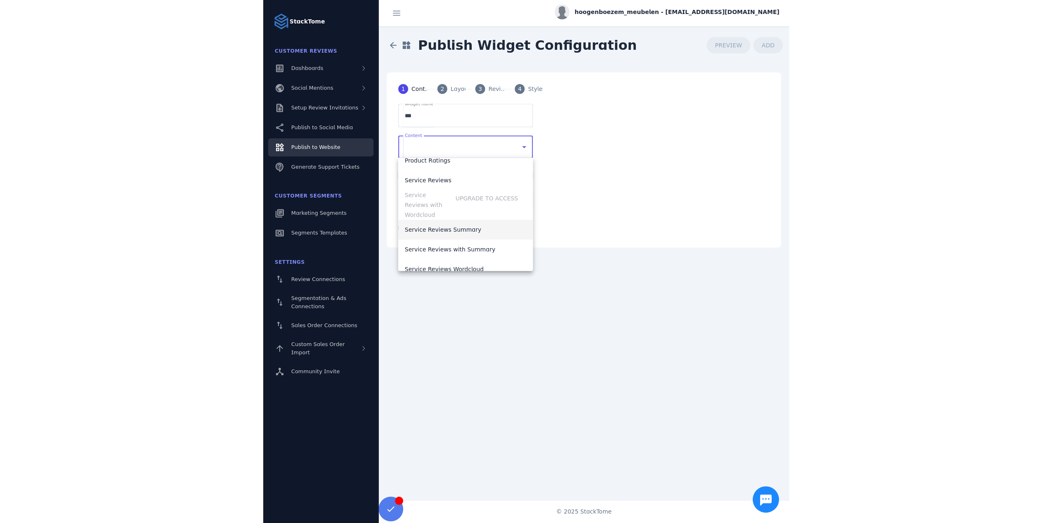
scroll to position [32, 0]
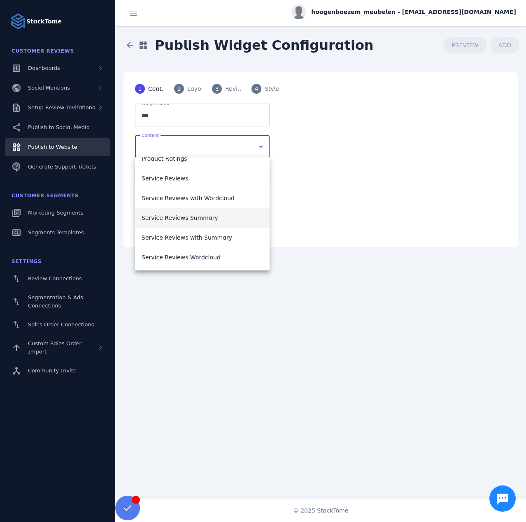
click at [185, 217] on span "Service Reviews Summary" at bounding box center [179, 218] width 77 height 10
type input "*******"
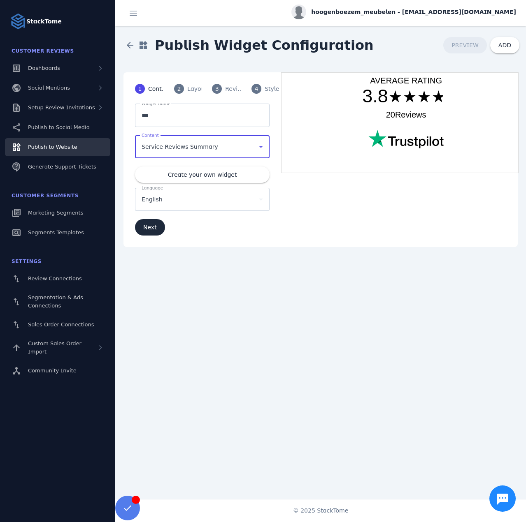
click at [185, 89] on mat-step-header "2 Layout" at bounding box center [183, 89] width 38 height 30
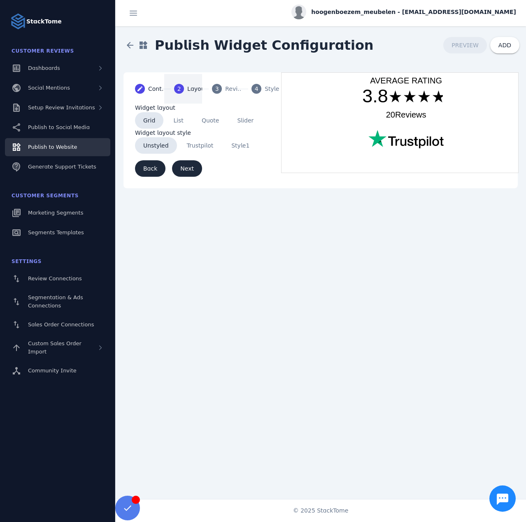
click at [210, 150] on span "Trustpilot" at bounding box center [200, 145] width 43 height 16
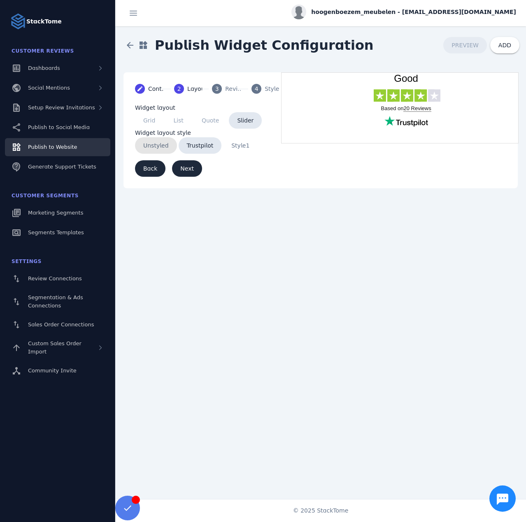
click at [158, 143] on span "Unstyled" at bounding box center [156, 145] width 42 height 16
click at [151, 90] on div "Content" at bounding box center [158, 89] width 21 height 9
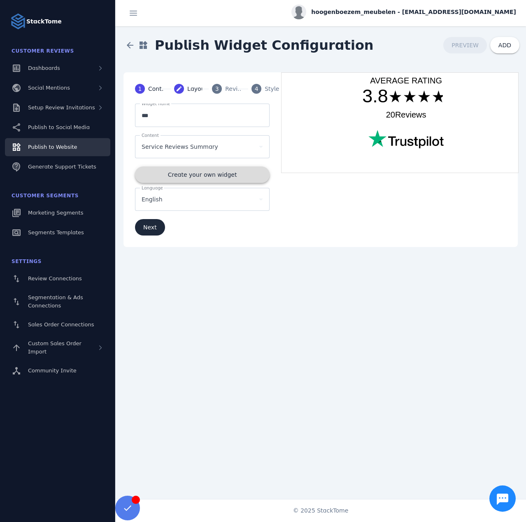
click at [195, 174] on span "Create your own widget" at bounding box center [202, 175] width 69 height 6
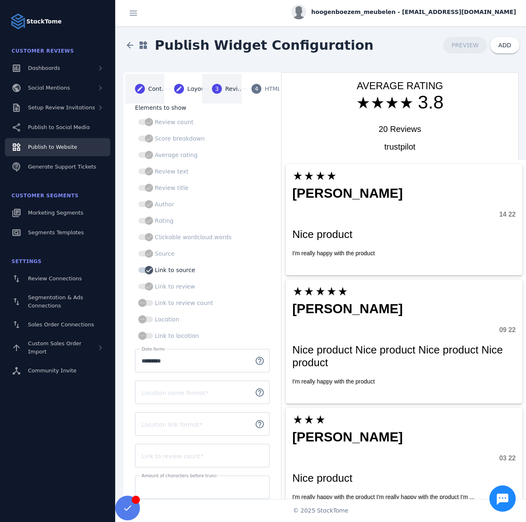
click at [148, 88] on mat-step-header "Editable create Content" at bounding box center [144, 89] width 39 height 30
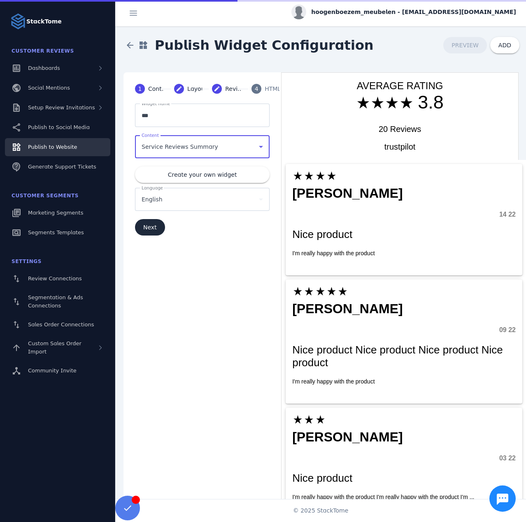
click at [183, 148] on span "Service Reviews Summary" at bounding box center [179, 147] width 77 height 10
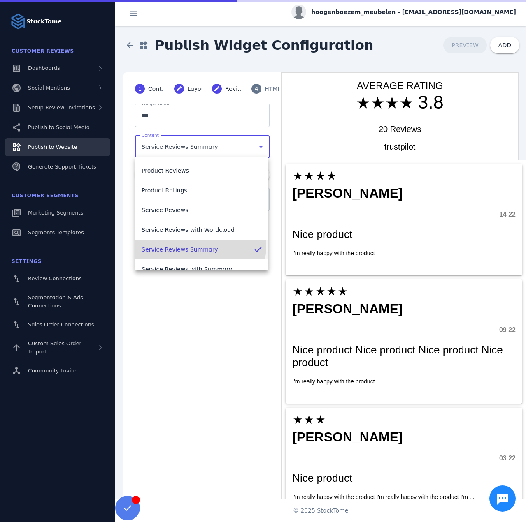
click at [192, 246] on span "Service Reviews Summary" at bounding box center [179, 250] width 77 height 10
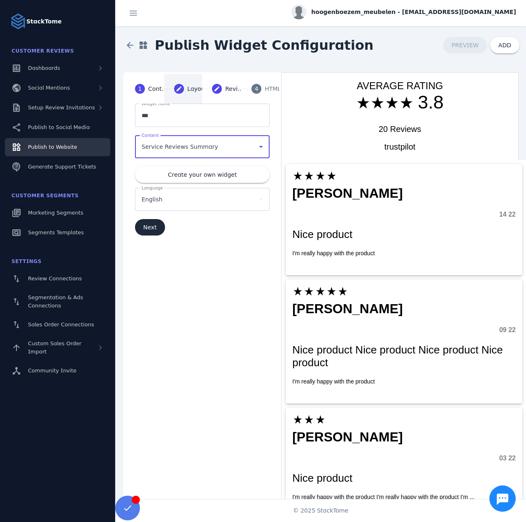
click at [184, 95] on mat-step-header "Editable create Layout" at bounding box center [183, 89] width 38 height 30
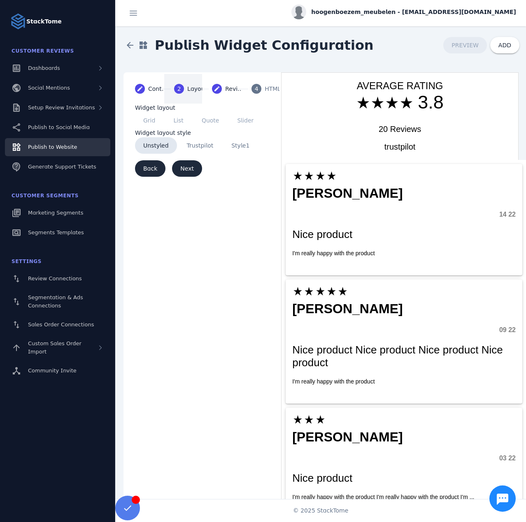
click at [199, 151] on span "Trustpilot" at bounding box center [200, 145] width 43 height 16
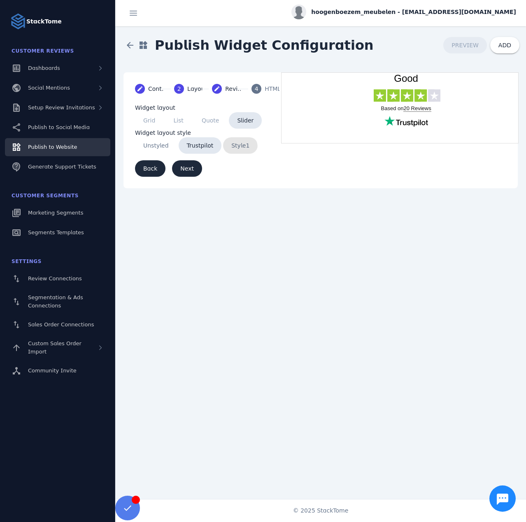
click at [230, 148] on span "Style1" at bounding box center [240, 145] width 35 height 16
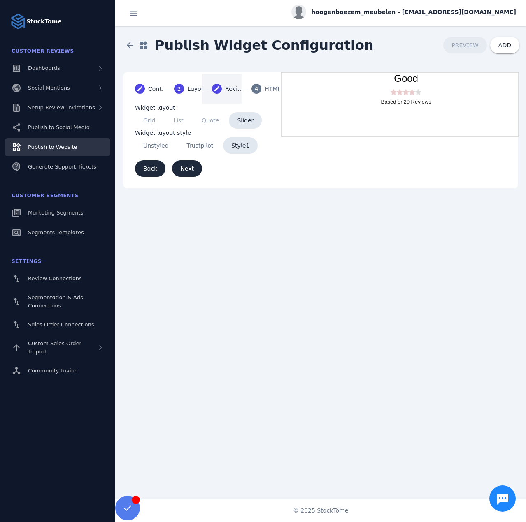
click at [234, 91] on div "Reviews" at bounding box center [235, 89] width 21 height 9
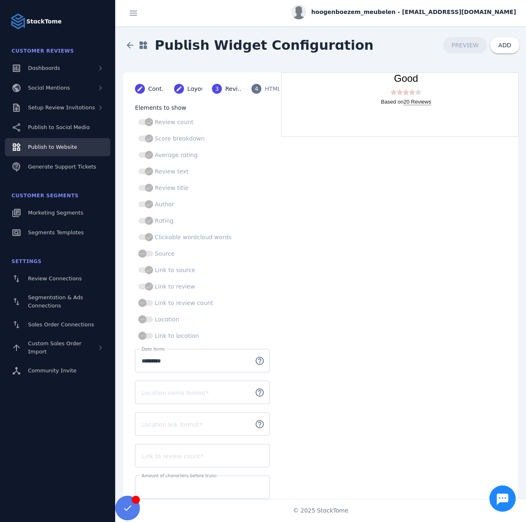
click at [259, 91] on div "4" at bounding box center [256, 89] width 10 height 10
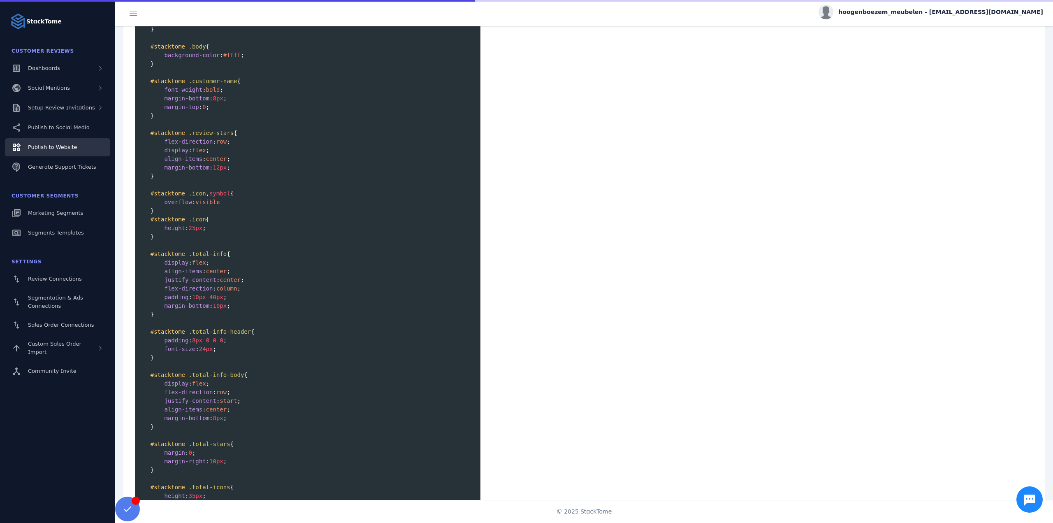
scroll to position [0, 0]
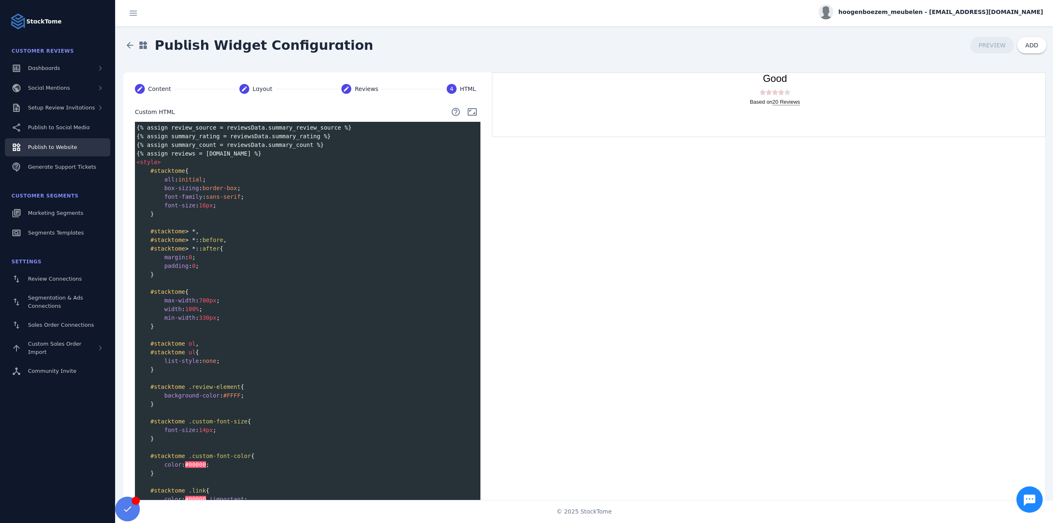
click at [525, 101] on link "Based on 20 Reviews" at bounding box center [775, 102] width 50 height 7
drag, startPoint x: 747, startPoint y: 101, endPoint x: 771, endPoint y: 100, distance: 23.9
click at [525, 100] on link "Based on 20 Reviews" at bounding box center [775, 102] width 50 height 7
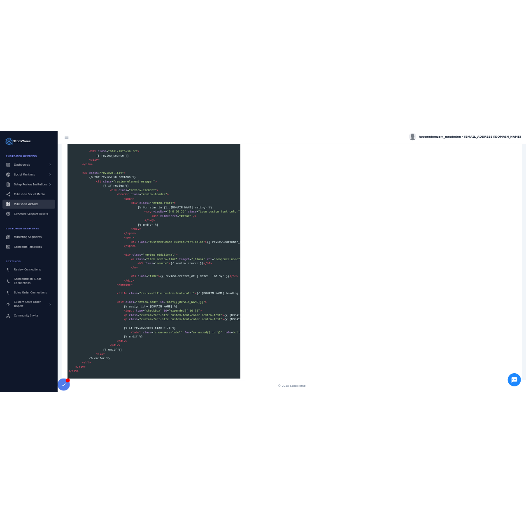
scroll to position [2427, 0]
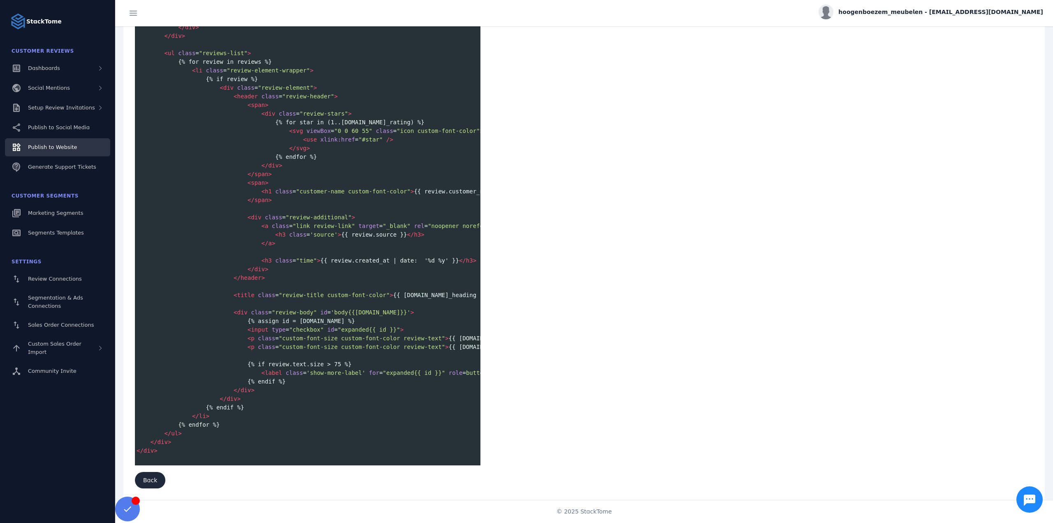
click at [380, 346] on span ""custom-font-size custom-font-color review-text"" at bounding box center [362, 346] width 167 height 7
type textarea "**********"
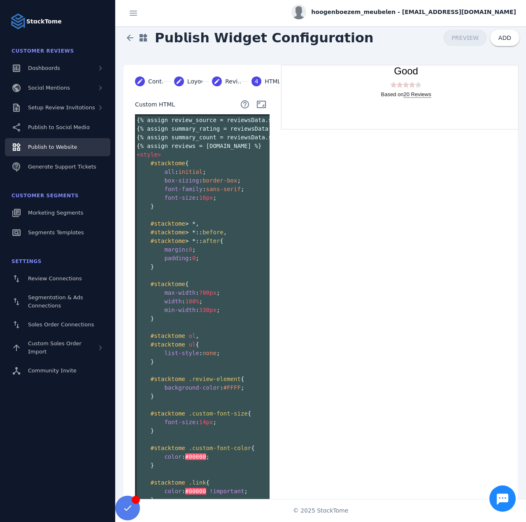
scroll to position [0, 0]
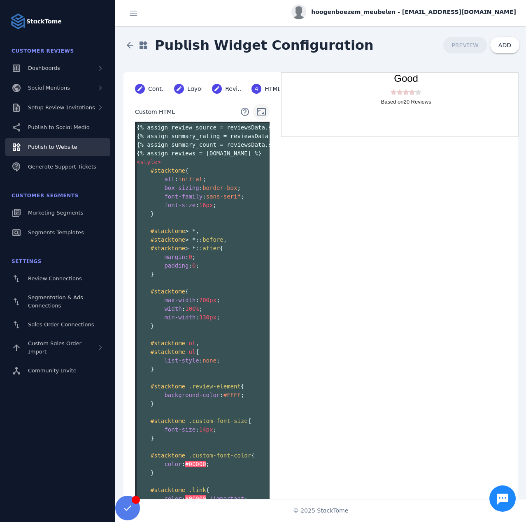
click at [261, 109] on span at bounding box center [261, 112] width 20 height 20
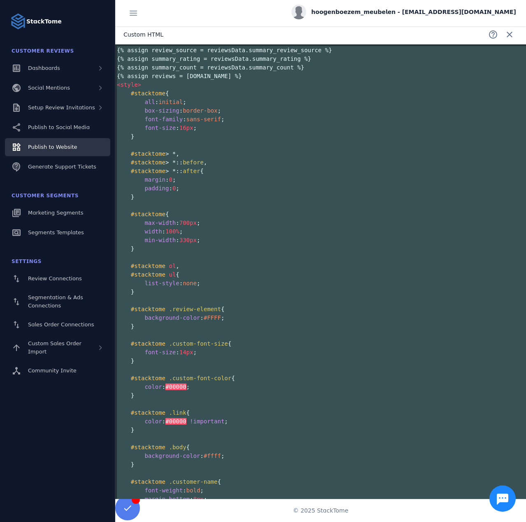
click at [254, 214] on pre "#stacktome {" at bounding box center [371, 214] width 512 height 9
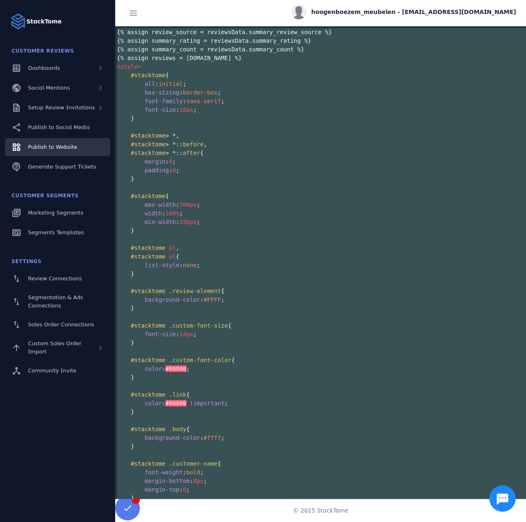
scroll to position [1955, 0]
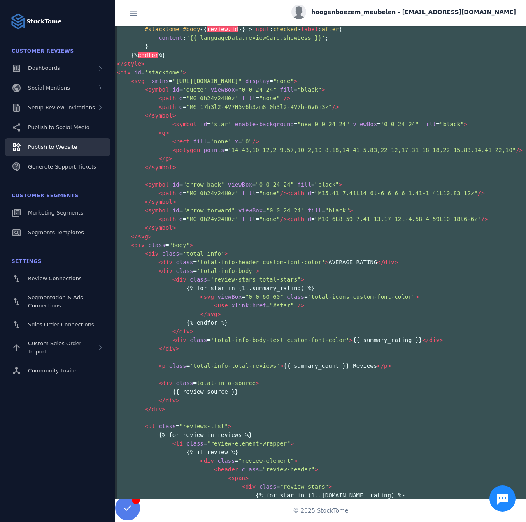
click at [263, 236] on pre "</ svg >" at bounding box center [371, 236] width 512 height 9
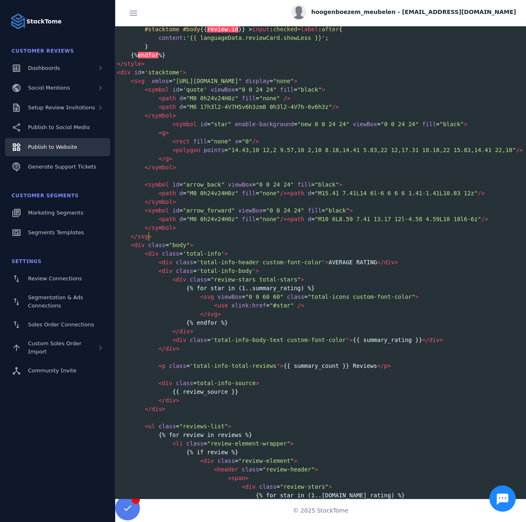
scroll to position [2, 0]
type textarea "*********"
drag, startPoint x: 172, startPoint y: 367, endPoint x: 201, endPoint y: 365, distance: 28.9
click at [201, 365] on span "< p class = 'total-info-total-reviews' > {{ summary_count }} Reviews </ p >" at bounding box center [254, 366] width 274 height 7
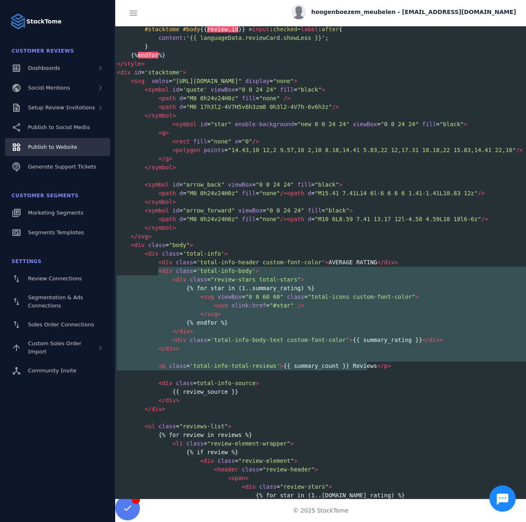
type textarea "**********"
drag, startPoint x: 369, startPoint y: 367, endPoint x: 156, endPoint y: 271, distance: 234.2
click at [198, 364] on span "'total-info-total-reviews'" at bounding box center [235, 366] width 90 height 7
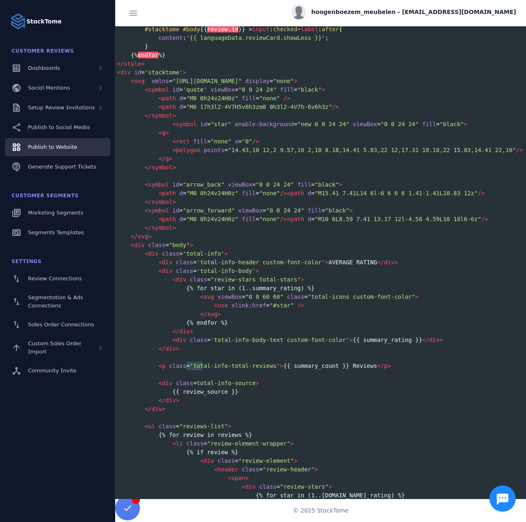
click at [198, 364] on span "'total-info-total-reviews'" at bounding box center [235, 366] width 90 height 7
type textarea "**********"
click at [198, 364] on span "'total-info-total-reviews'" at bounding box center [235, 366] width 90 height 7
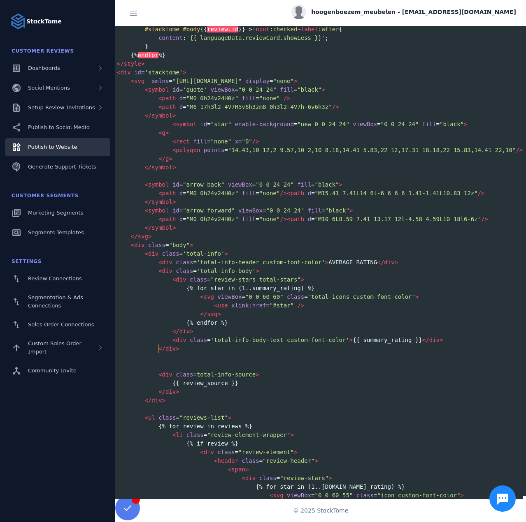
type textarea "*****"
drag, startPoint x: 158, startPoint y: 351, endPoint x: 176, endPoint y: 350, distance: 17.7
click at [176, 350] on pre "</ div >" at bounding box center [371, 349] width 512 height 9
type textarea "****"
drag, startPoint x: 176, startPoint y: 338, endPoint x: 191, endPoint y: 338, distance: 14.8
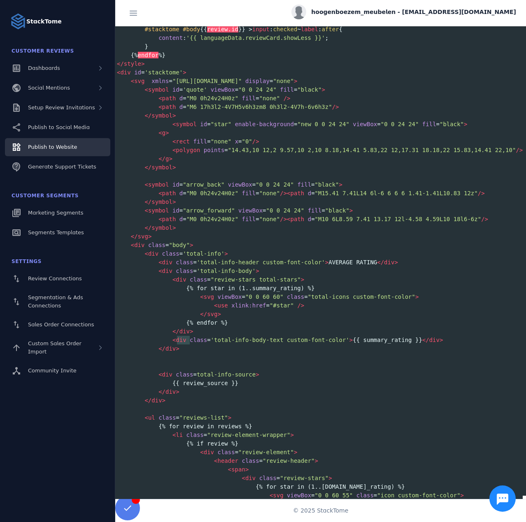
click at [191, 338] on span "< div class = 'total-info-body-text custom-font-color' > {{ summary_rating }} <…" at bounding box center [280, 340] width 326 height 7
click at [205, 329] on pre "</ div >" at bounding box center [371, 331] width 512 height 9
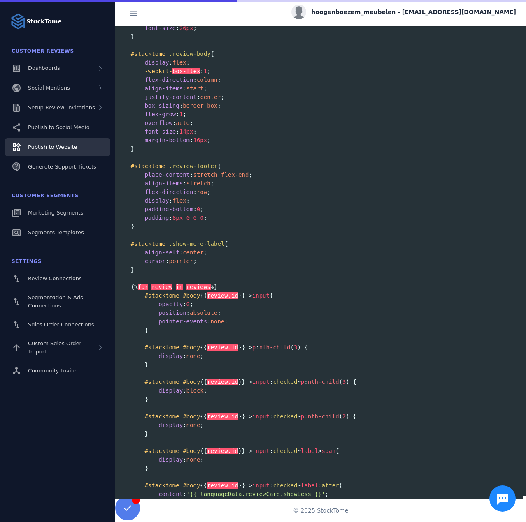
scroll to position [0, 0]
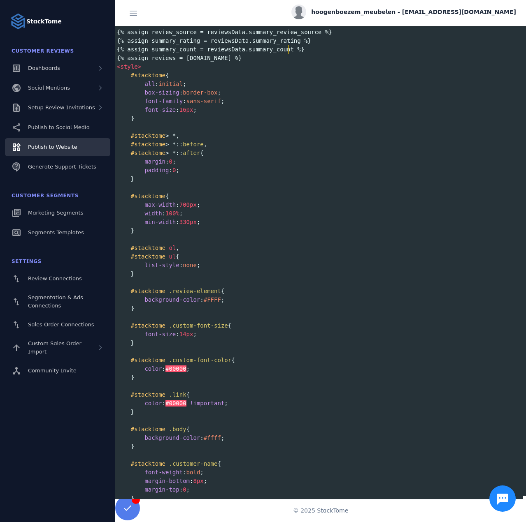
click at [488, 46] on pre "{% assign summary_count = reviewsData.summary_count %}" at bounding box center [371, 49] width 512 height 9
click at [260, 12] on div "hoogenboezem_meubelen - [EMAIL_ADDRESS][DOMAIN_NAME]" at bounding box center [320, 13] width 410 height 26
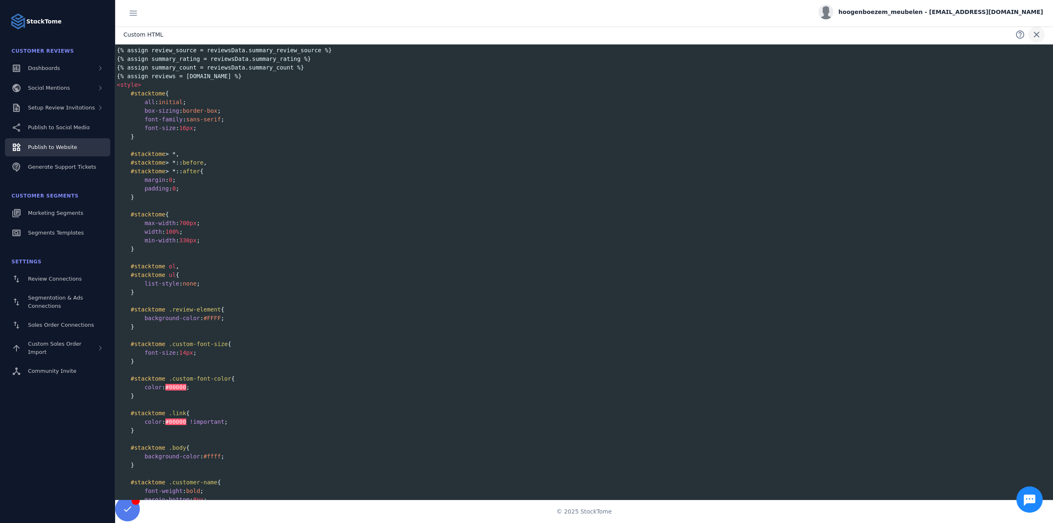
click at [525, 32] on span at bounding box center [1037, 35] width 20 height 20
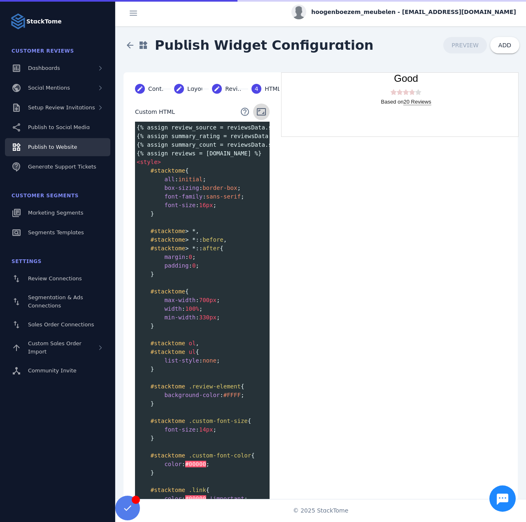
click at [264, 111] on span at bounding box center [261, 112] width 20 height 20
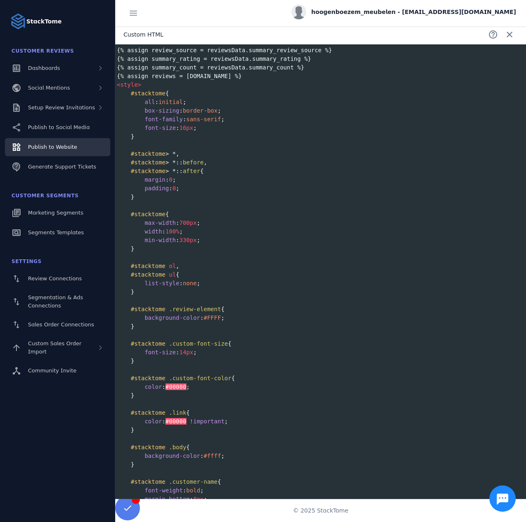
click at [202, 268] on pre "#stacktome ol ," at bounding box center [371, 266] width 512 height 9
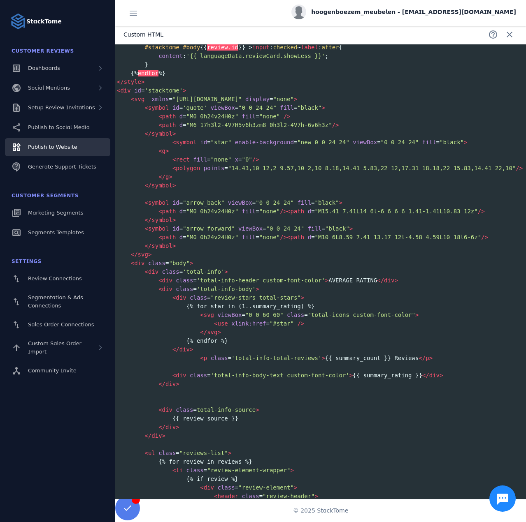
click at [229, 282] on span "'total-info-header custom-font-color'" at bounding box center [261, 280] width 128 height 7
drag, startPoint x: 296, startPoint y: 356, endPoint x: 287, endPoint y: 355, distance: 8.3
click at [296, 356] on span "'total-info-total-reviews'" at bounding box center [276, 358] width 90 height 7
type textarea "**********"
drag, startPoint x: 194, startPoint y: 358, endPoint x: 406, endPoint y: 360, distance: 212.2
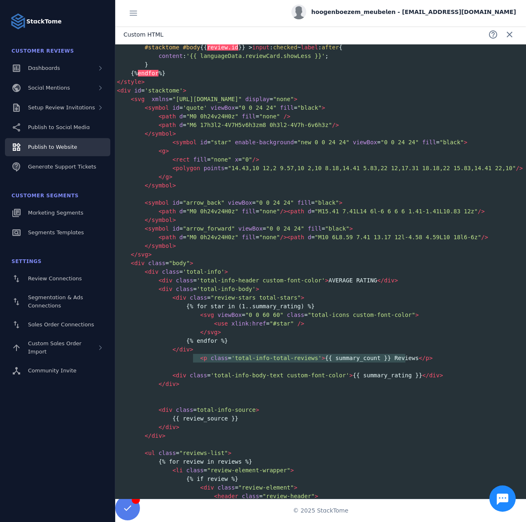
click at [406, 360] on pre "< p class = 'total-info-total-reviews' > {{ summary_count }} Reviews </ p >" at bounding box center [371, 358] width 512 height 9
click at [505, 32] on span at bounding box center [509, 35] width 20 height 20
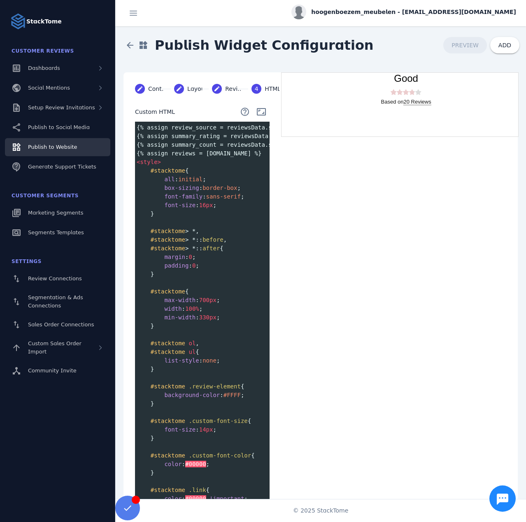
click at [148, 91] on div "Content" at bounding box center [158, 89] width 21 height 9
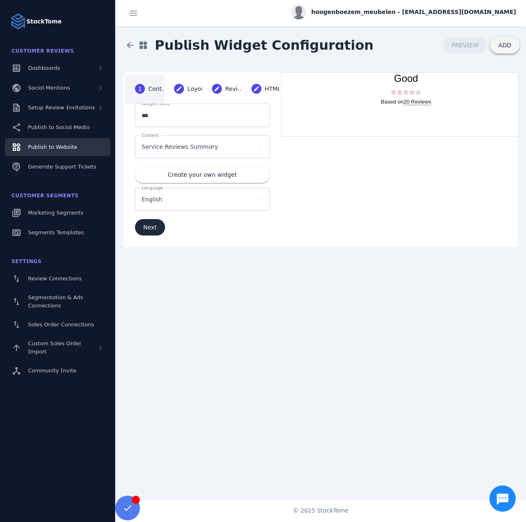
click at [498, 48] on span "ADD" at bounding box center [504, 45] width 13 height 7
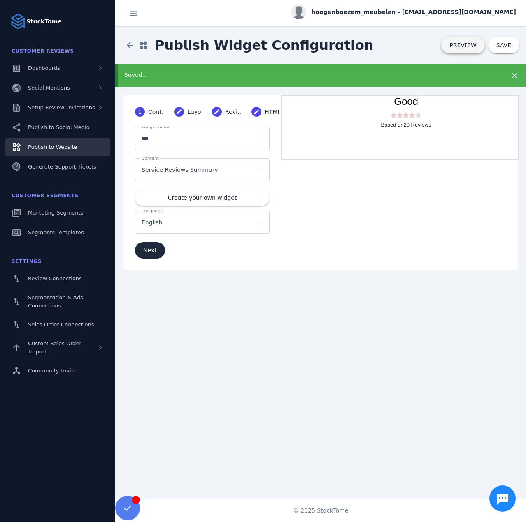
click at [470, 43] on span "PREVIEW" at bounding box center [462, 45] width 27 height 6
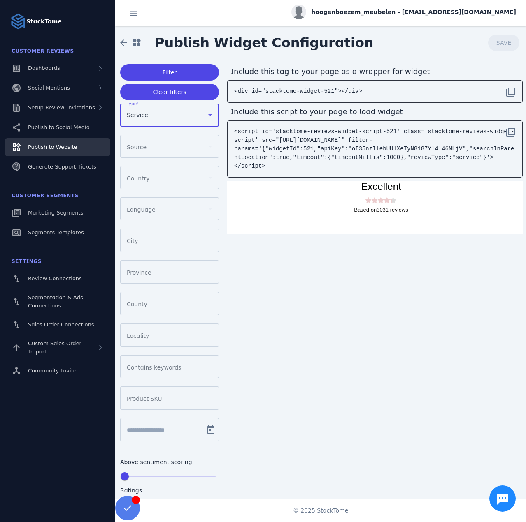
click at [172, 114] on div "Service" at bounding box center [166, 115] width 78 height 10
click at [172, 114] on div at bounding box center [263, 261] width 526 height 522
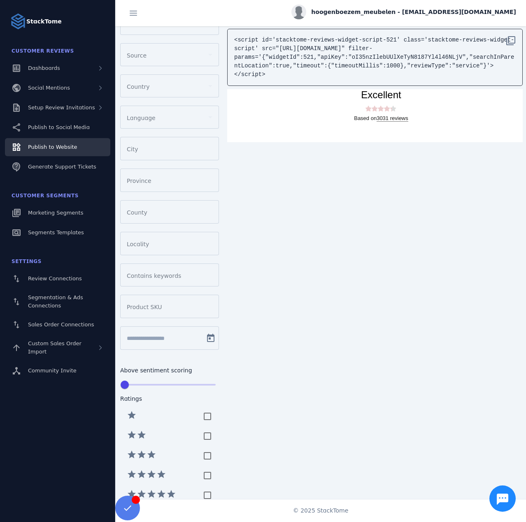
scroll to position [165, 0]
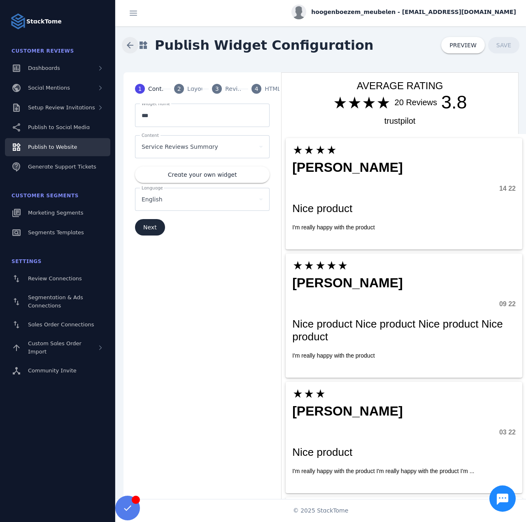
click at [134, 45] on span at bounding box center [130, 45] width 20 height 20
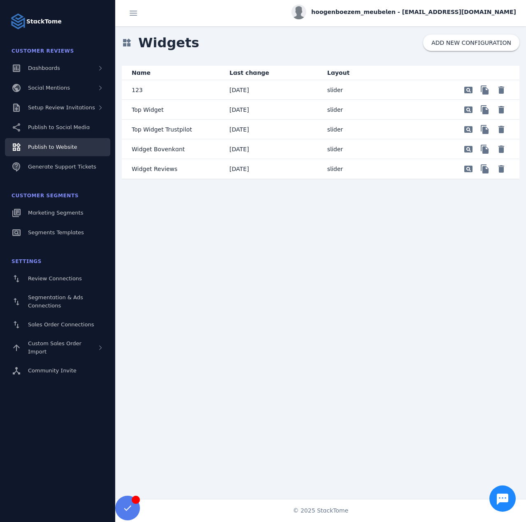
click at [169, 87] on mat-cell "123" at bounding box center [172, 90] width 101 height 20
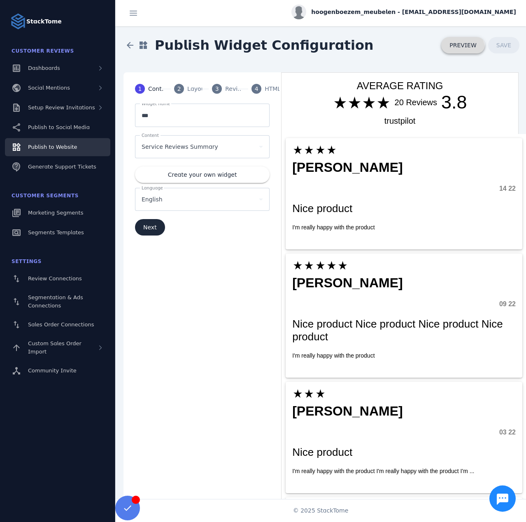
click at [455, 51] on span at bounding box center [463, 45] width 44 height 20
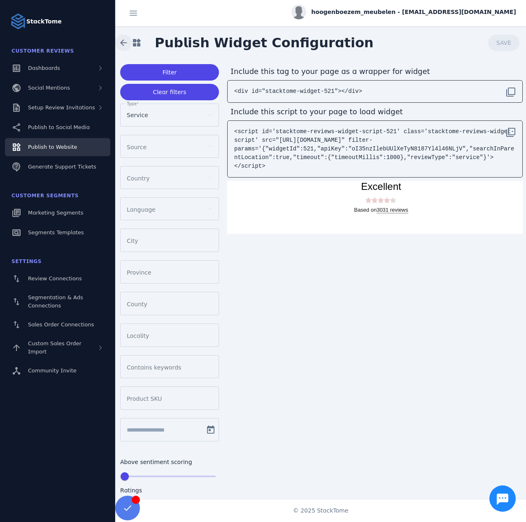
click at [126, 44] on span at bounding box center [124, 43] width 20 height 20
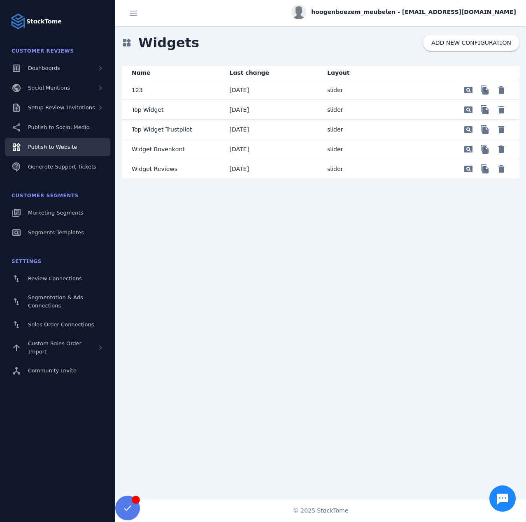
click at [309, 90] on mat-cell "[DATE]" at bounding box center [272, 90] width 98 height 20
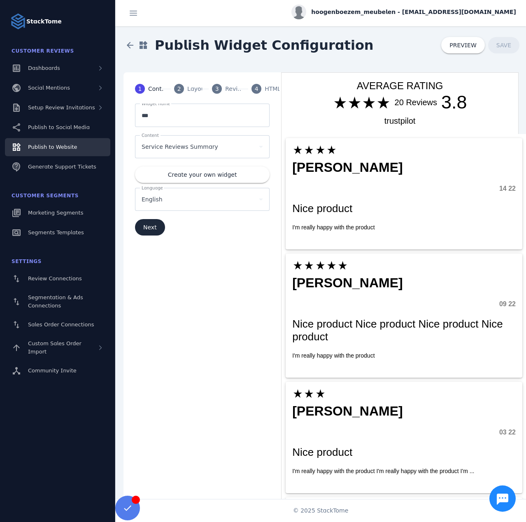
click at [262, 91] on mat-step-header "4 HTML" at bounding box center [260, 89] width 38 height 30
click at [255, 87] on span "4" at bounding box center [257, 89] width 4 height 9
drag, startPoint x: 178, startPoint y: 93, endPoint x: 187, endPoint y: 90, distance: 9.4
click at [177, 93] on span "2" at bounding box center [179, 89] width 4 height 9
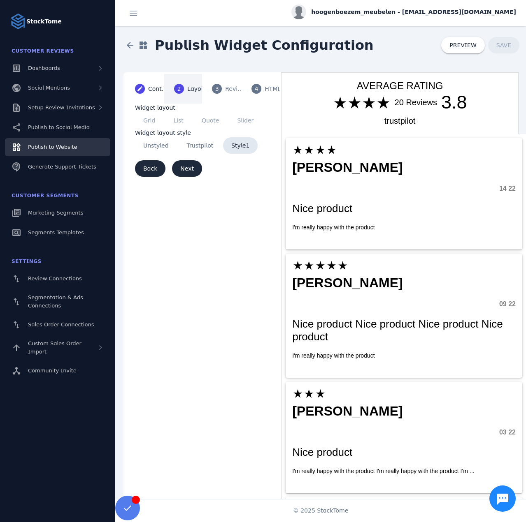
click at [215, 88] on span "3" at bounding box center [217, 89] width 4 height 9
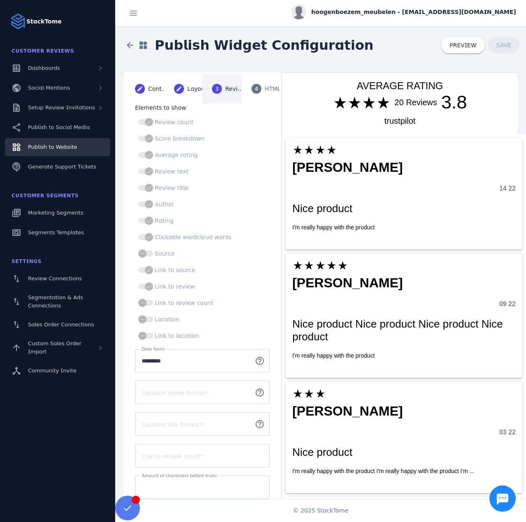
click at [262, 86] on mat-step-header "4 HTML" at bounding box center [260, 89] width 38 height 30
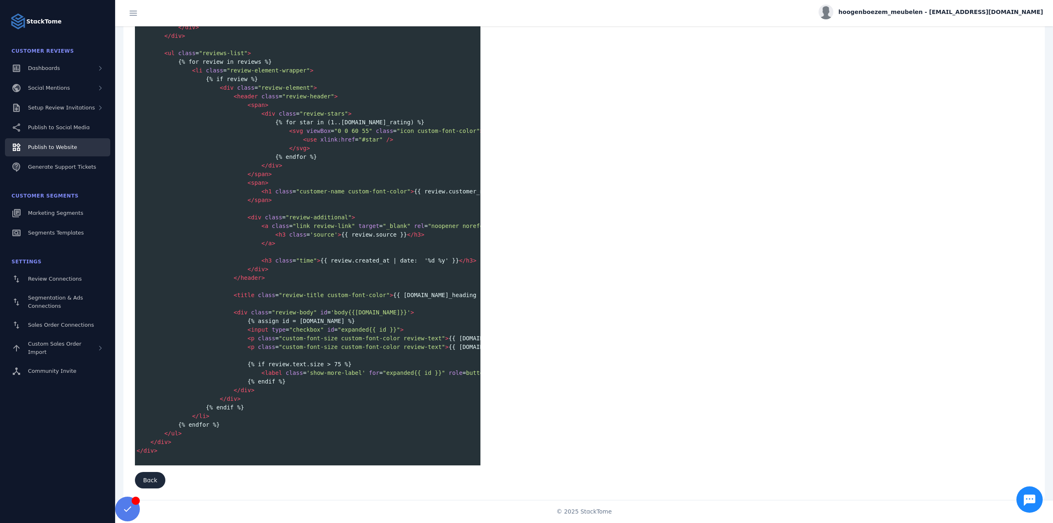
scroll to position [2439, 0]
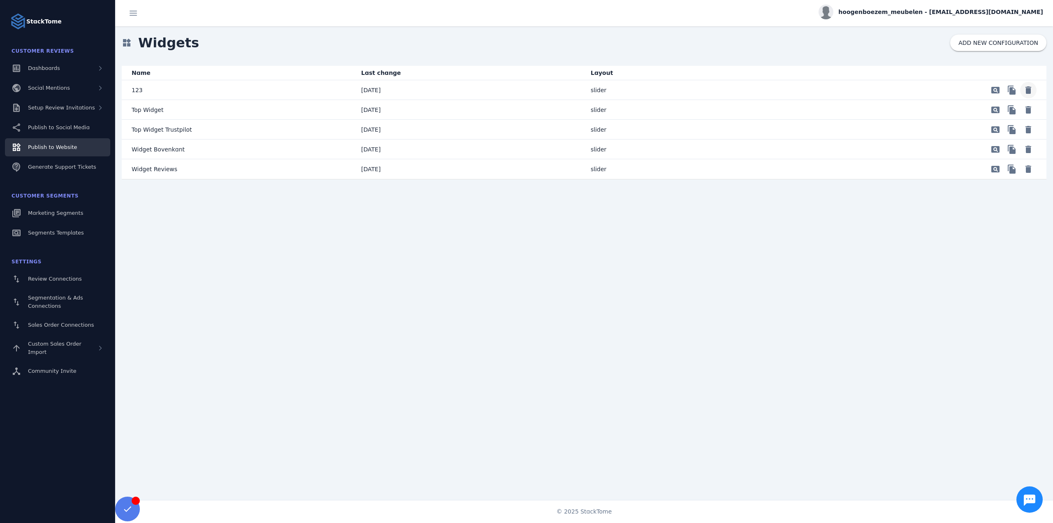
click at [525, 89] on span "Delete" at bounding box center [1028, 90] width 20 height 20
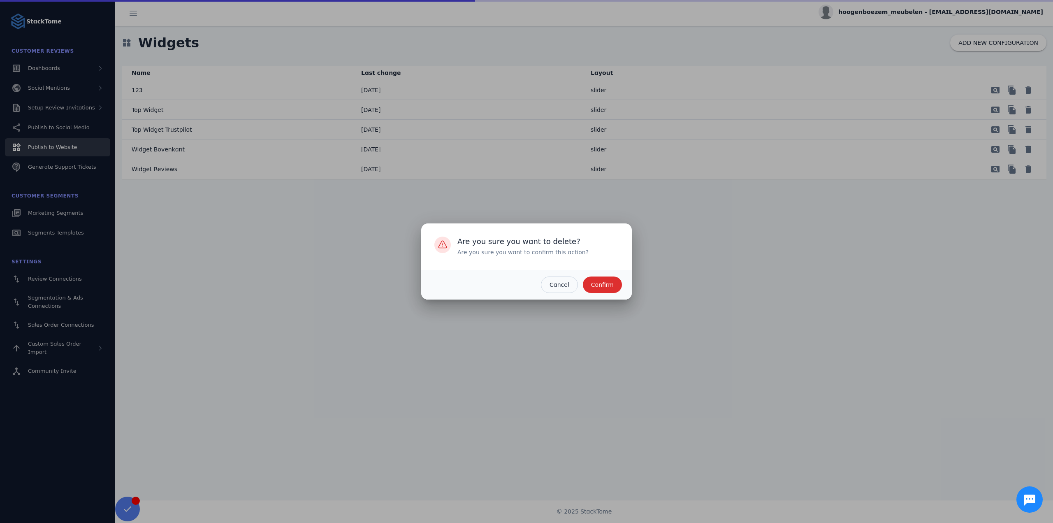
click at [525, 285] on span "Confirm" at bounding box center [602, 285] width 23 height 6
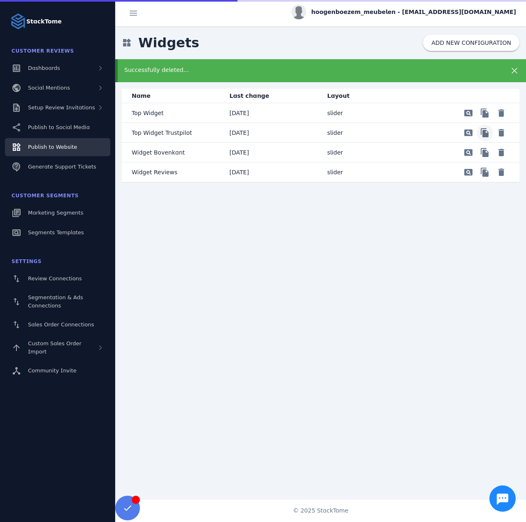
click at [485, 123] on span "Preview" at bounding box center [485, 113] width 20 height 20
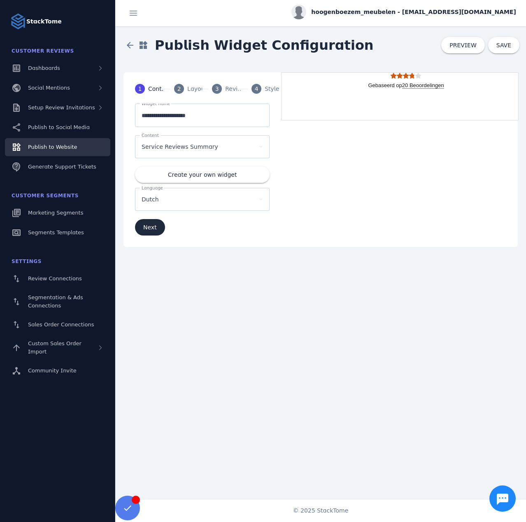
click at [197, 88] on div "Layout" at bounding box center [197, 89] width 21 height 9
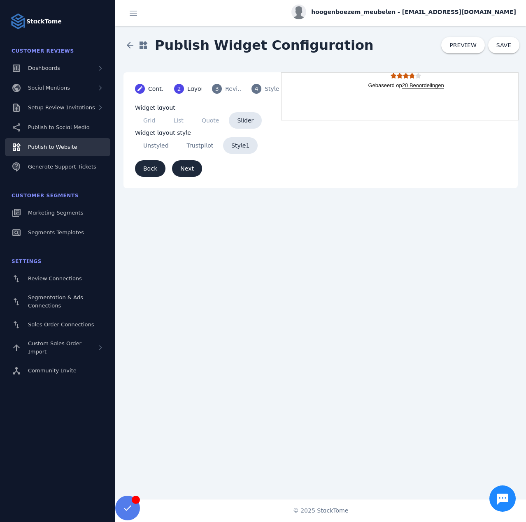
click at [234, 89] on div "Reviews" at bounding box center [235, 89] width 21 height 9
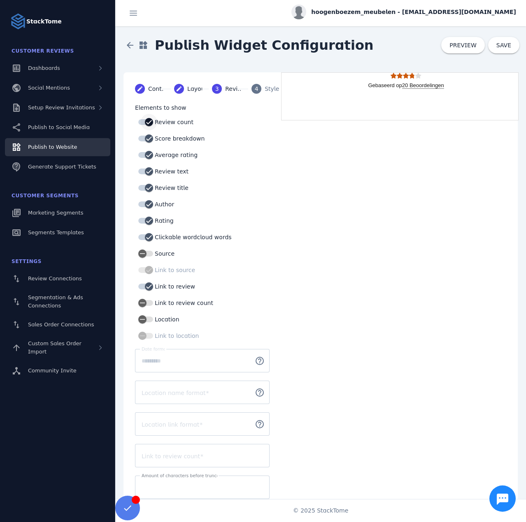
click at [153, 122] on div "button" at bounding box center [149, 122] width 16 height 16
click at [153, 121] on label "Review count" at bounding box center [173, 122] width 40 height 10
click at [153, 121] on button "Review count" at bounding box center [145, 122] width 15 height 6
click at [146, 94] on mat-step-header "Editable create Content" at bounding box center [144, 89] width 39 height 30
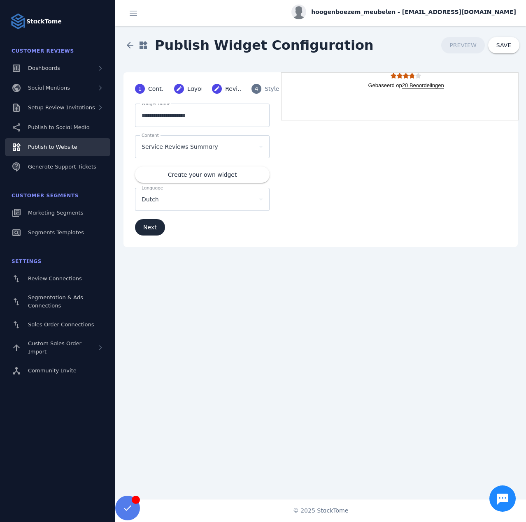
click at [164, 122] on div "**********" at bounding box center [201, 115] width 121 height 23
click at [165, 116] on input "**********" at bounding box center [201, 116] width 121 height 10
type input "***"
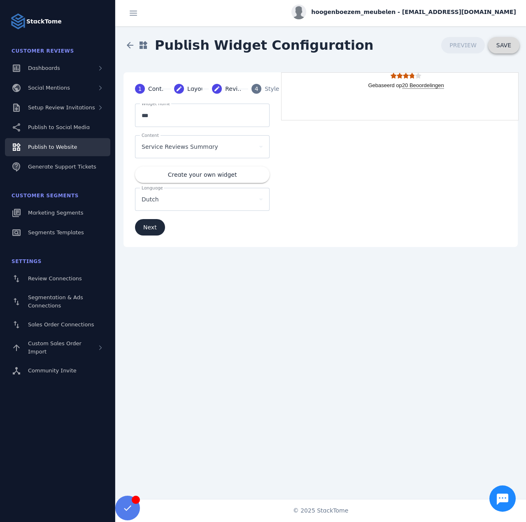
click at [496, 47] on span at bounding box center [503, 45] width 31 height 20
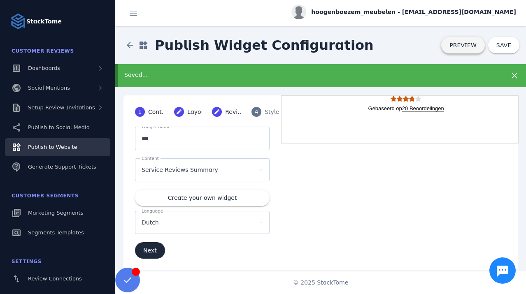
click at [464, 46] on span "PREVIEW" at bounding box center [462, 45] width 27 height 6
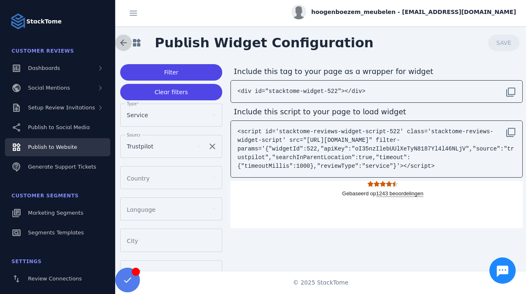
click at [122, 43] on span at bounding box center [124, 43] width 20 height 20
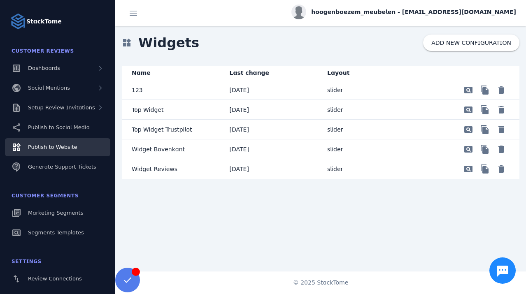
click at [172, 87] on mat-cell "123" at bounding box center [172, 90] width 101 height 20
click at [466, 88] on span "Preview" at bounding box center [468, 90] width 20 height 20
click at [470, 91] on span "Preview" at bounding box center [468, 90] width 20 height 20
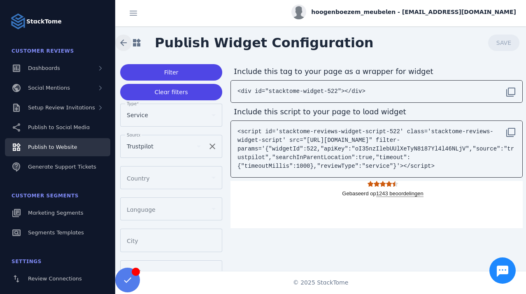
click at [120, 37] on span at bounding box center [124, 43] width 20 height 20
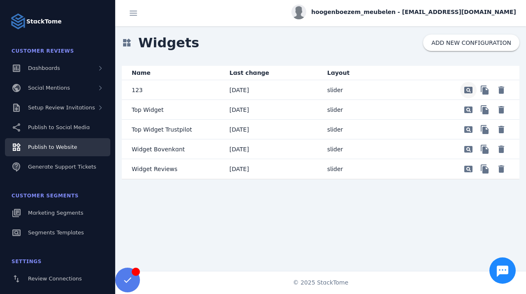
click at [472, 93] on span "Preview" at bounding box center [468, 90] width 20 height 20
click at [501, 90] on span "Delete" at bounding box center [501, 90] width 20 height 20
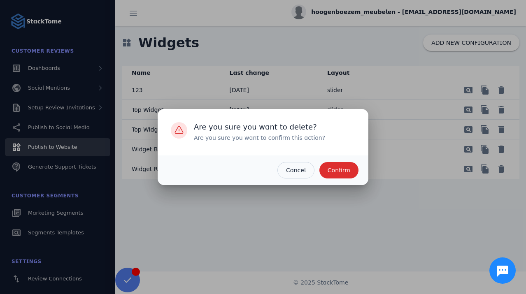
click at [343, 170] on span "Confirm" at bounding box center [338, 170] width 23 height 6
